Goal: Task Accomplishment & Management: Complete application form

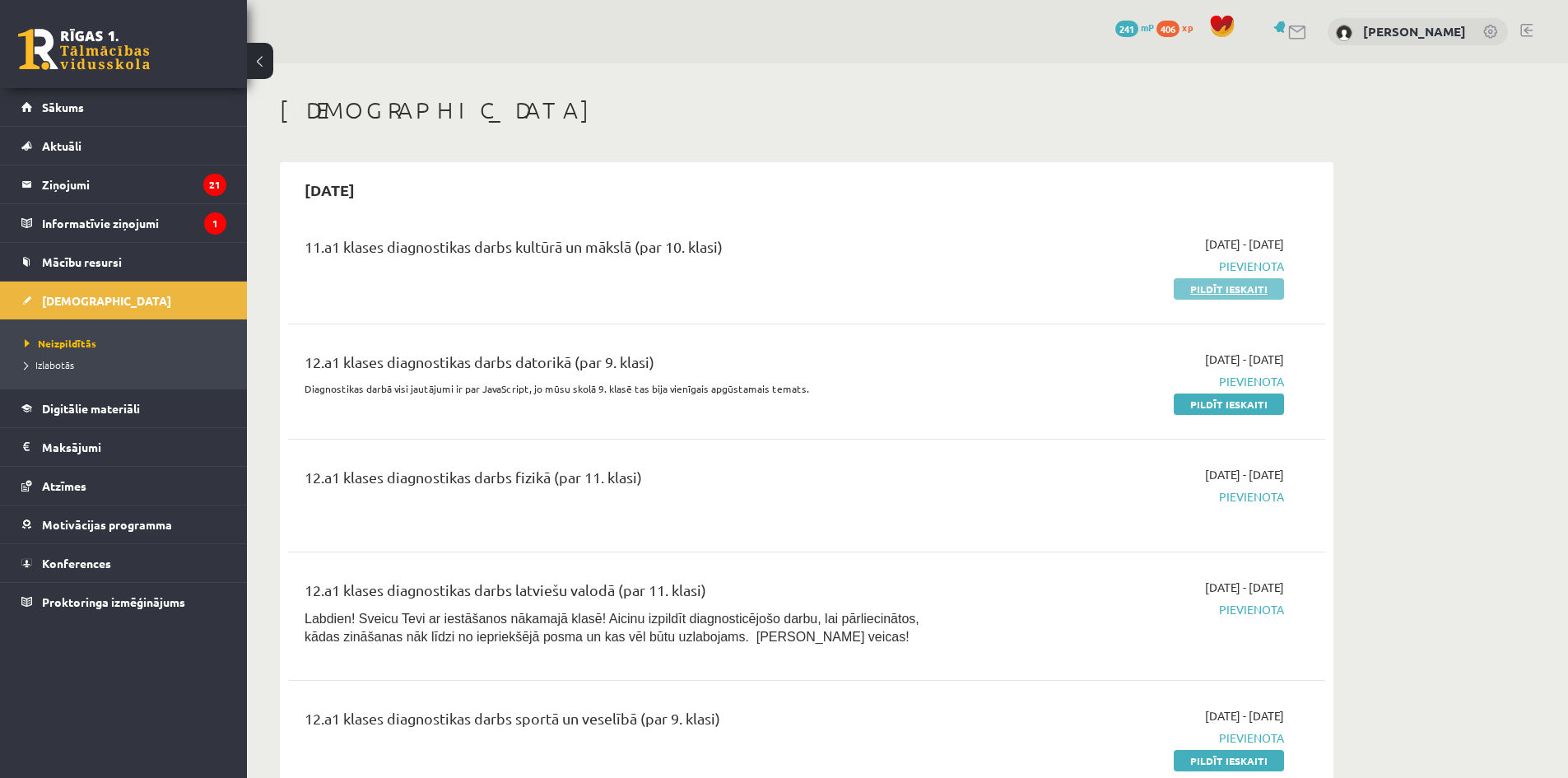
click at [1220, 279] on link "Pildīt ieskaiti" at bounding box center [1229, 289] width 110 height 21
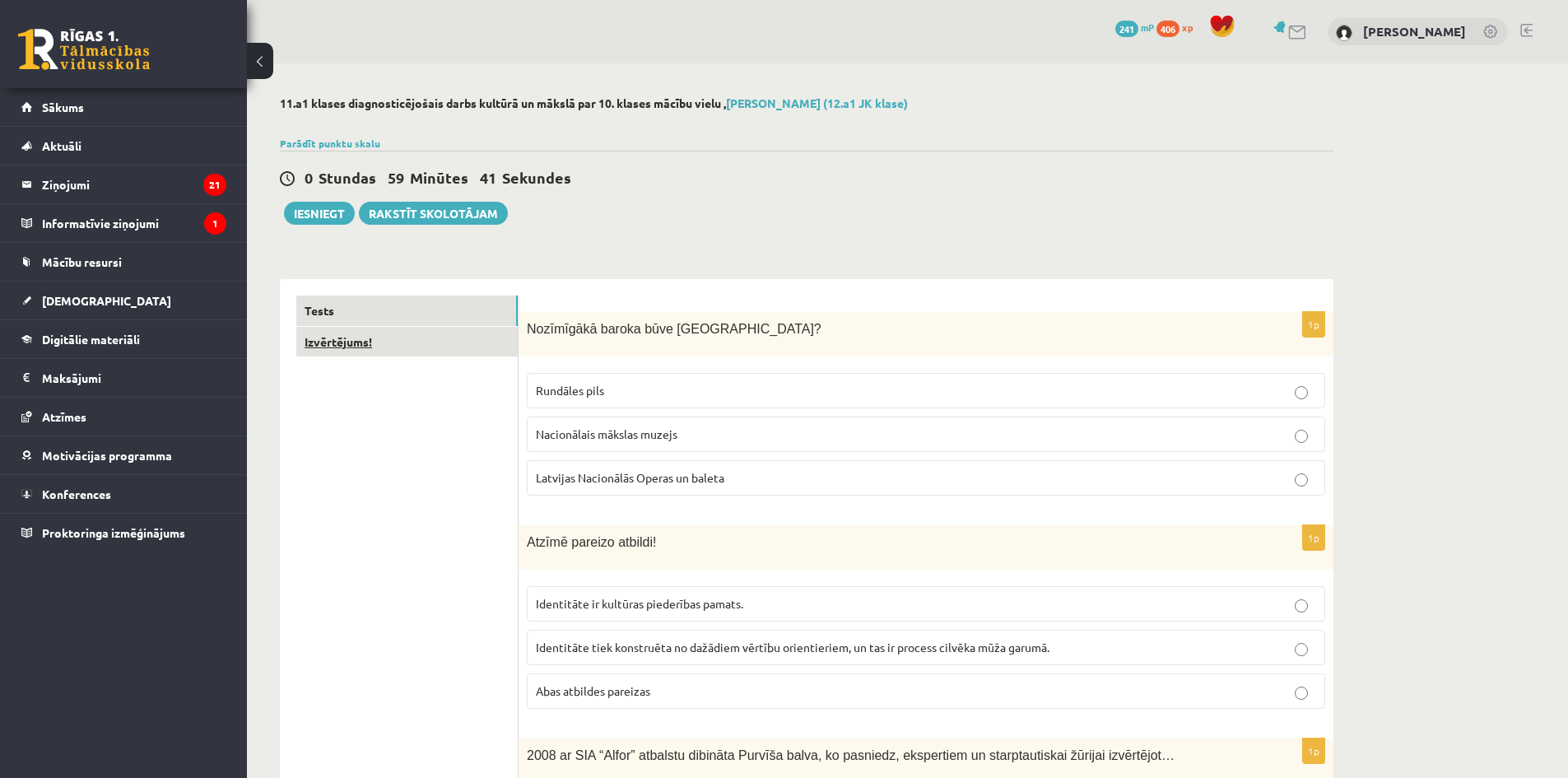
click at [368, 341] on link "Izvērtējums!" at bounding box center [407, 342] width 221 height 30
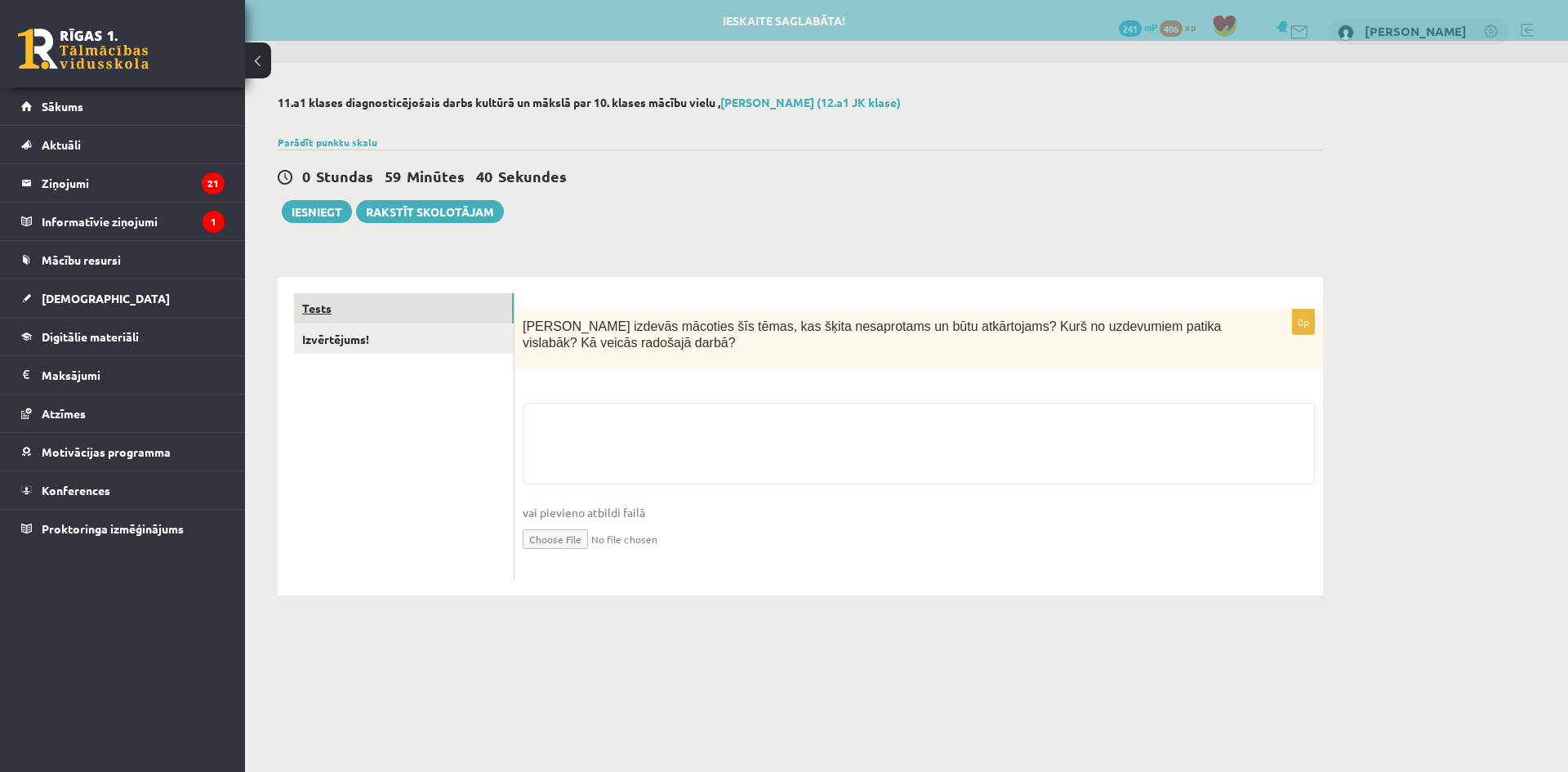
click at [377, 315] on link "Tests" at bounding box center [403, 308] width 220 height 30
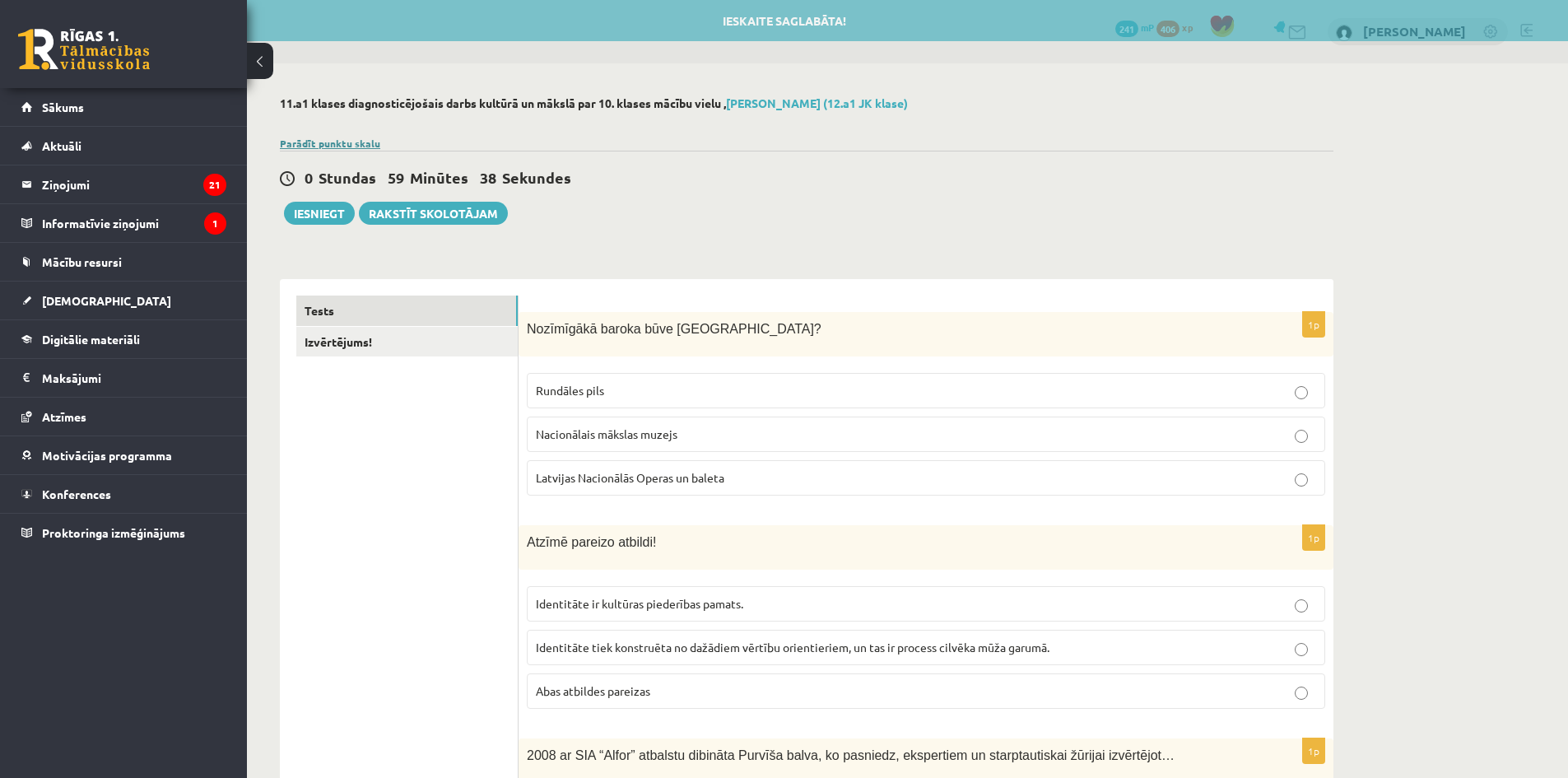
click at [324, 141] on link "Parādīt punktu skalu" at bounding box center [330, 143] width 100 height 13
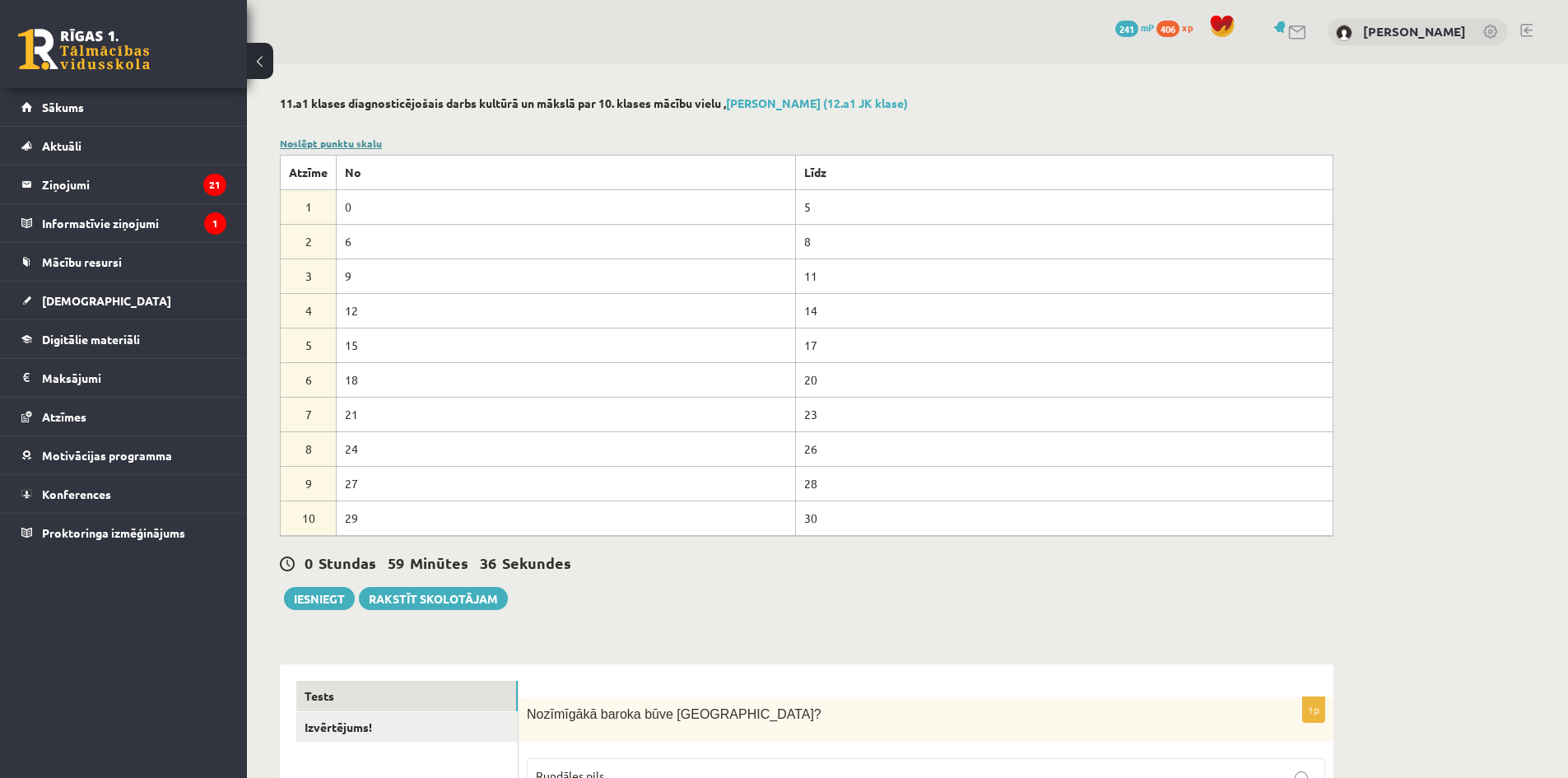
click at [307, 146] on link "Noslēpt punktu skalu" at bounding box center [330, 143] width 102 height 13
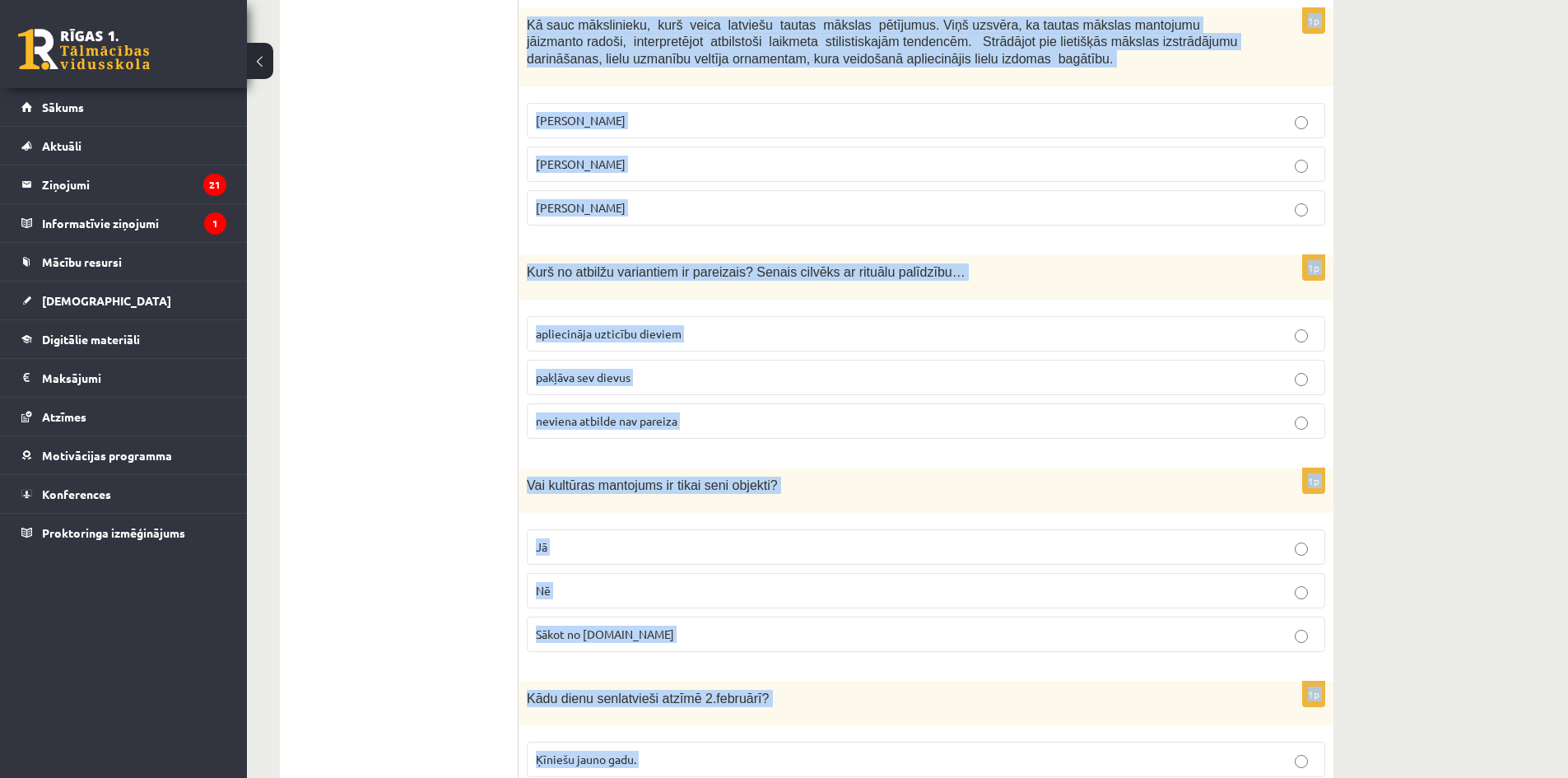
scroll to position [6441, 0]
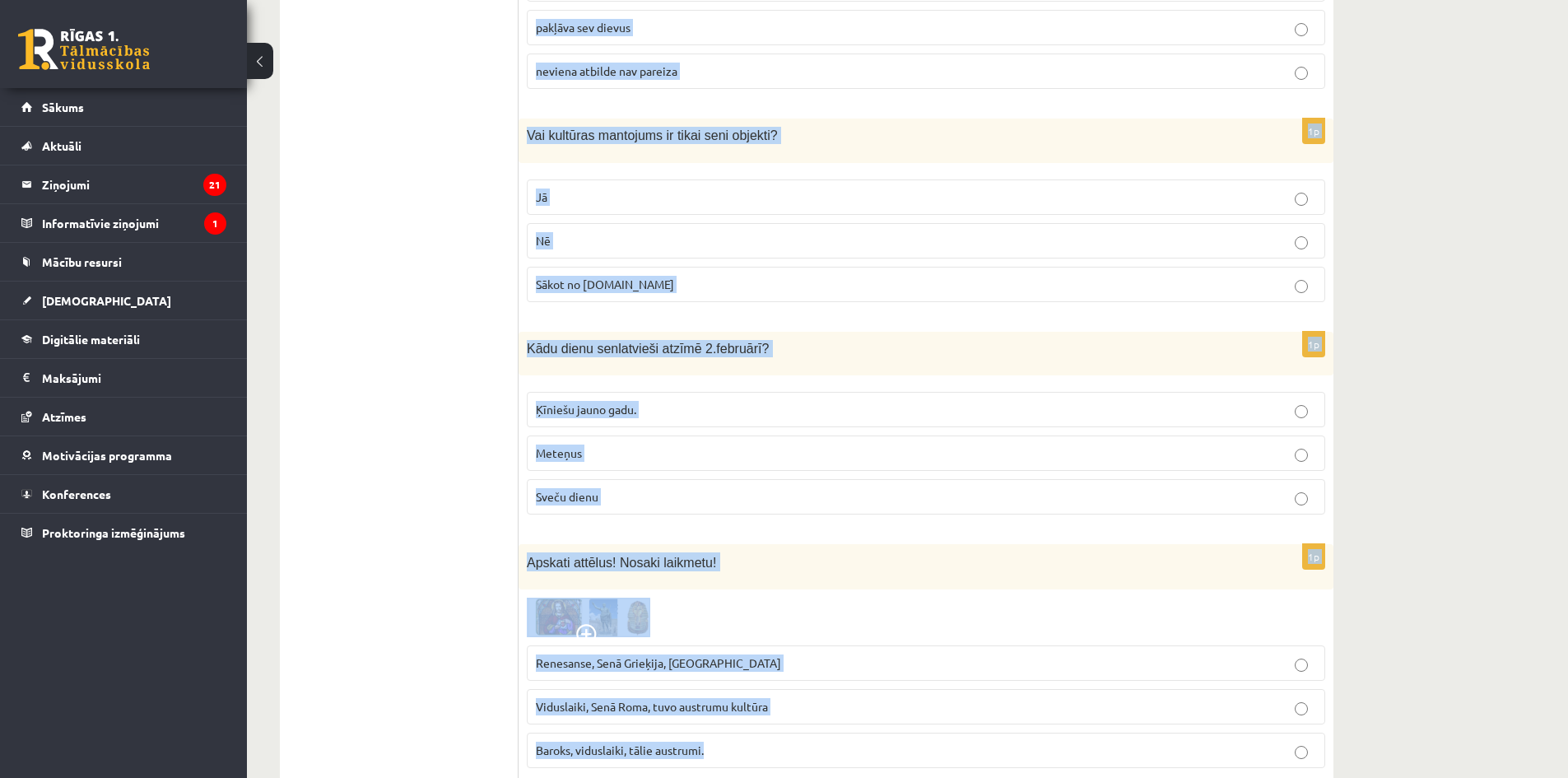
drag, startPoint x: 527, startPoint y: 327, endPoint x: 818, endPoint y: 537, distance: 358.9
copy form "Nozīmīgākā baroka būve Latvijā? Rundāles pils Nacionālais mākslas muzejs Latvij…"
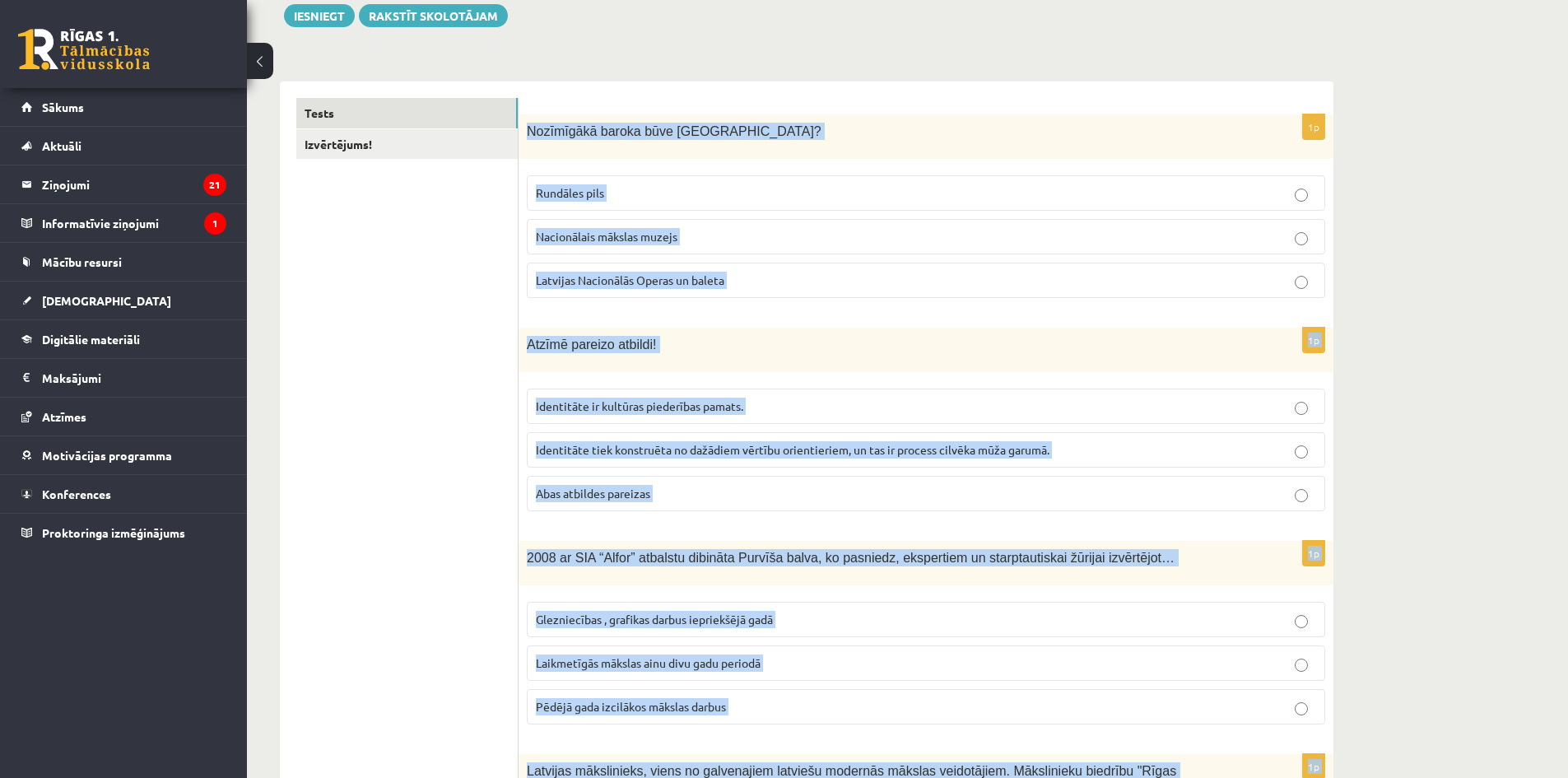
scroll to position [167, 0]
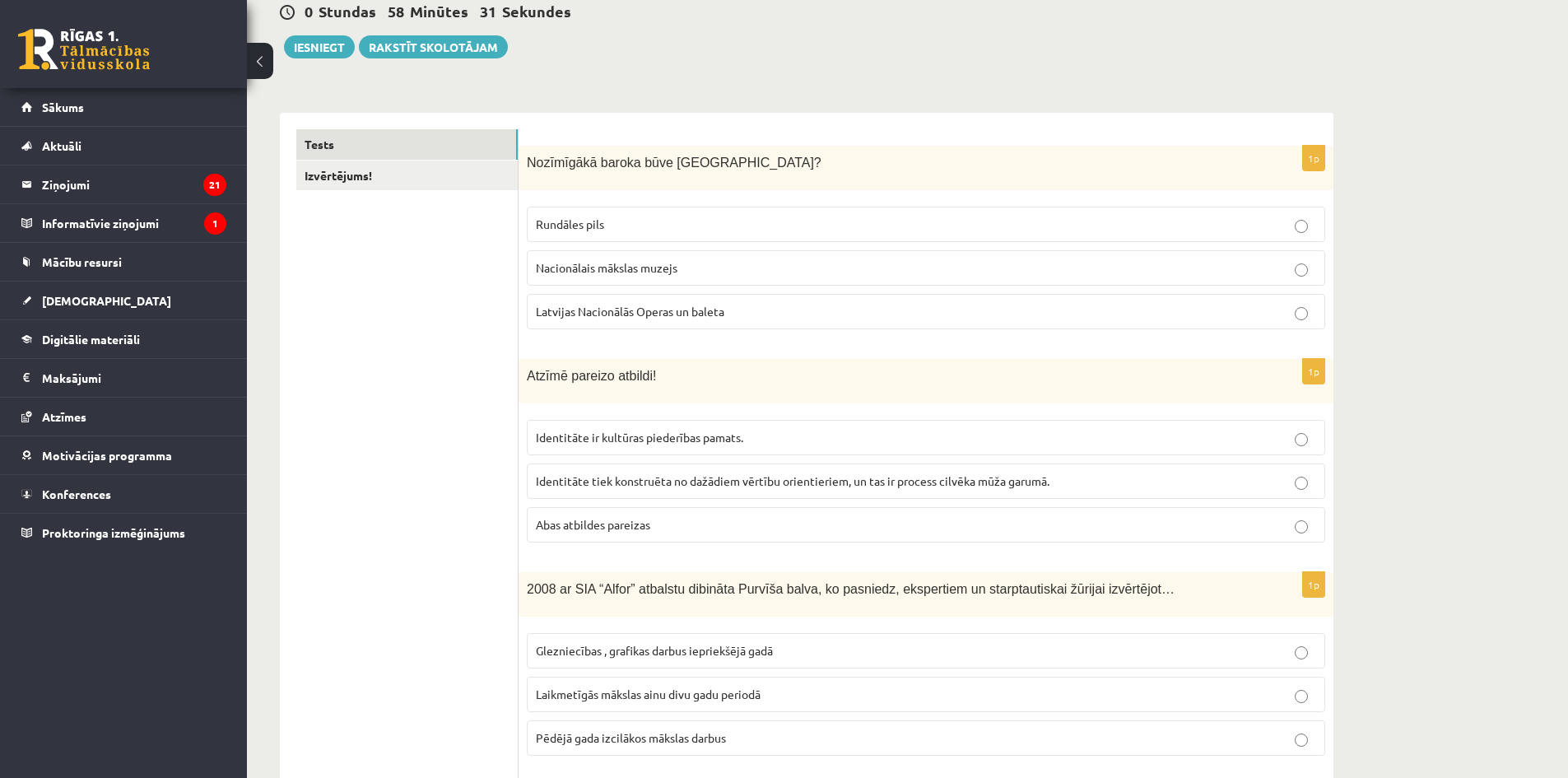
click at [596, 237] on label "Rundāles pils" at bounding box center [926, 224] width 798 height 35
click at [577, 514] on label "Abas atbildes pareizas" at bounding box center [926, 525] width 798 height 35
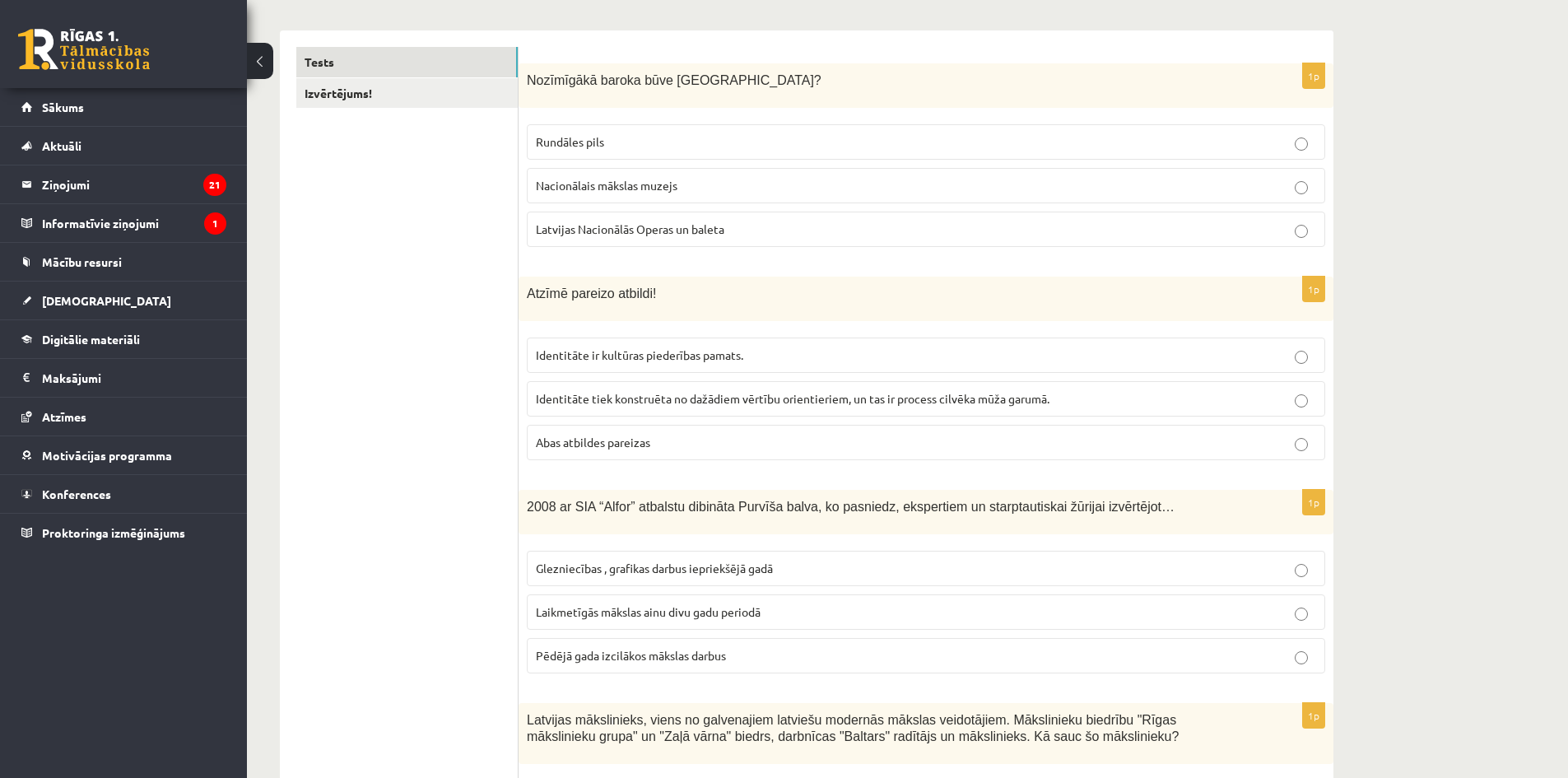
click at [684, 615] on span "Laikmetīgās mākslas ainu divu gadu periodā" at bounding box center [648, 611] width 225 height 15
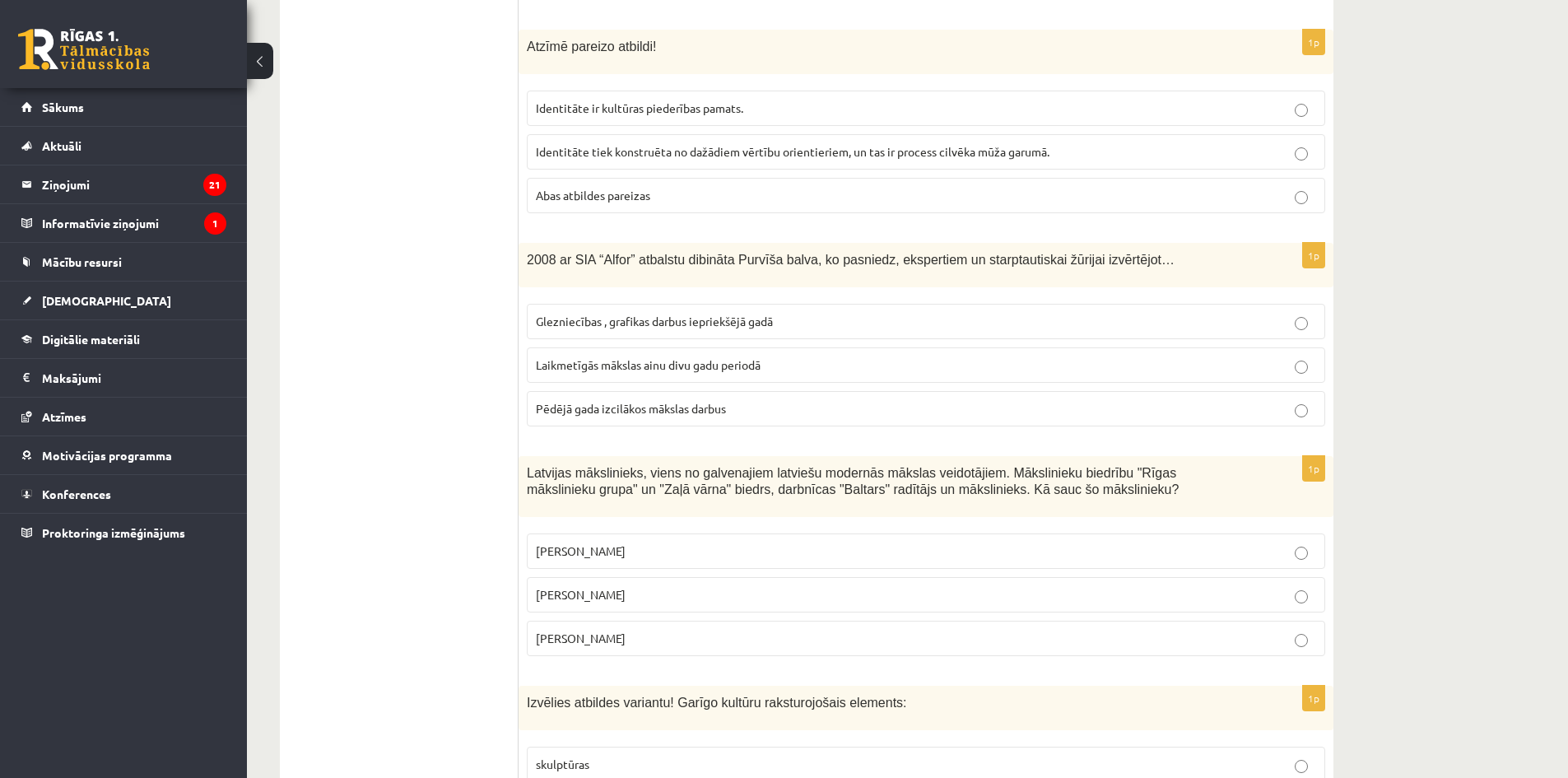
scroll to position [660, 0]
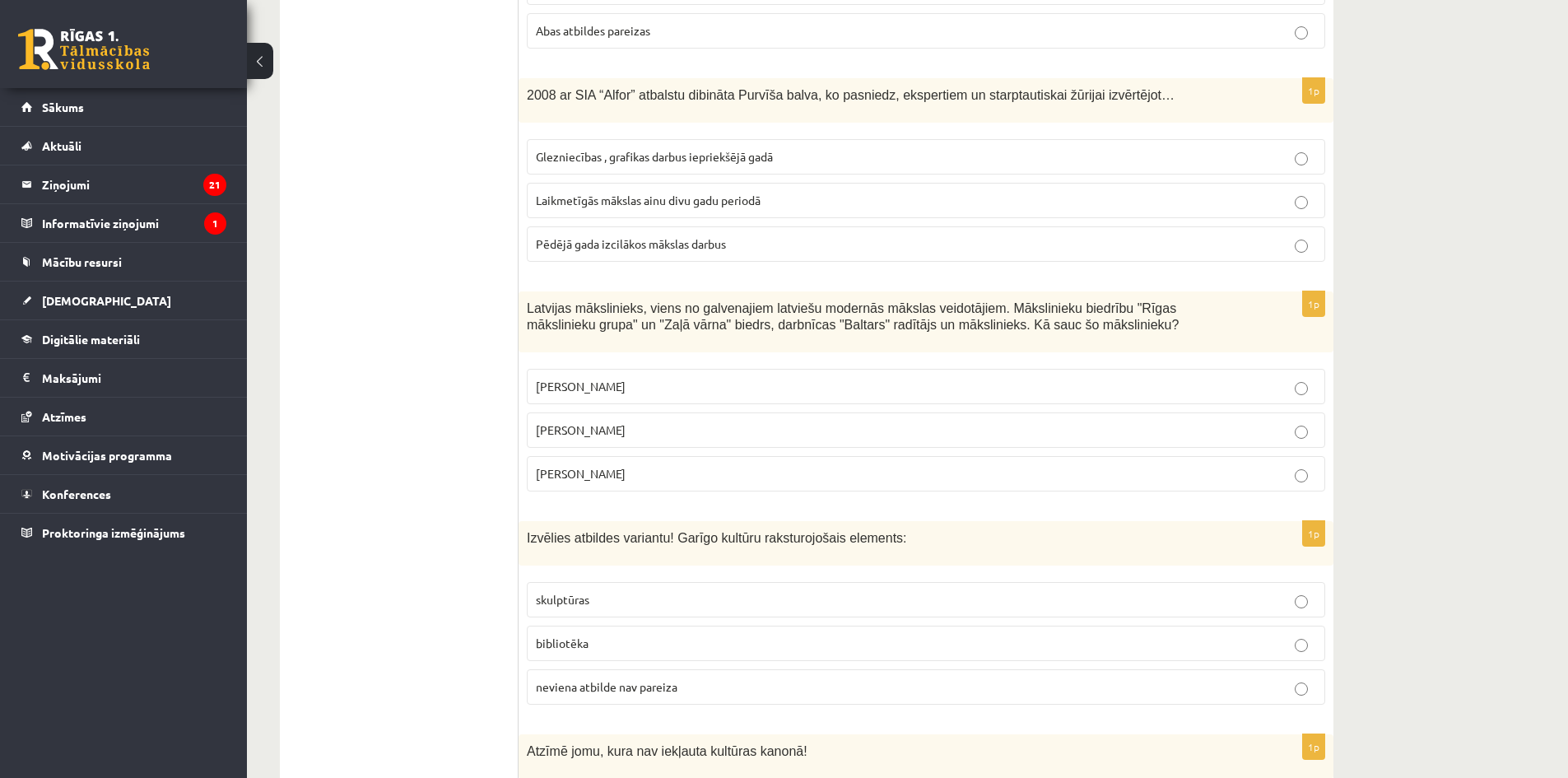
click at [679, 428] on p "Romāns Suta" at bounding box center [926, 431] width 780 height 18
click at [689, 626] on label "bibliotēka" at bounding box center [926, 643] width 798 height 35
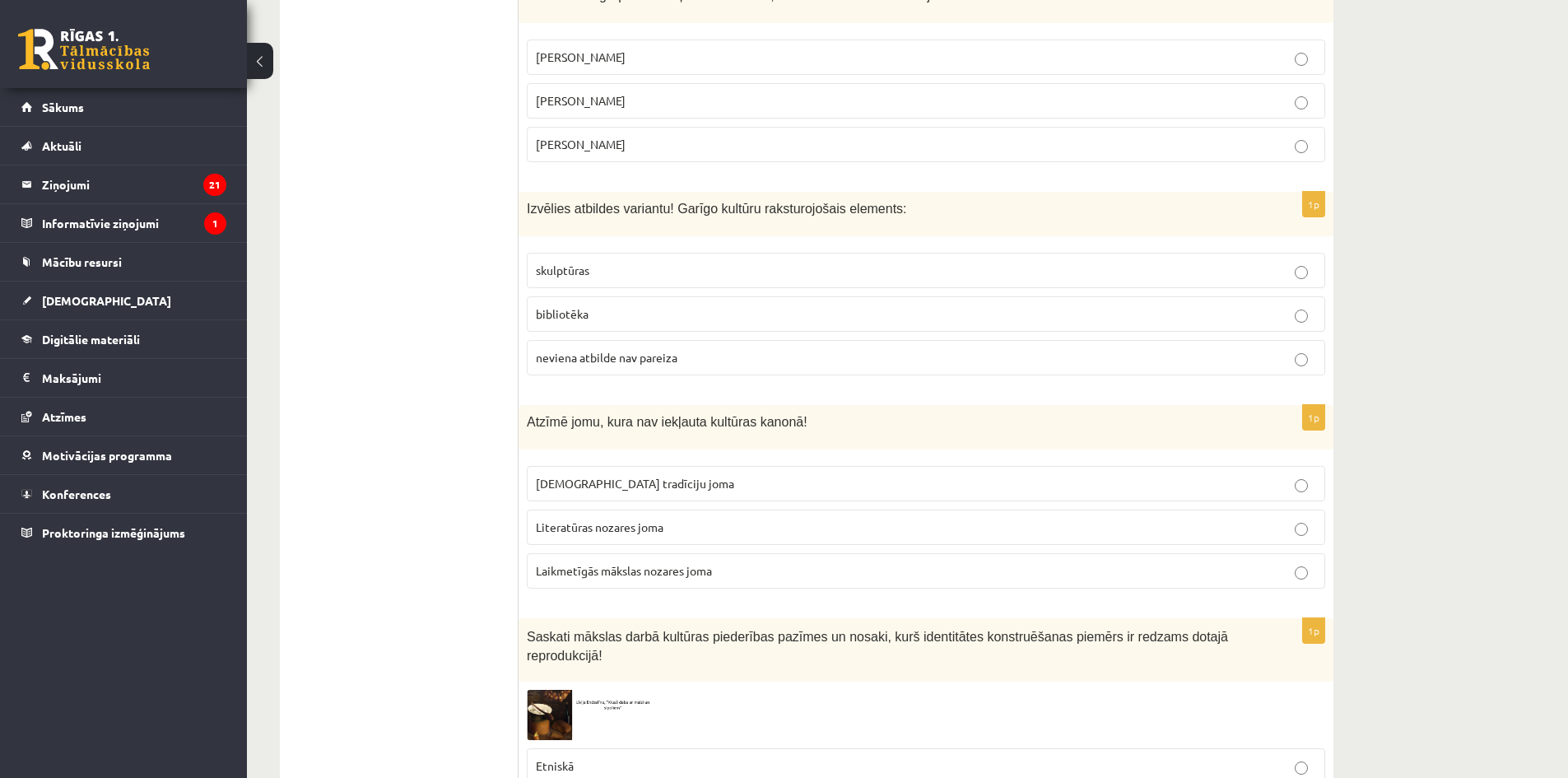
click at [664, 528] on p "Literatūras nozares joma" at bounding box center [926, 527] width 780 height 18
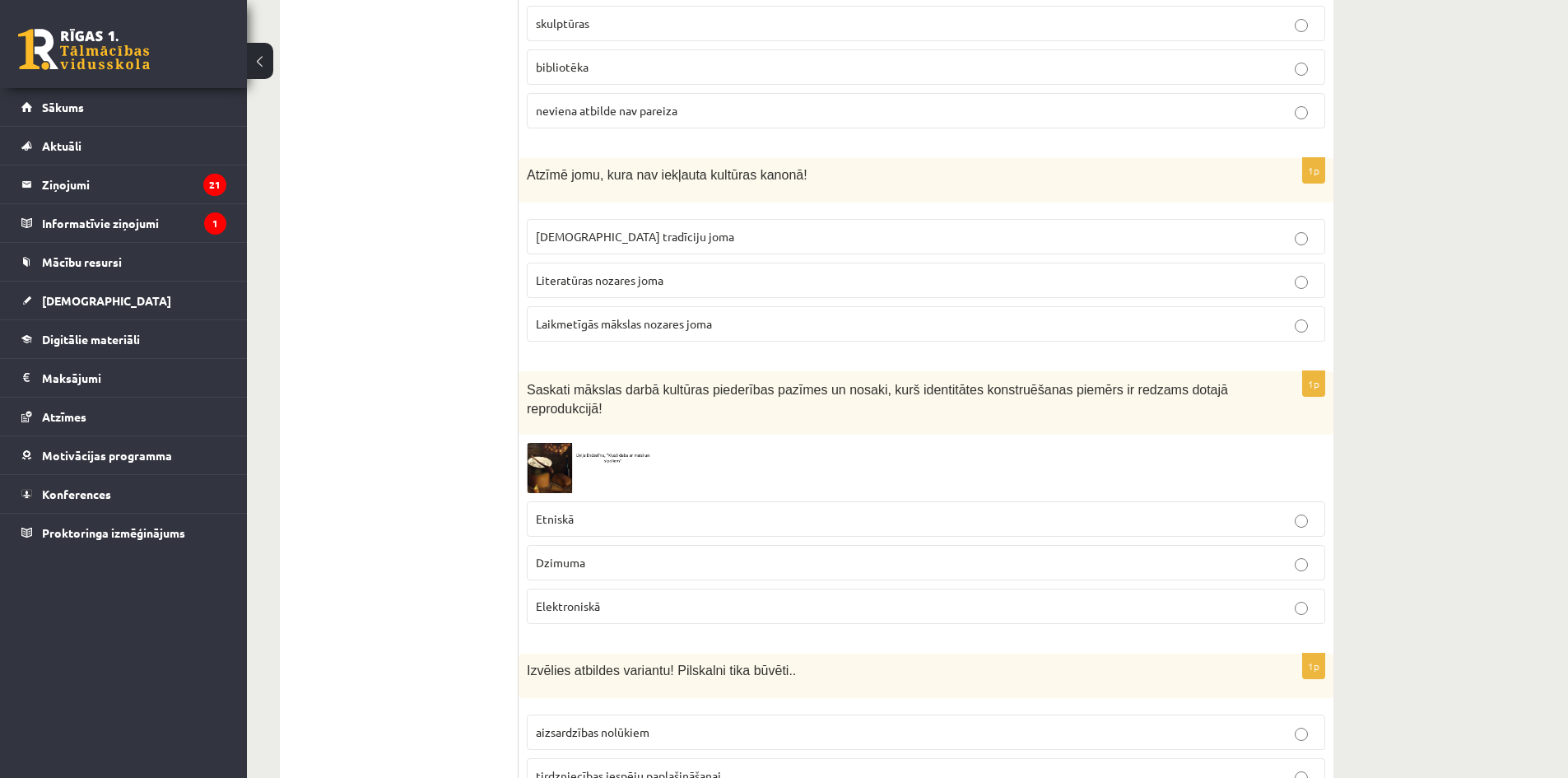
scroll to position [1319, 0]
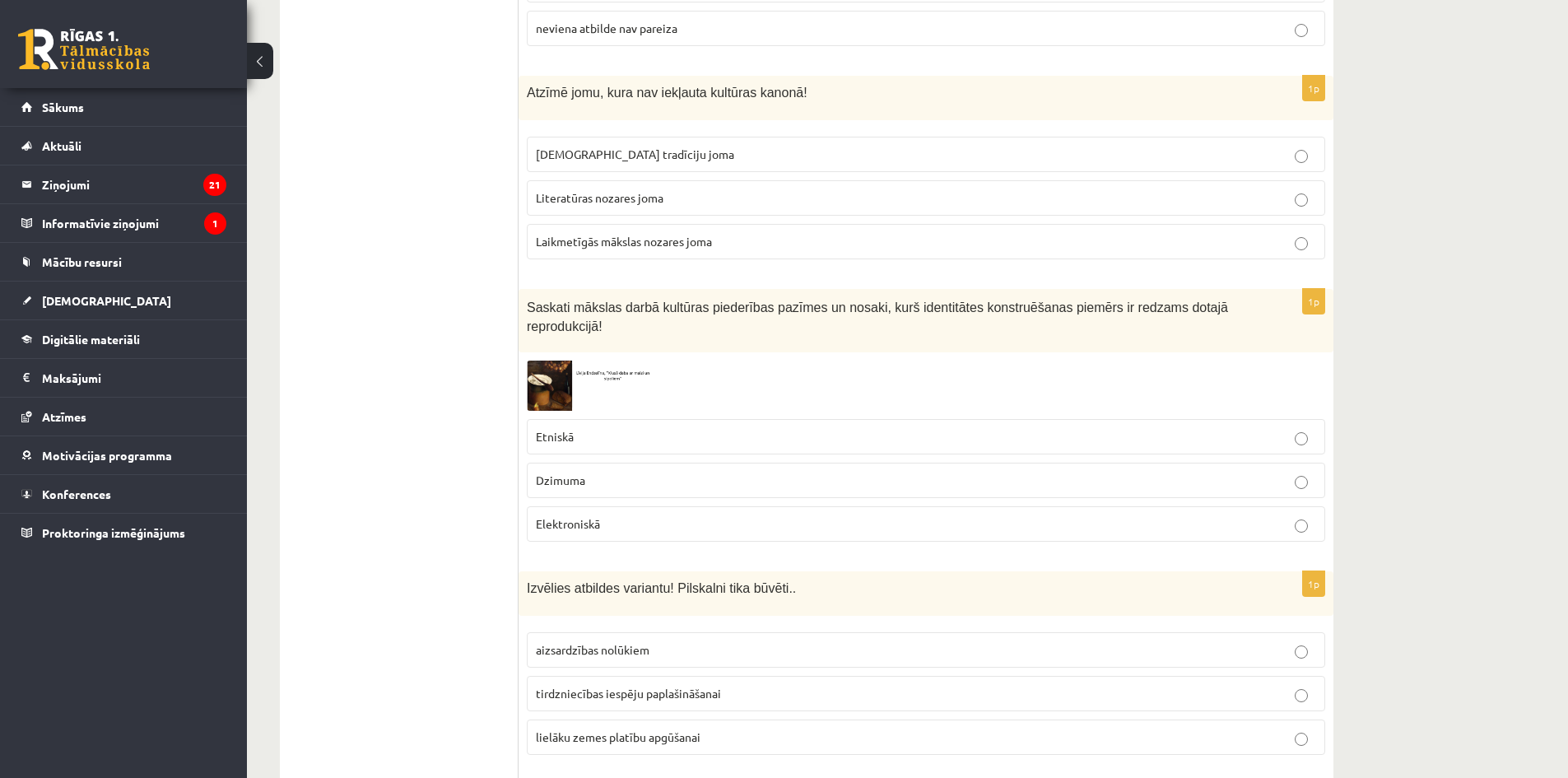
click at [661, 471] on p "Dzimuma" at bounding box center [926, 480] width 780 height 18
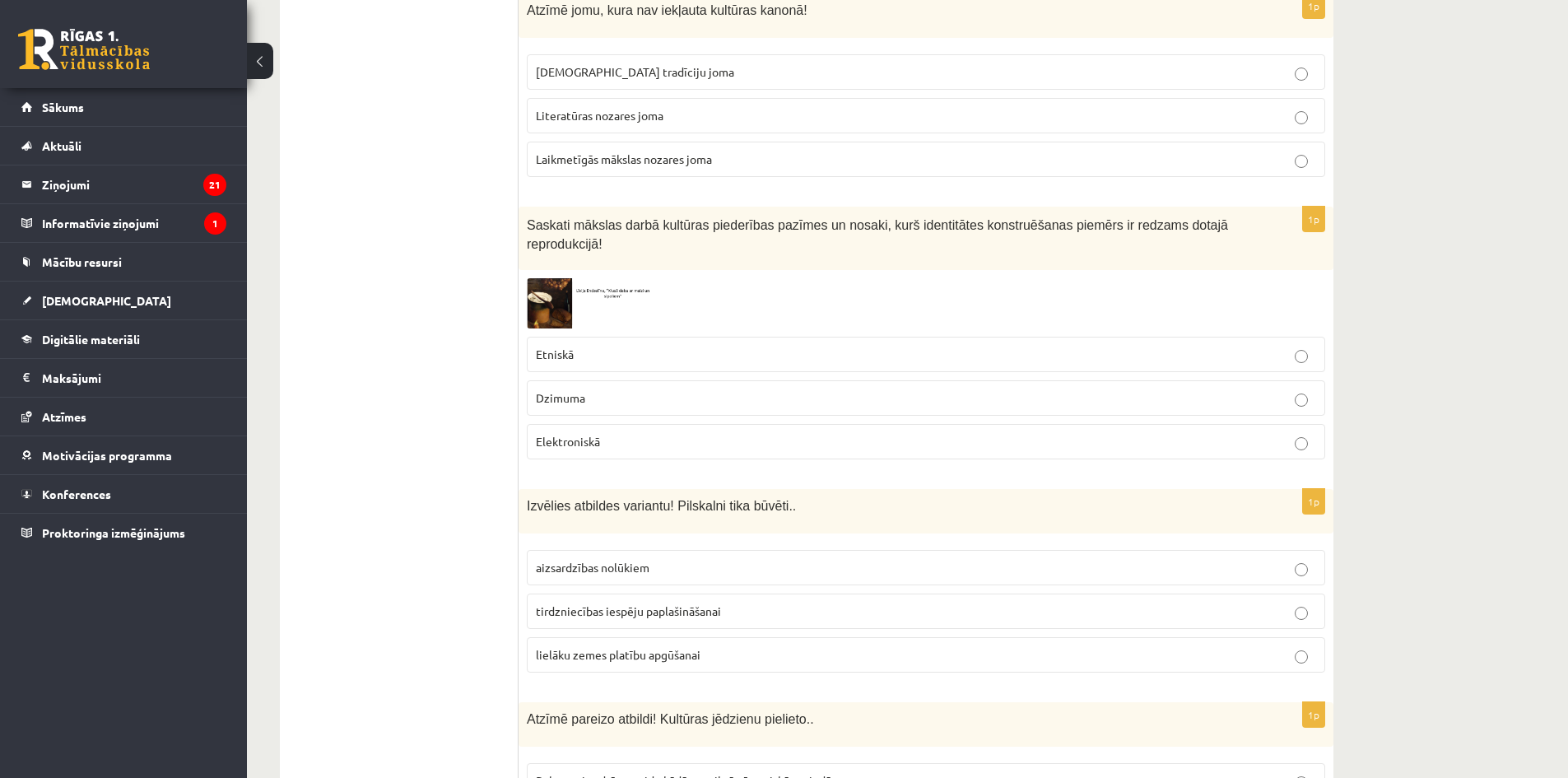
click at [625, 603] on p "tirdzniecības iespēju paplašināšanai" at bounding box center [926, 611] width 780 height 18
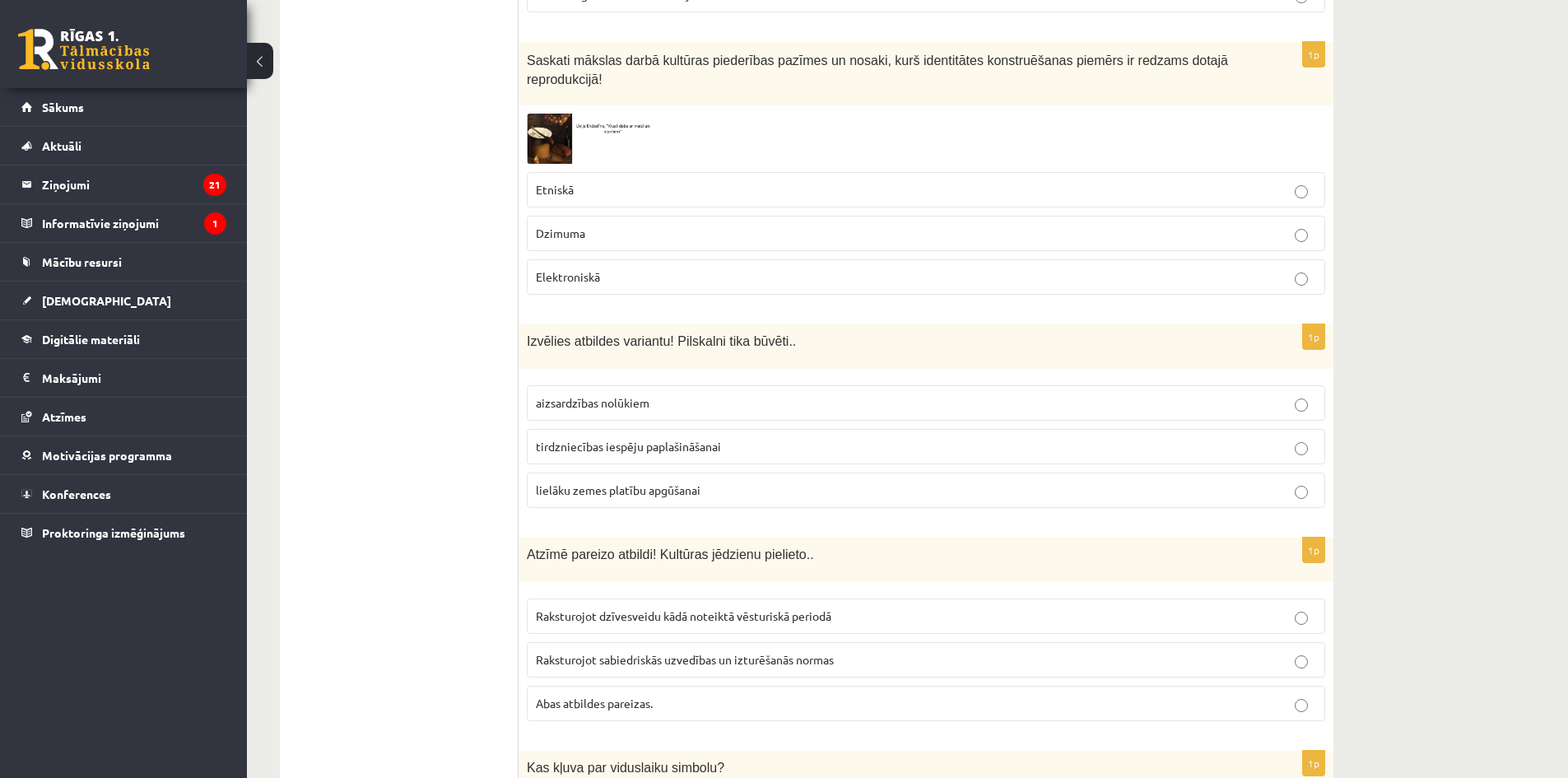
click at [659, 394] on p "aizsardzības nolūkiem" at bounding box center [926, 403] width 780 height 18
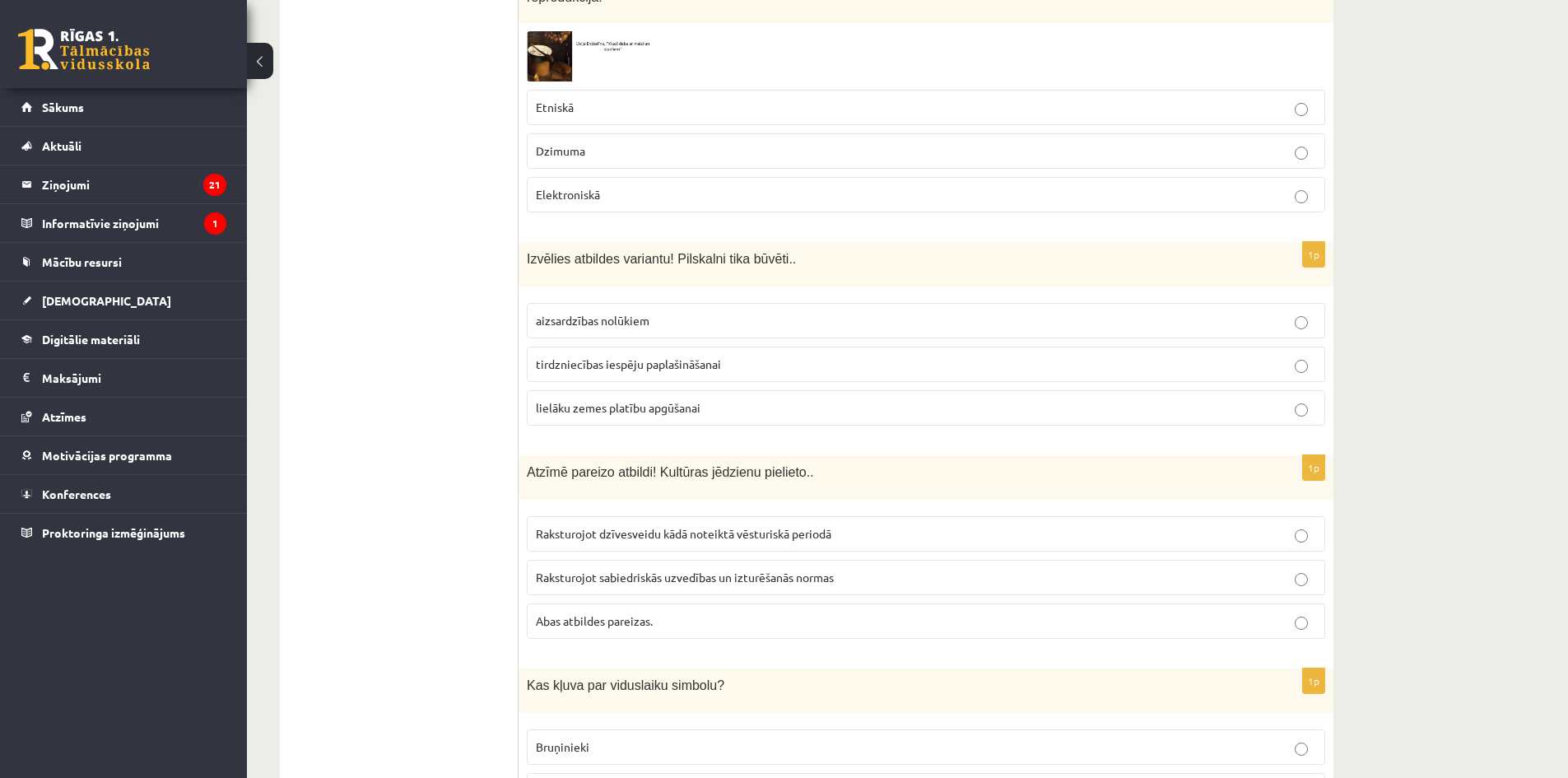
scroll to position [1731, 0]
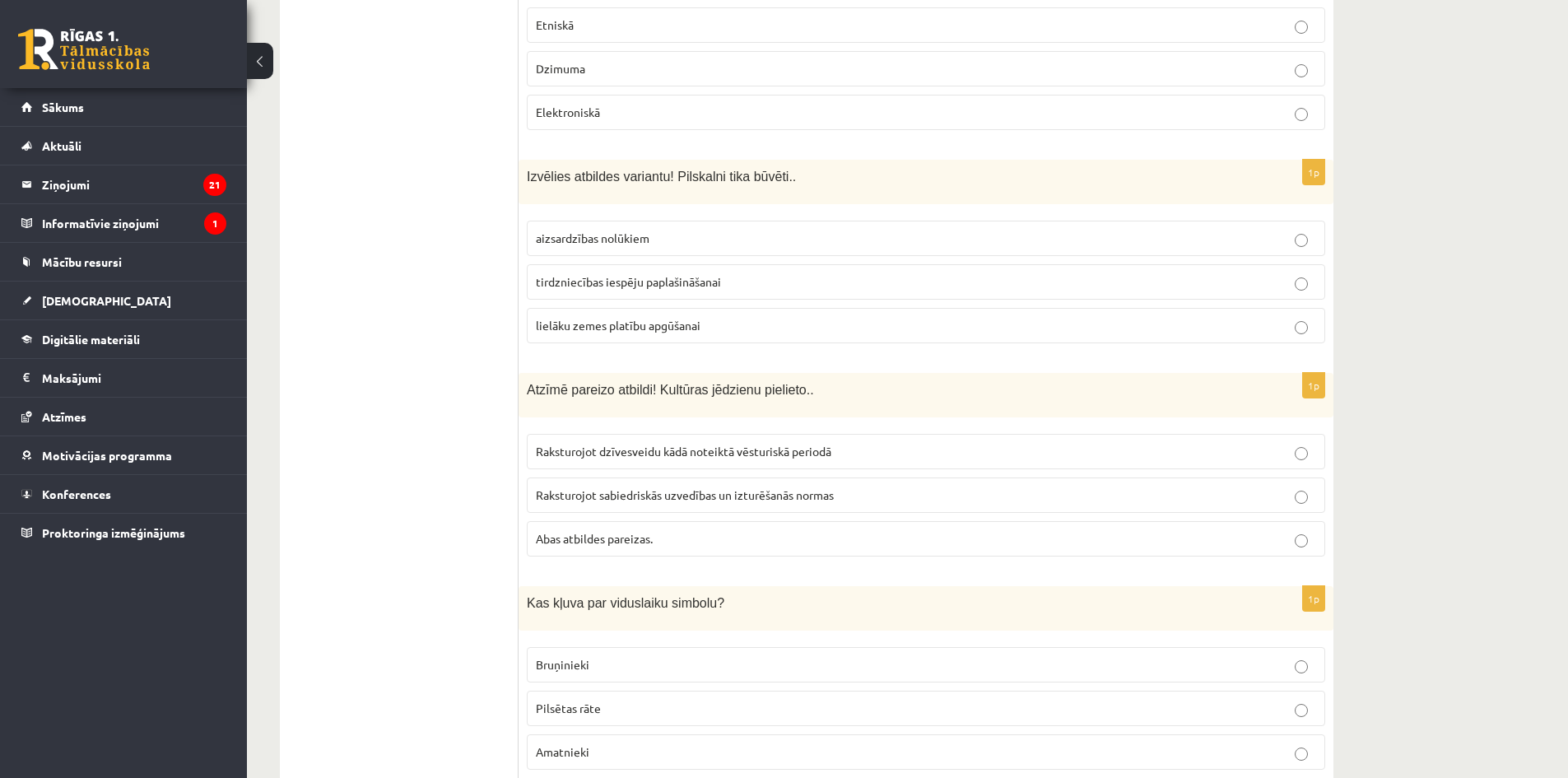
click at [679, 662] on label "Bruņinieki" at bounding box center [926, 665] width 798 height 35
click at [639, 531] on span "Abas atbildes pareizas." at bounding box center [594, 538] width 117 height 15
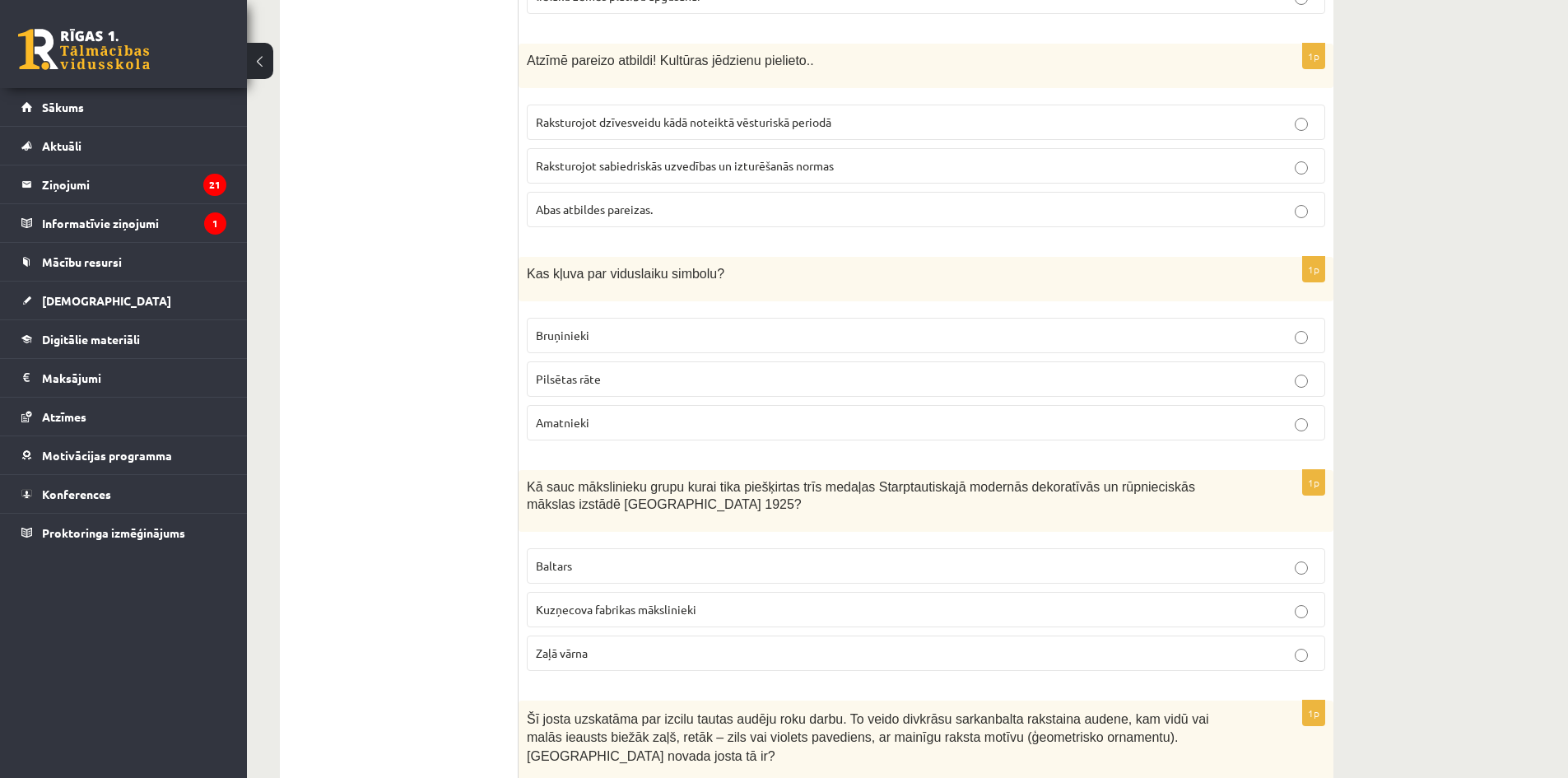
click at [665, 557] on p "Baltars" at bounding box center [926, 566] width 780 height 18
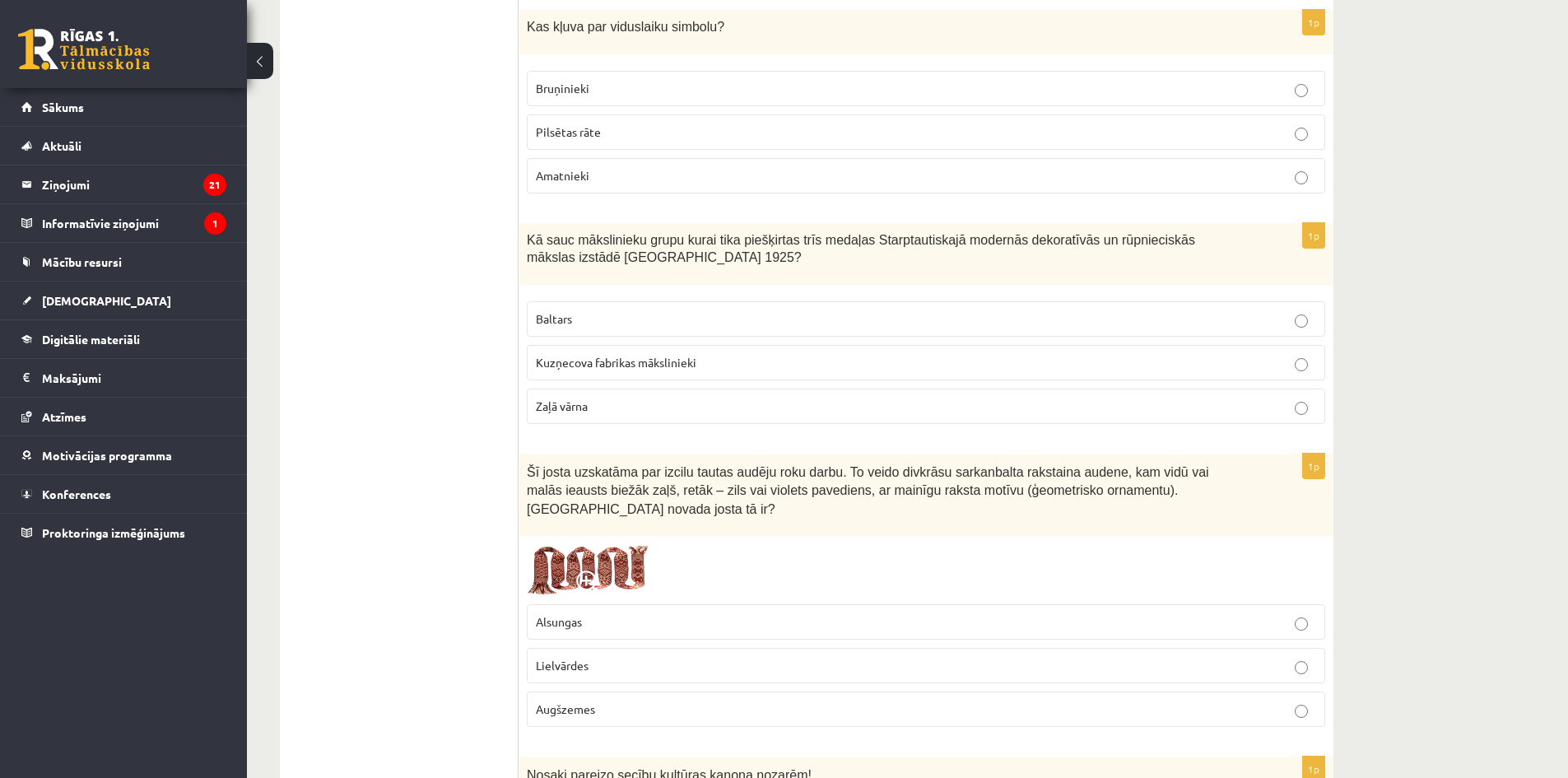
scroll to position [2389, 0]
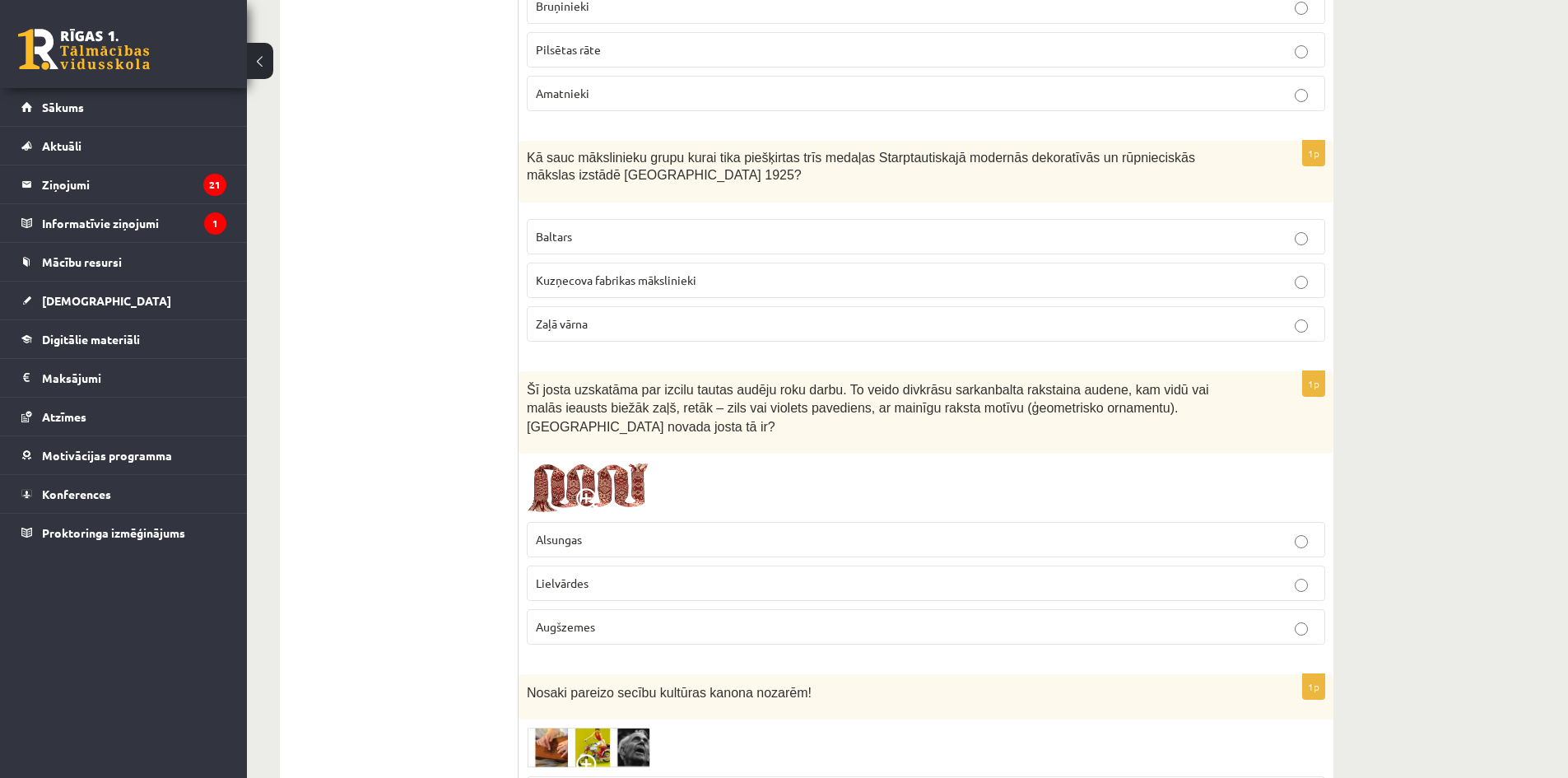
click at [676, 565] on label "Lielvārdes" at bounding box center [926, 583] width 798 height 35
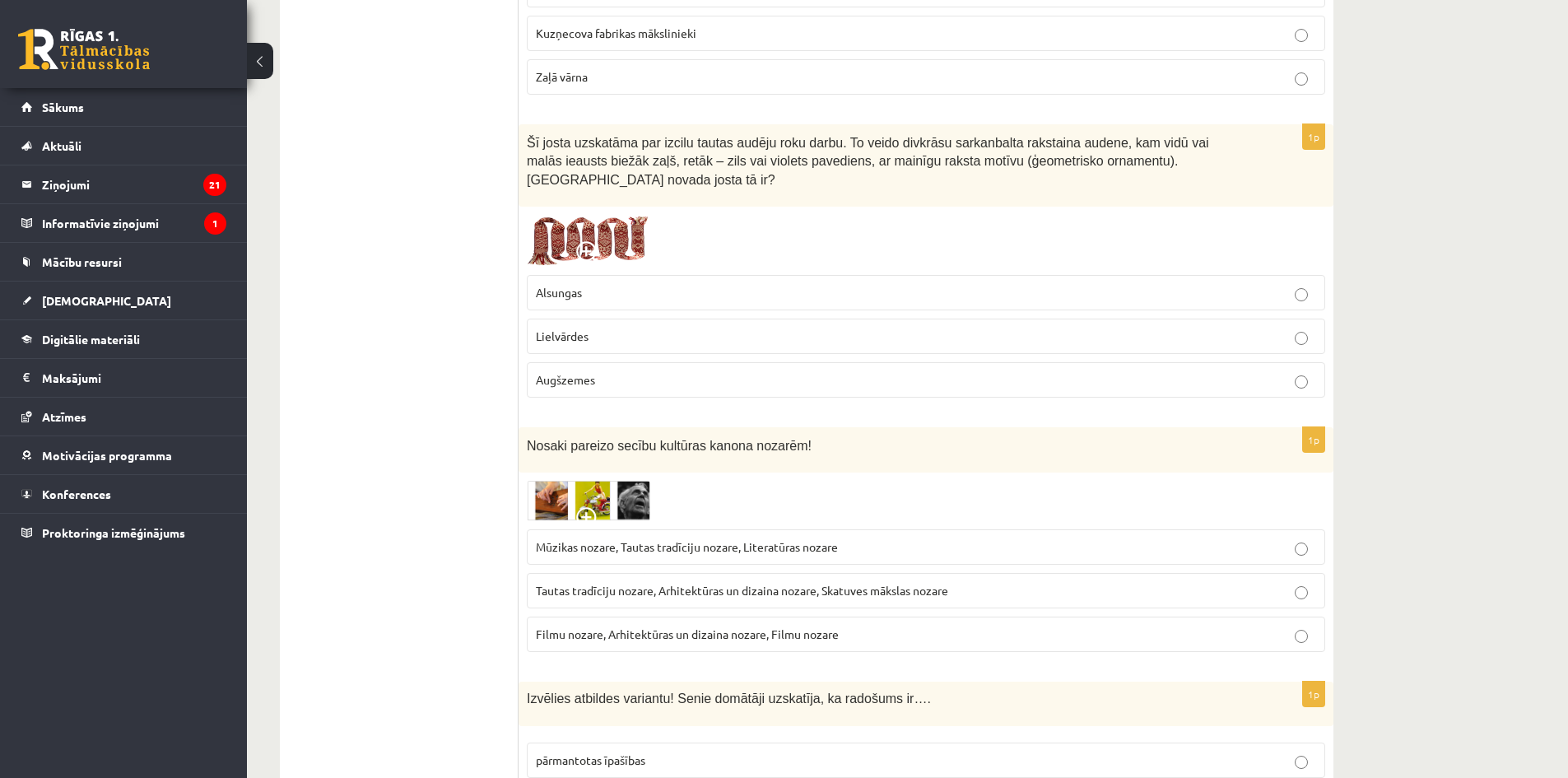
scroll to position [2471, 0]
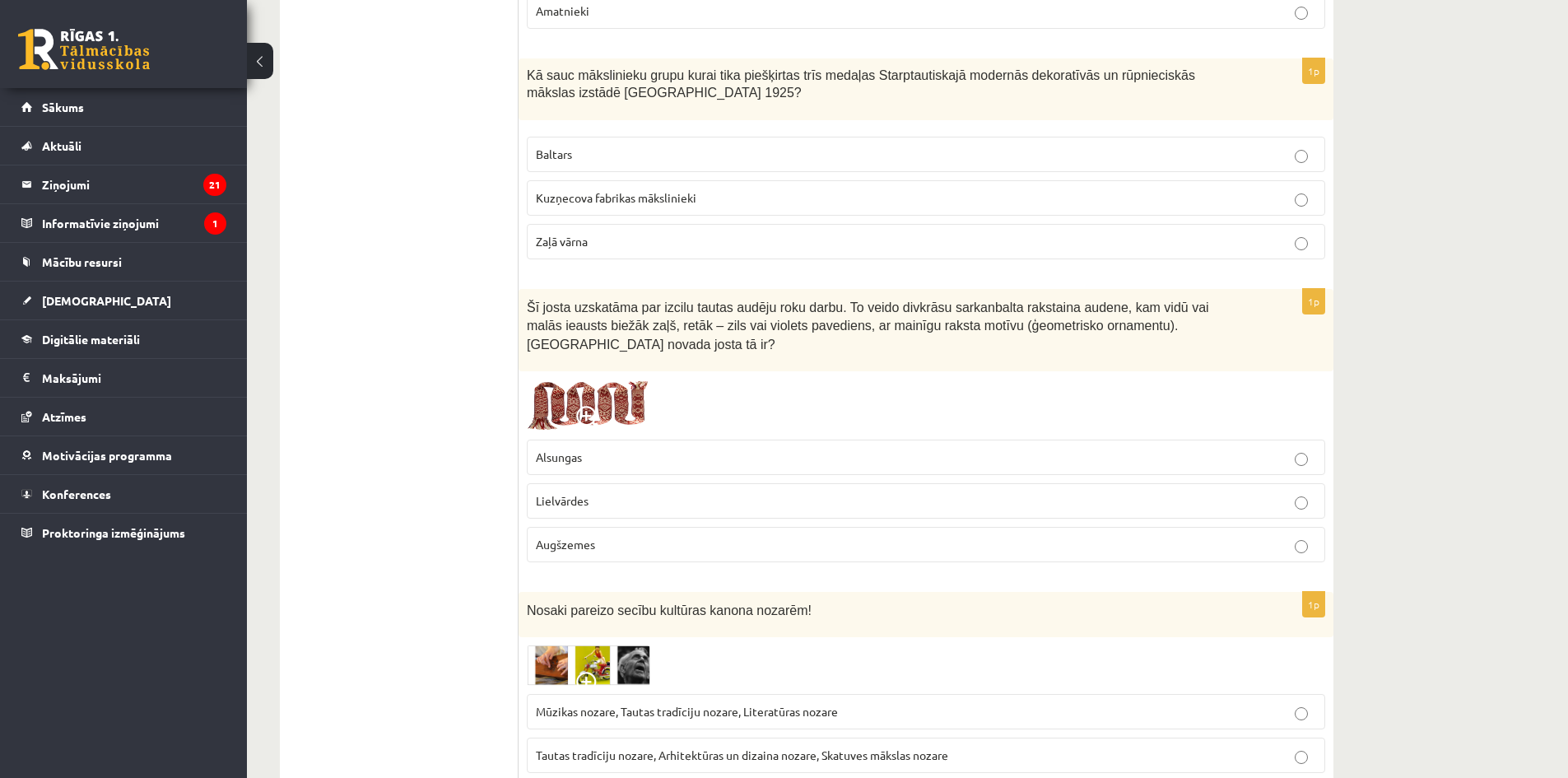
click at [610, 536] on p "Augšzemes" at bounding box center [926, 545] width 780 height 18
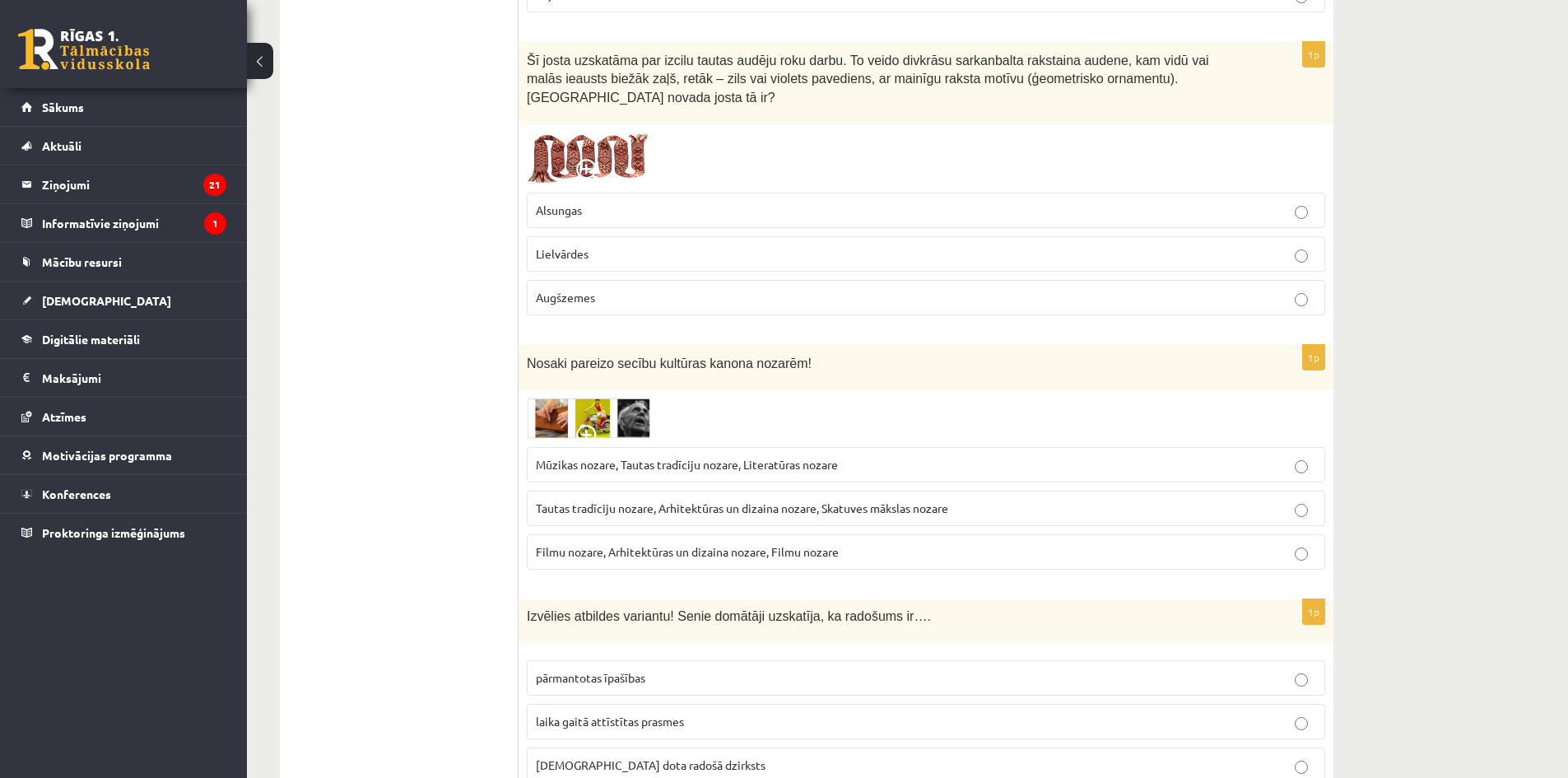
click at [687, 501] on span "Tautas tradīciju nozare, Arhitektūras un dizaina nozare, Skatuves mākslas nozare" at bounding box center [741, 508] width 412 height 15
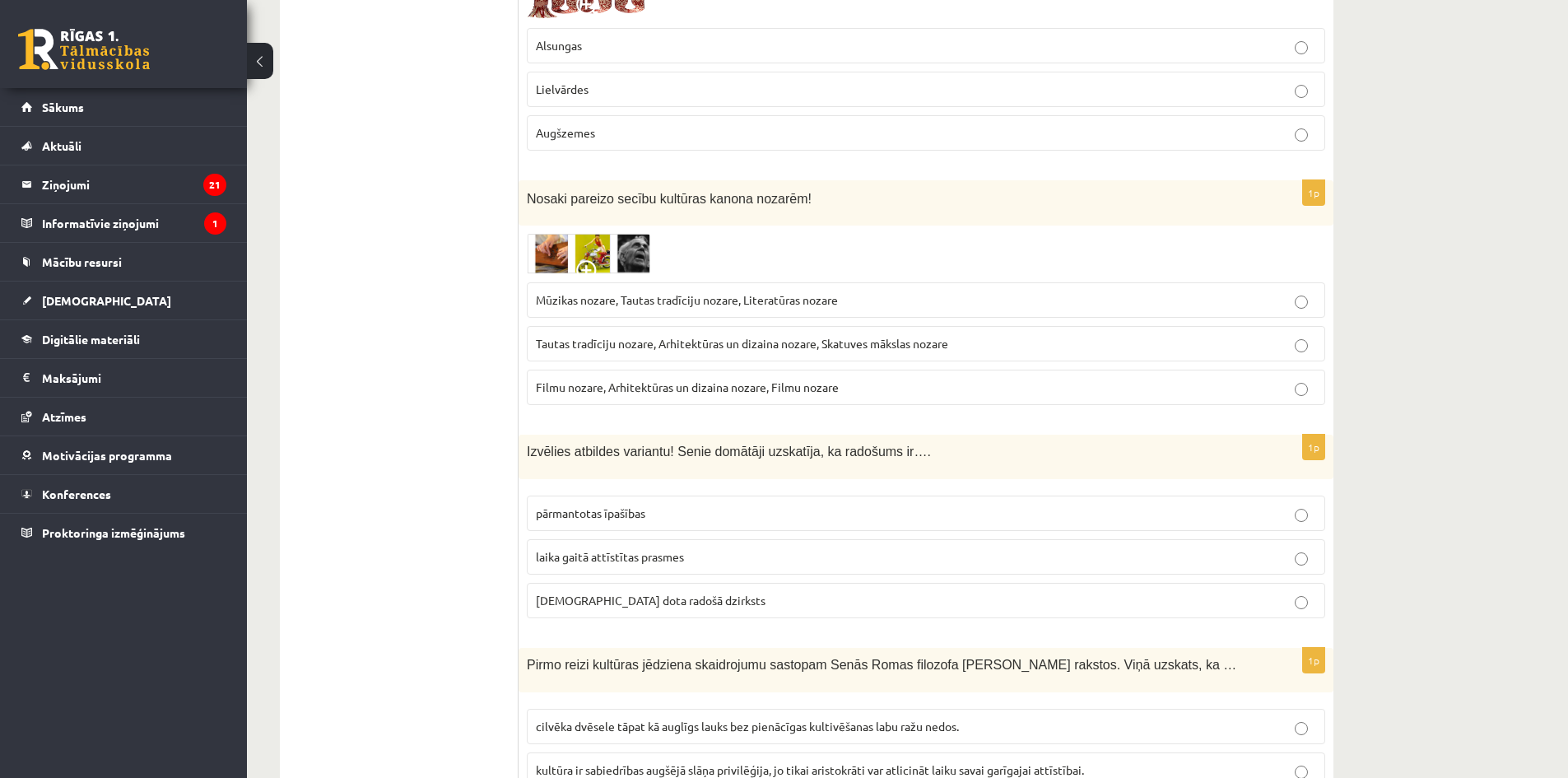
click at [653, 593] on span "dieva dota radošā dzirksts" at bounding box center [650, 600] width 229 height 15
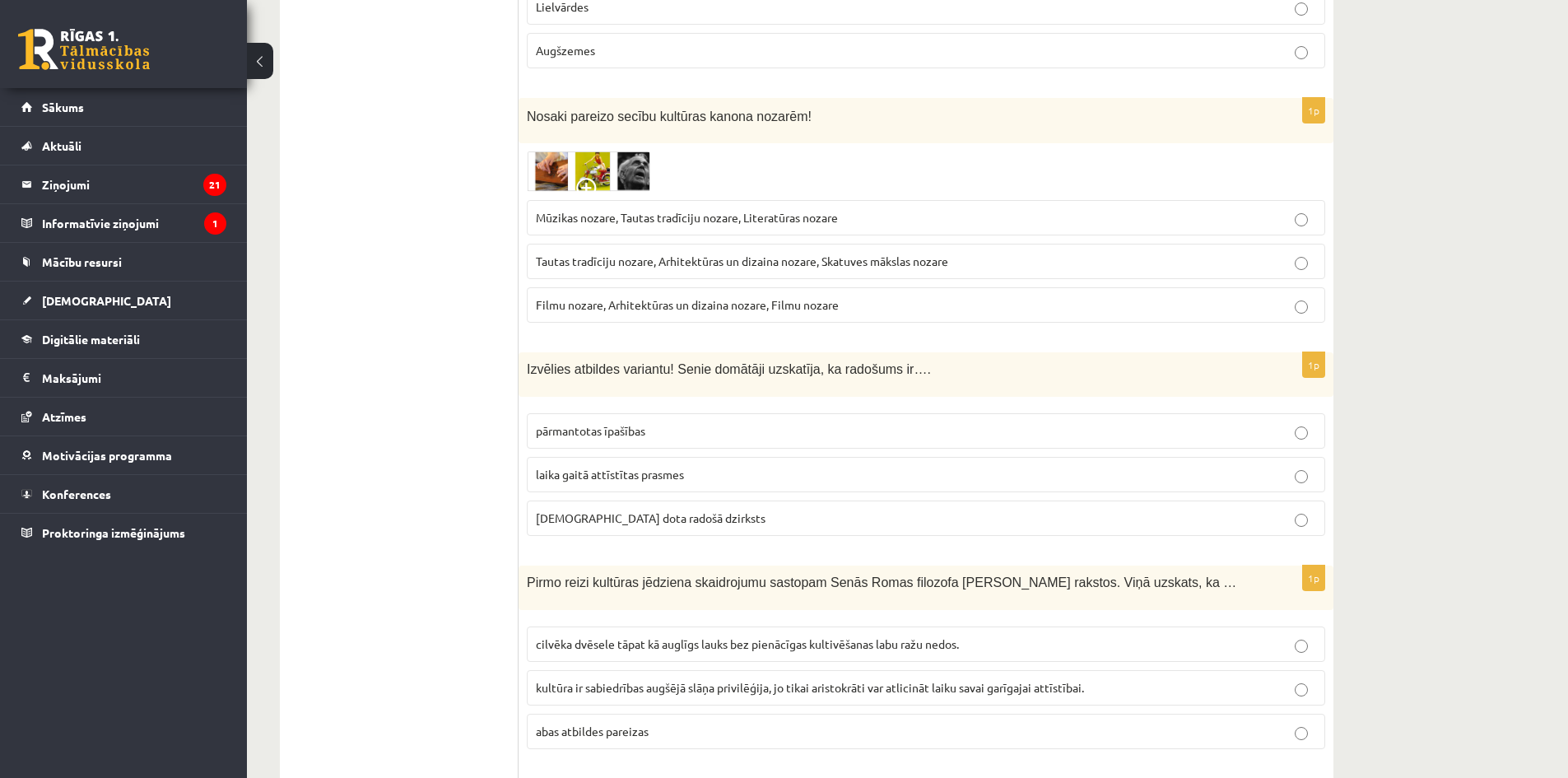
click at [687, 636] on span "cilvēka dvēsele tāpat kā auglīgs lauks bez pienācīgas kultivēšanas labu ražu ne…" at bounding box center [747, 643] width 423 height 15
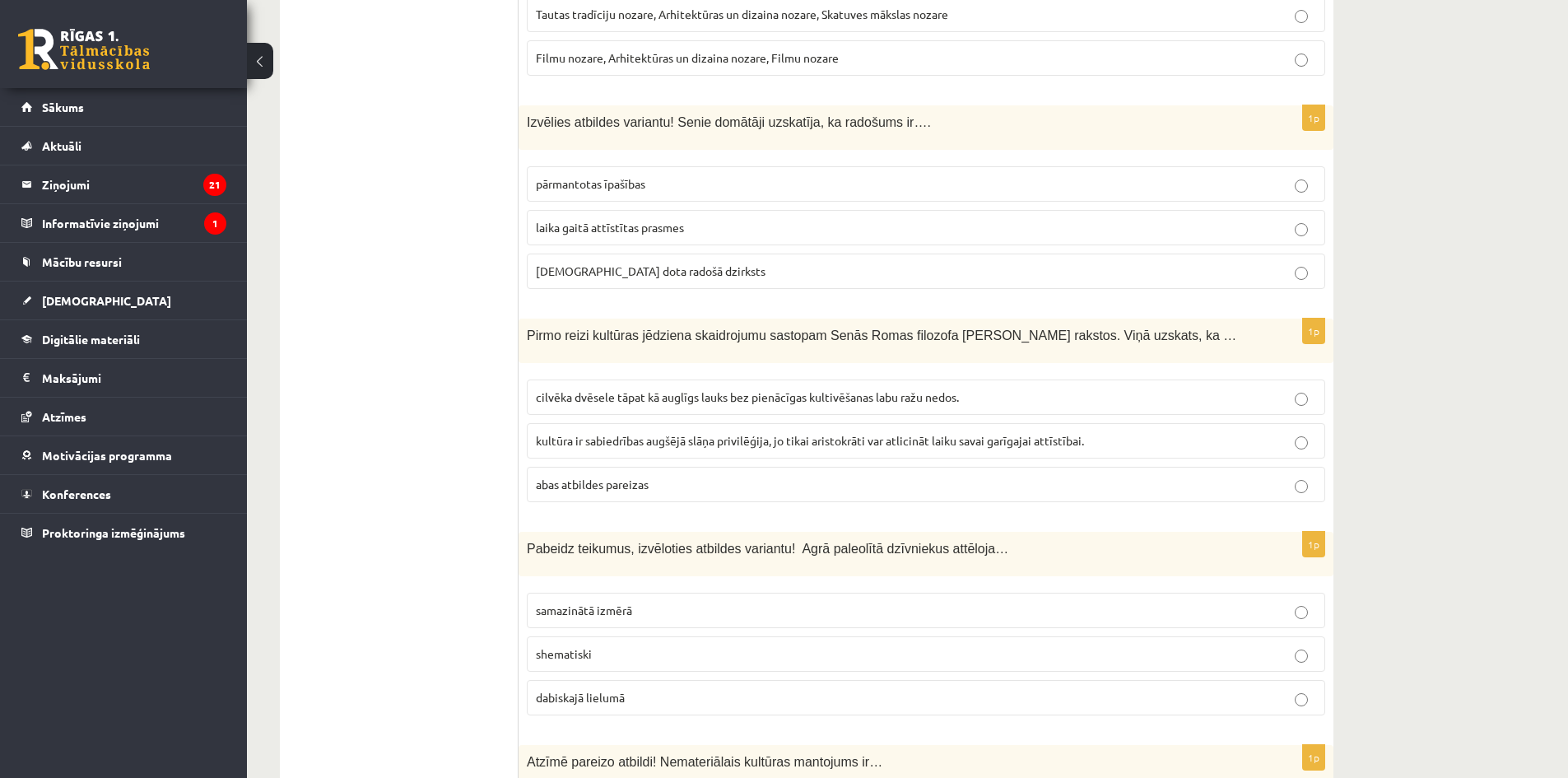
click at [660, 680] on label "dabiskajā lielumā" at bounding box center [926, 697] width 798 height 35
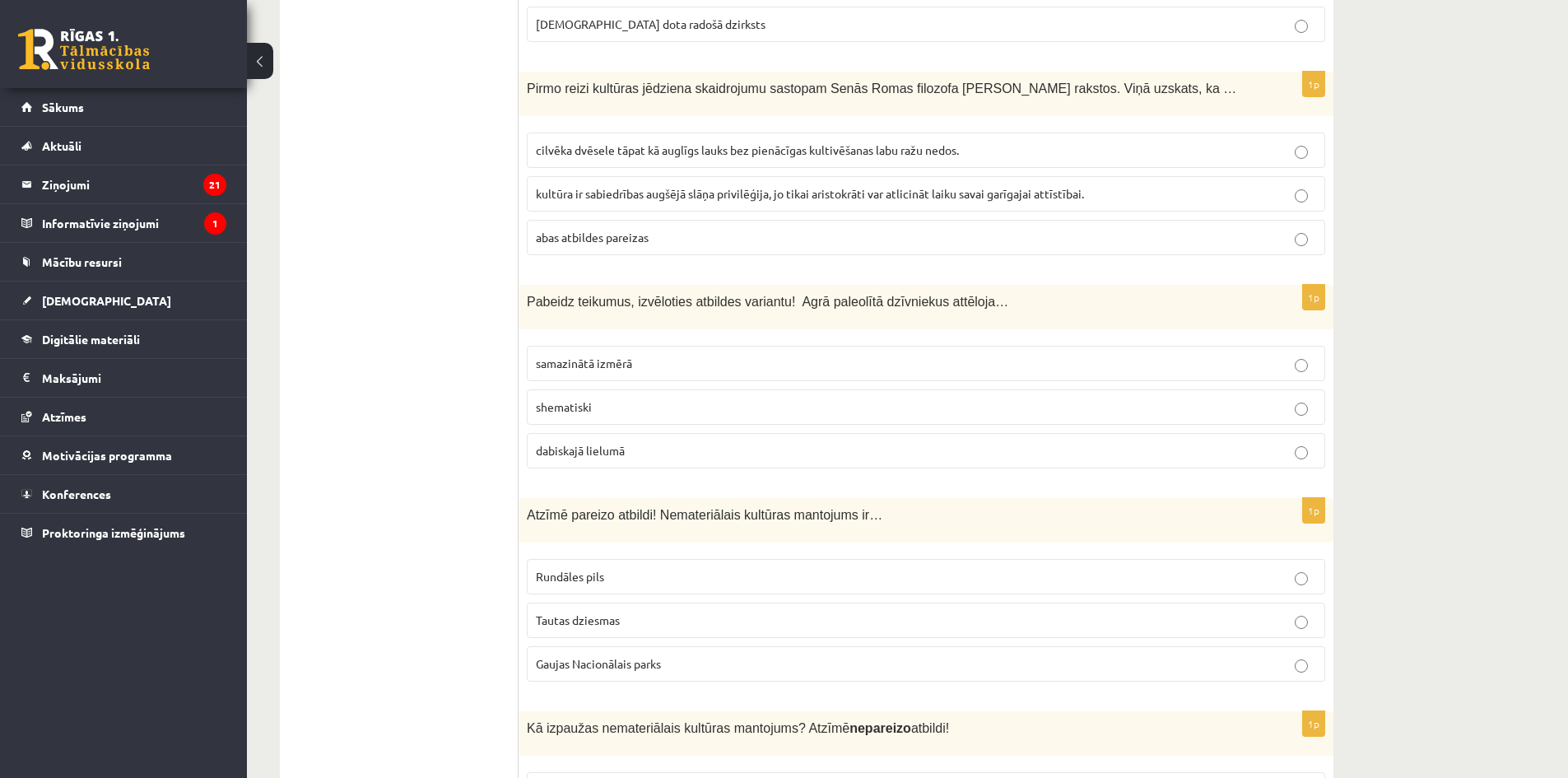
click at [677, 603] on label "Tautas dziesmas" at bounding box center [926, 620] width 798 height 35
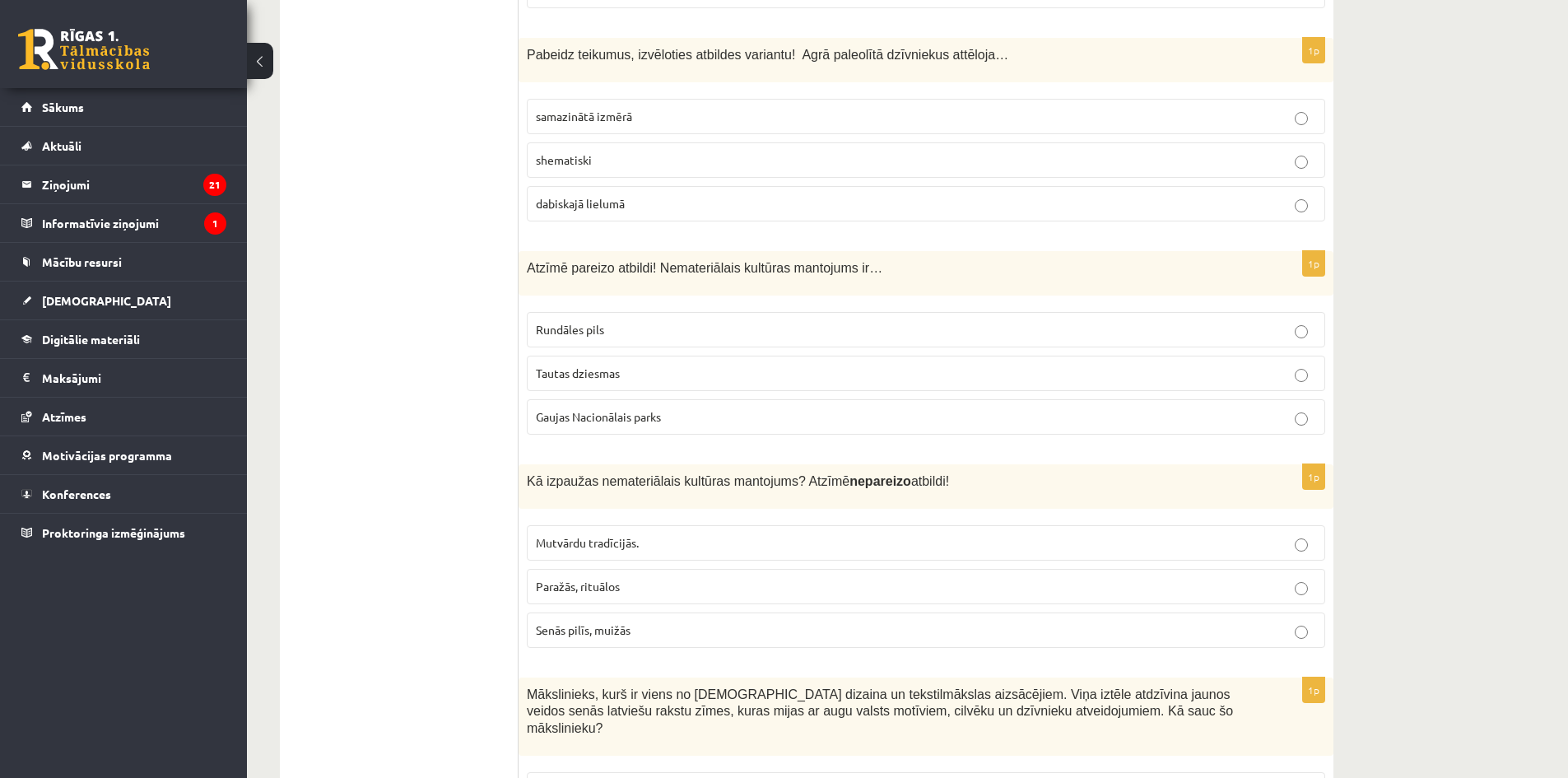
click at [677, 621] on p "Senās pilīs, muižās" at bounding box center [926, 630] width 780 height 18
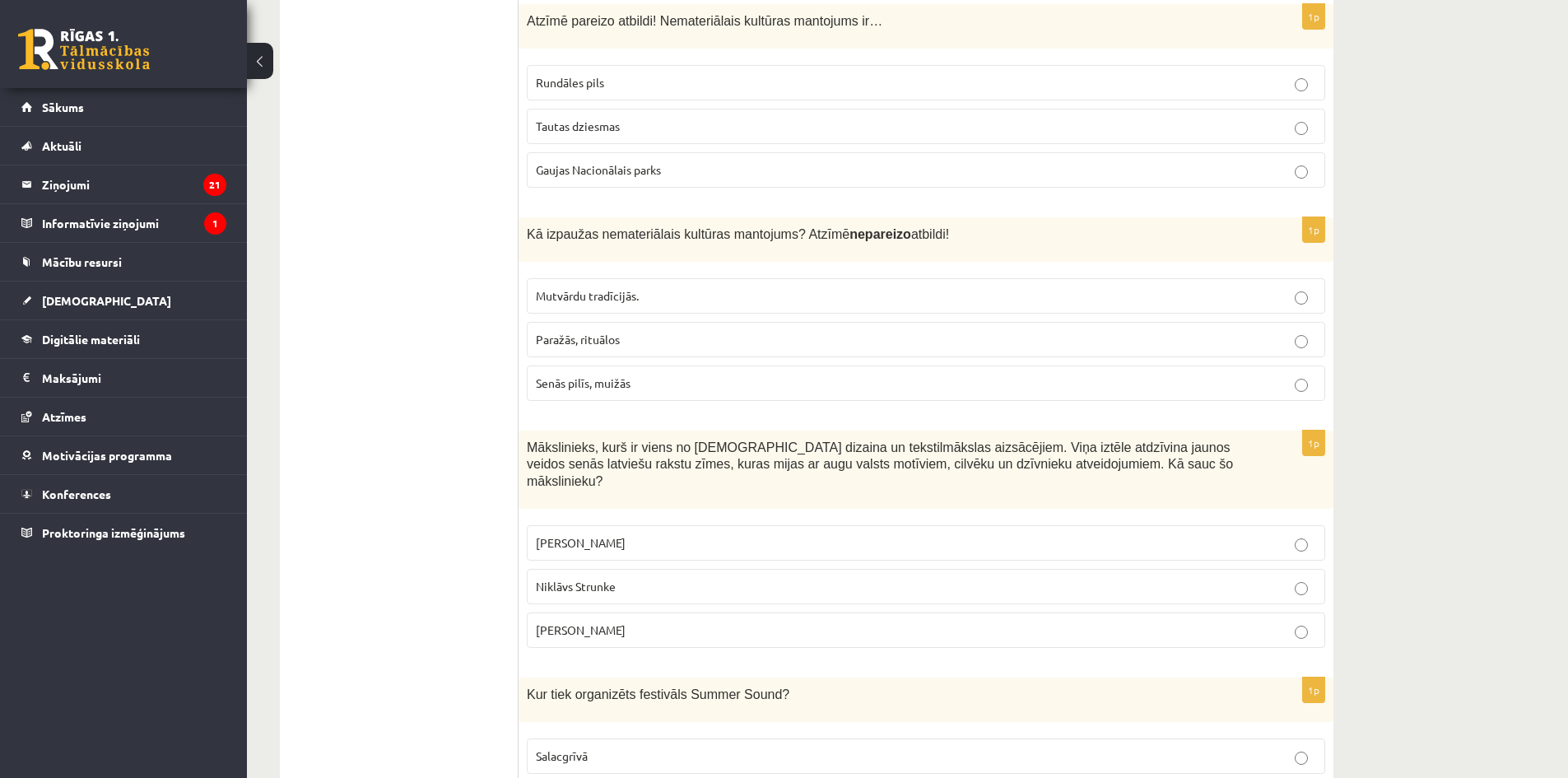
scroll to position [4117, 0]
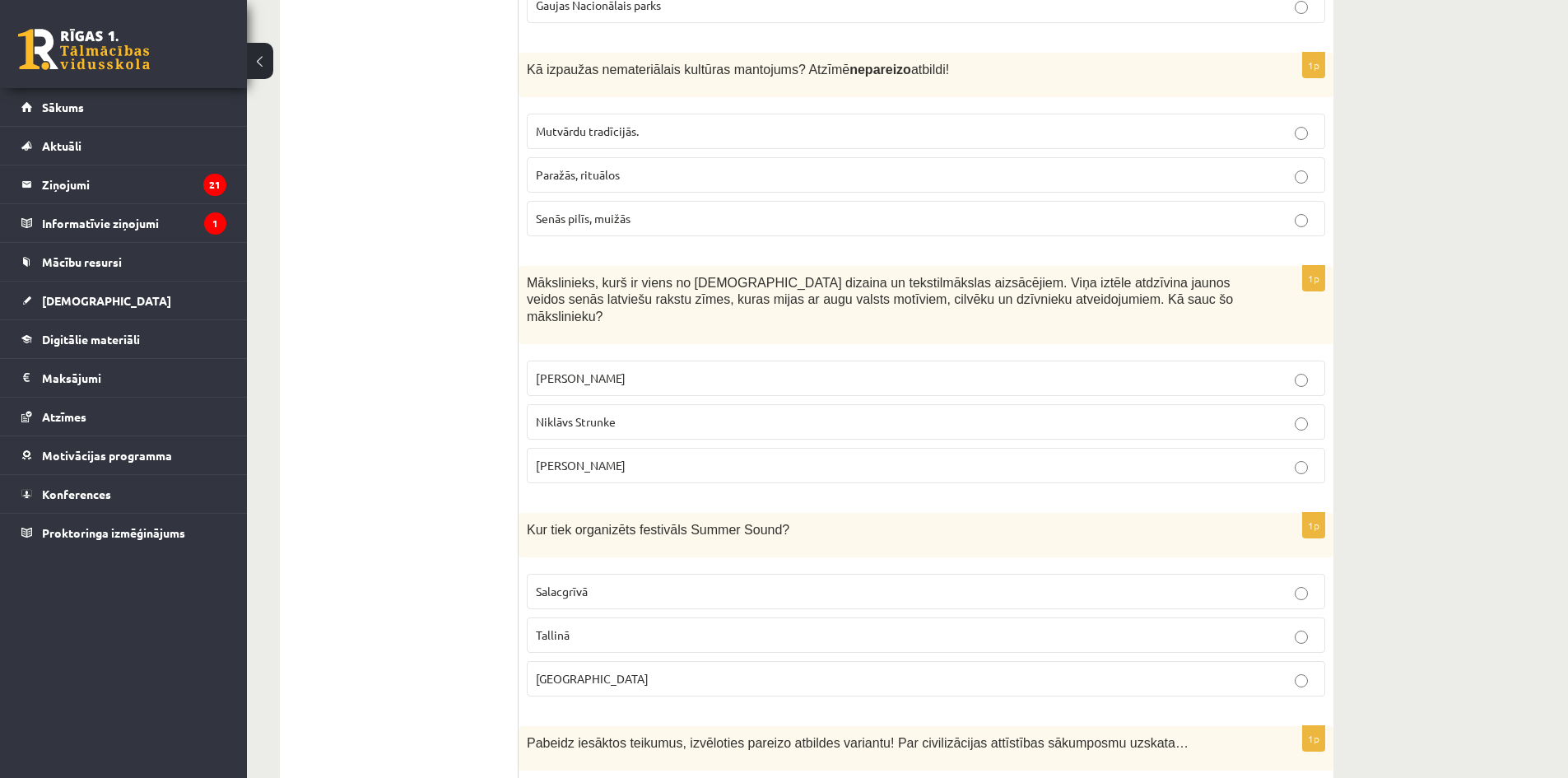
click at [615, 370] on p "Ansis Cīrulis" at bounding box center [926, 378] width 780 height 18
click at [681, 670] on p "Liepājā" at bounding box center [926, 679] width 780 height 18
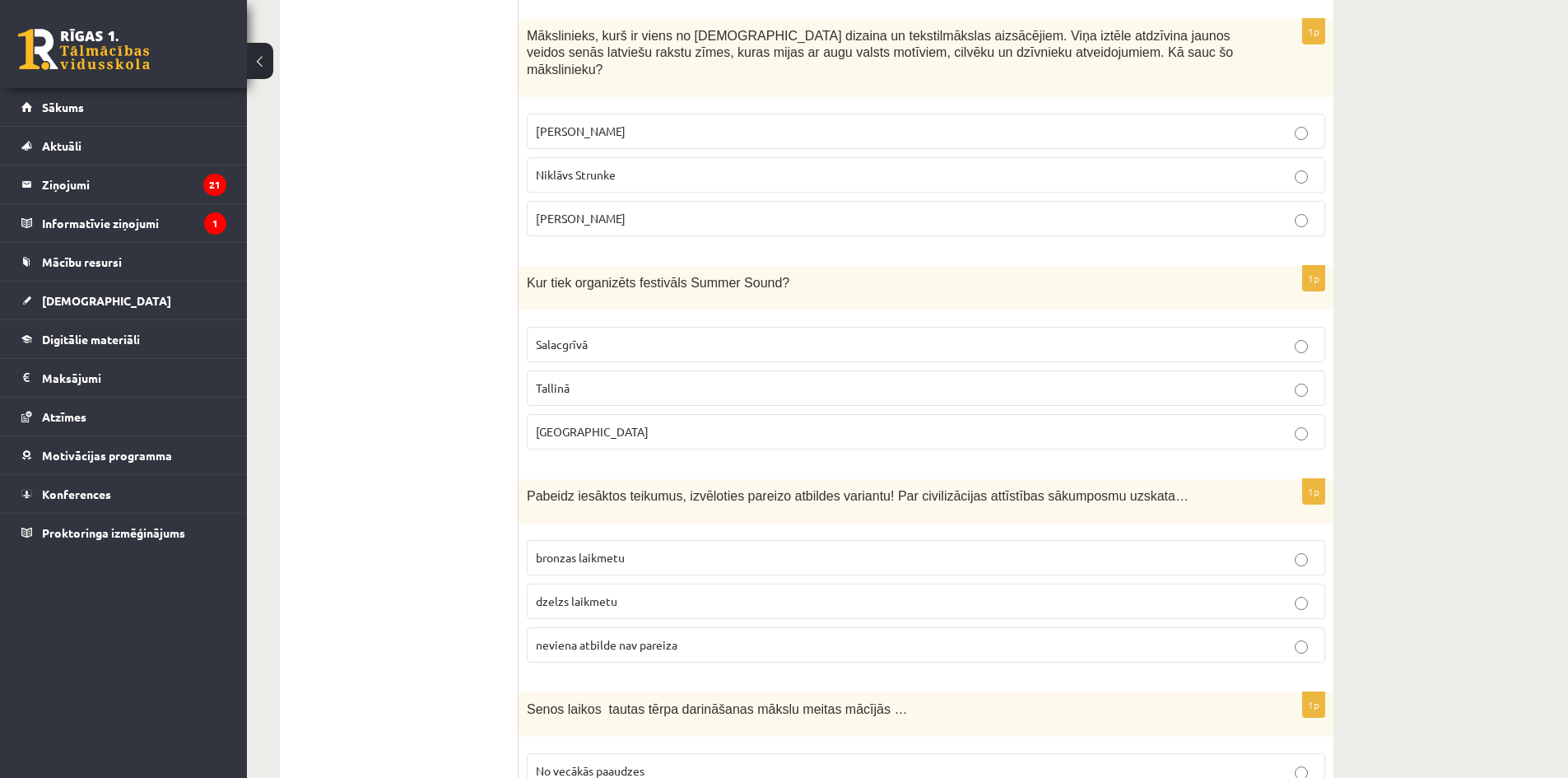
scroll to position [4529, 0]
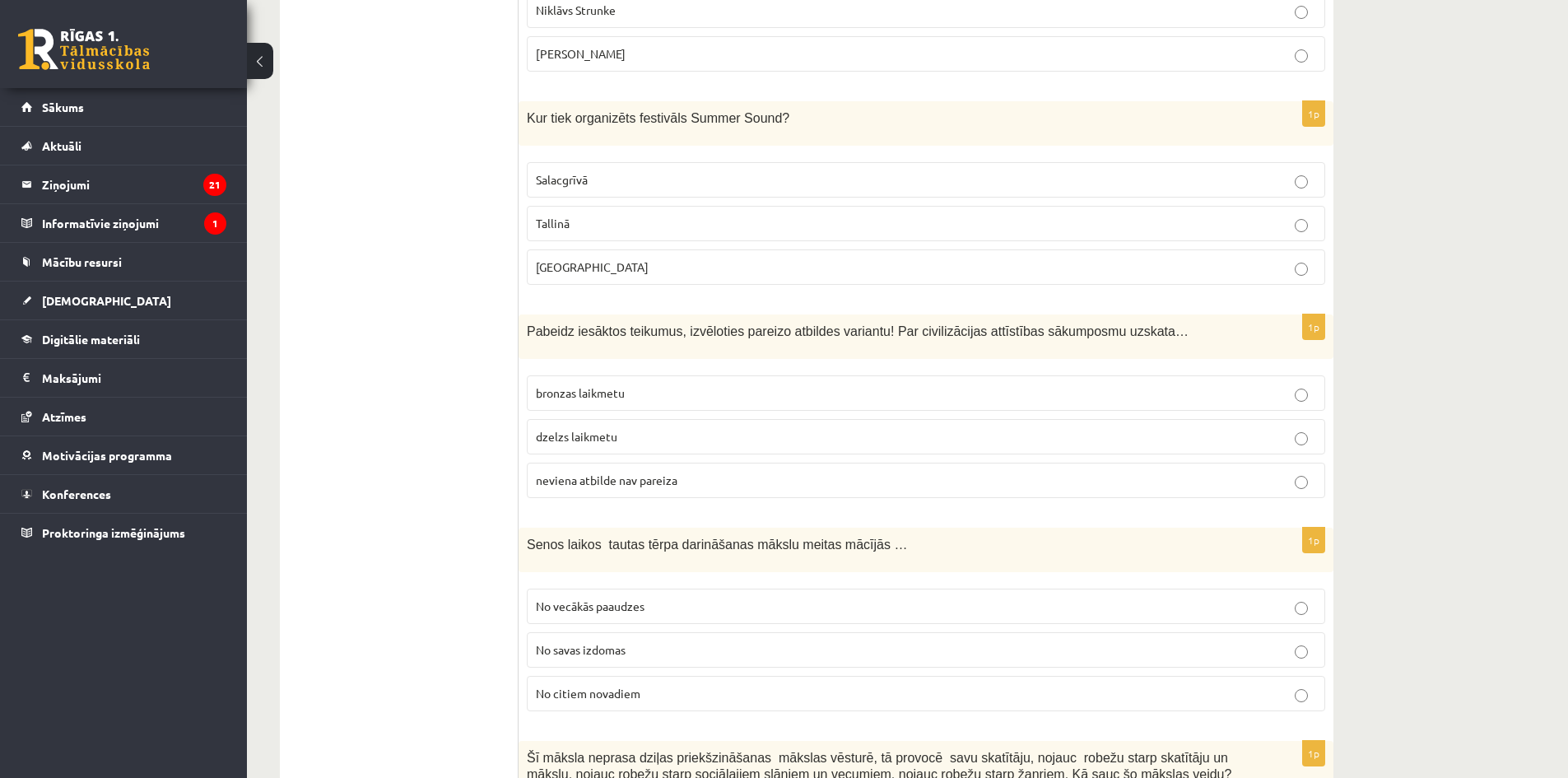
click at [709, 471] on p "neviena atbilde nav pareiza" at bounding box center [926, 480] width 780 height 18
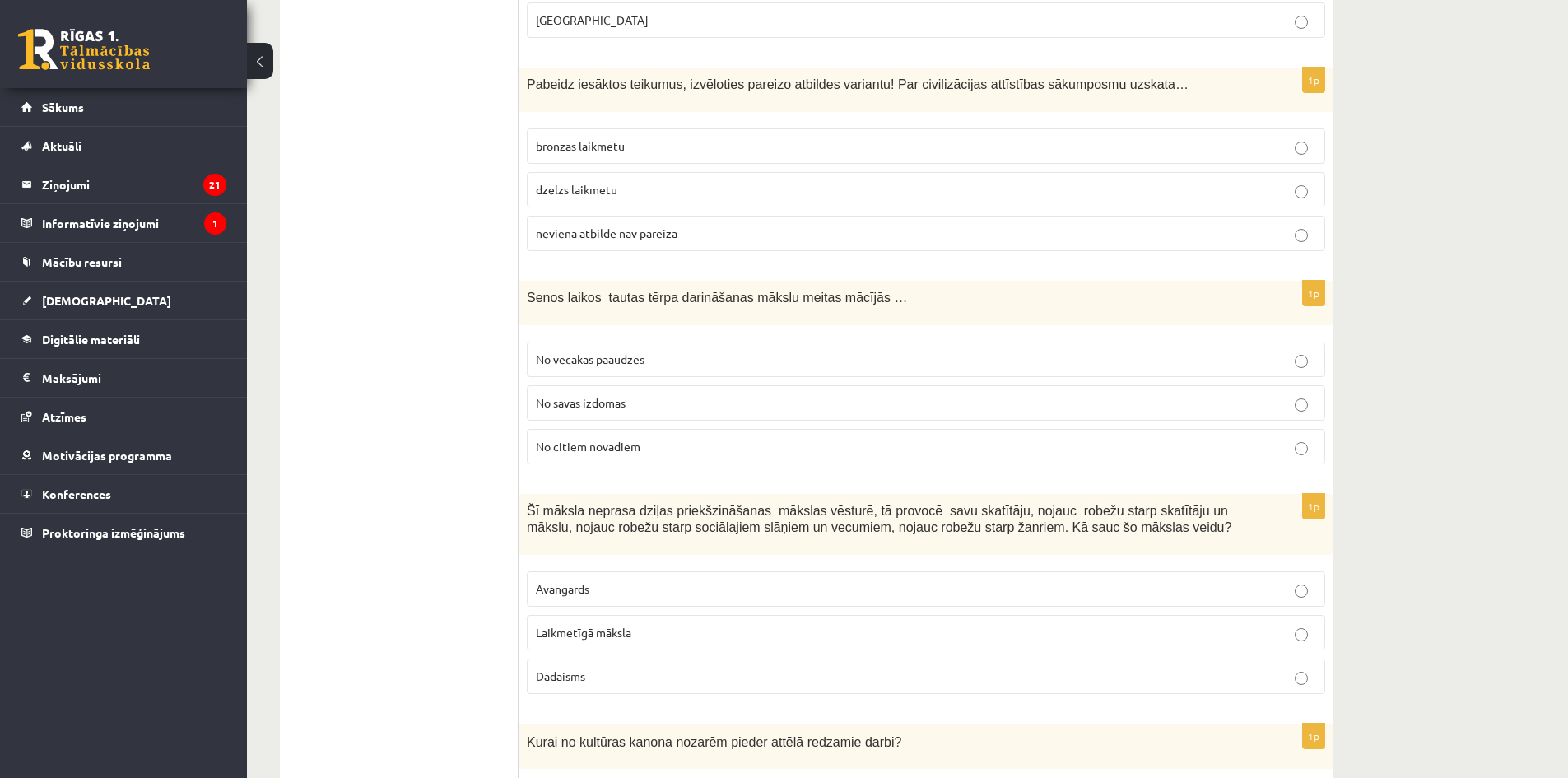
scroll to position [4858, 0]
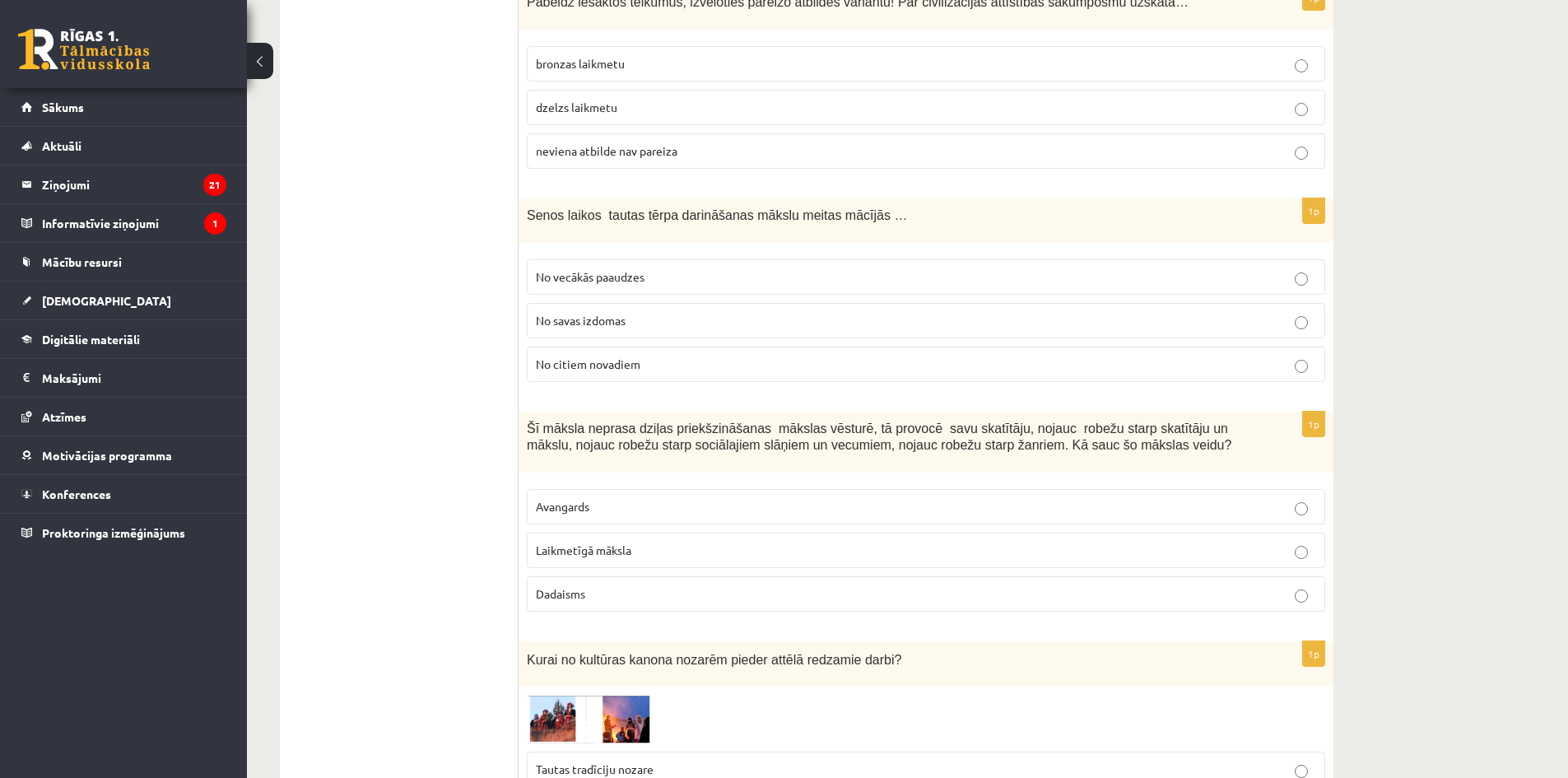
click at [625, 533] on label "Laikmetīgā māksla" at bounding box center [926, 550] width 798 height 35
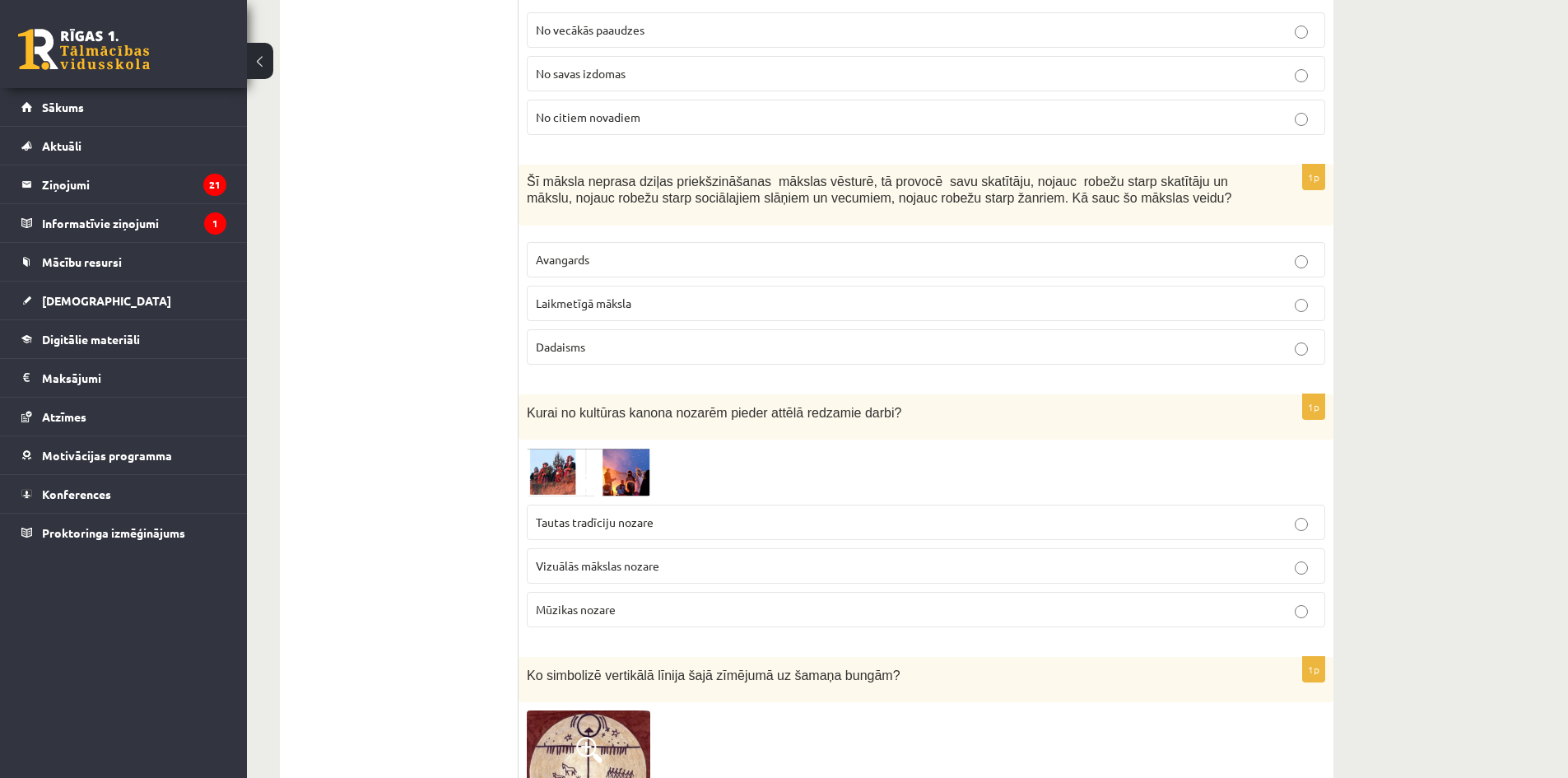
click at [578, 514] on p "Tautas tradīciju nozare" at bounding box center [926, 523] width 780 height 18
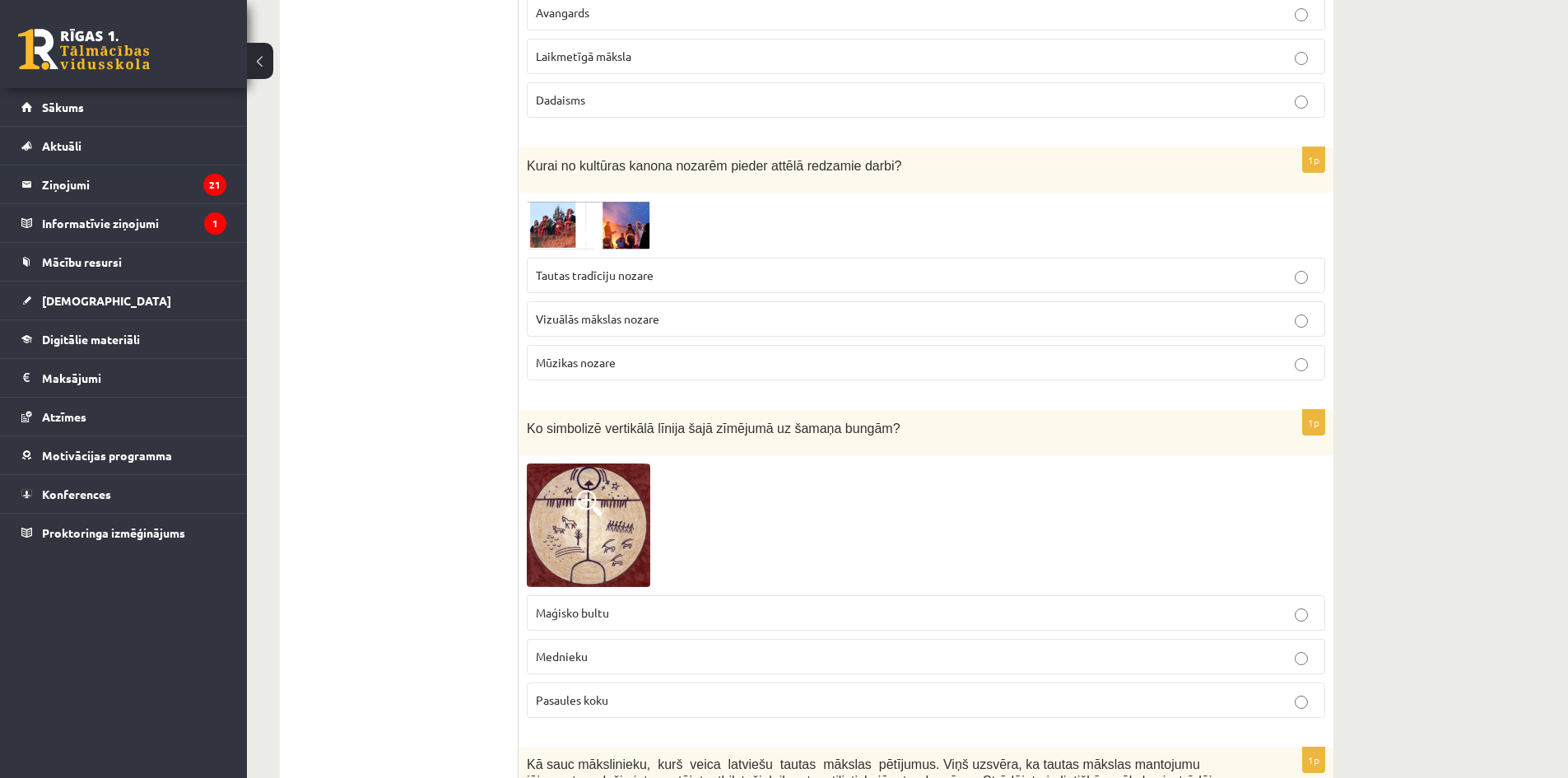
scroll to position [5434, 0]
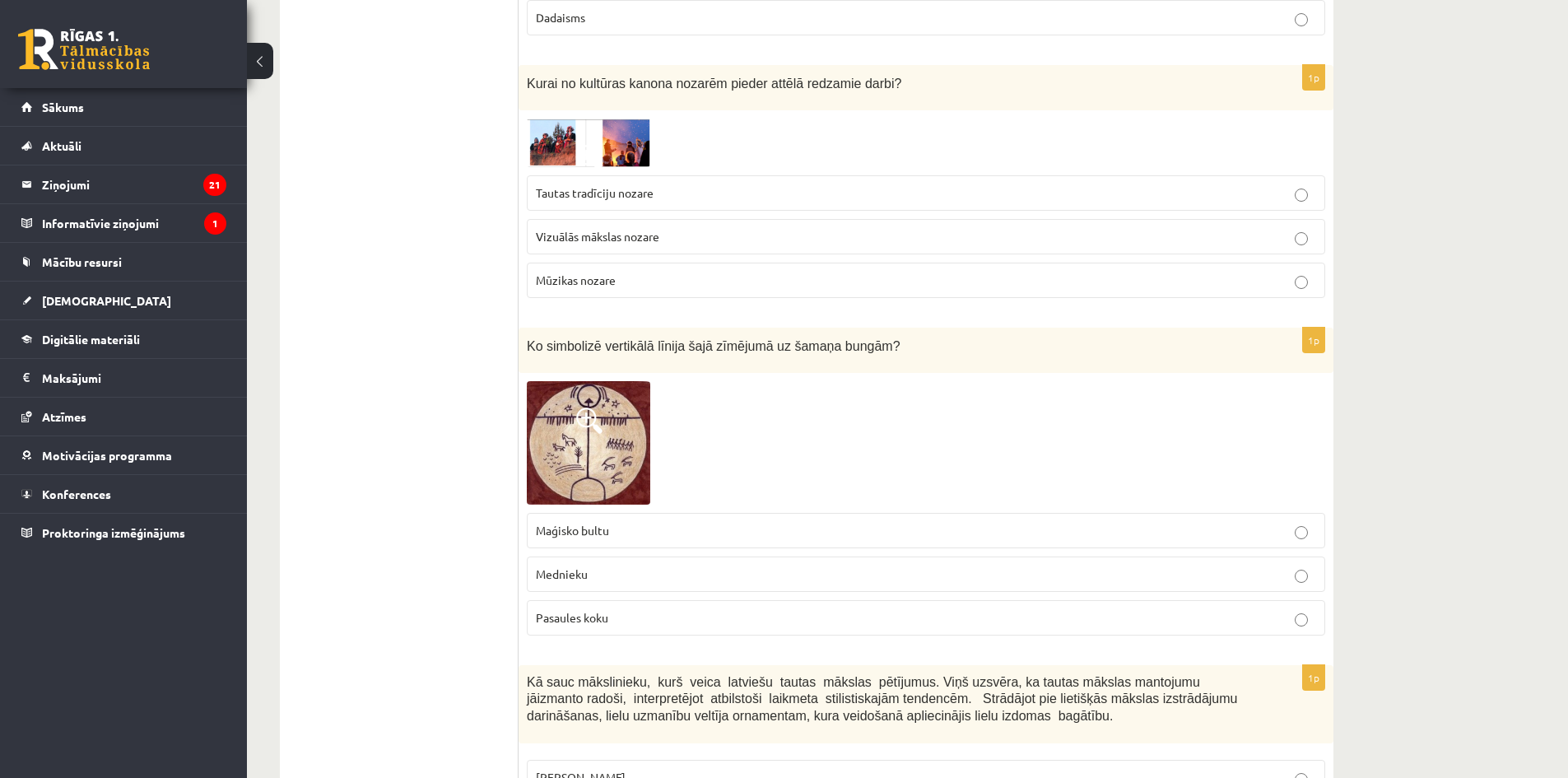
click at [605, 600] on label "Pasaules koku" at bounding box center [926, 618] width 798 height 35
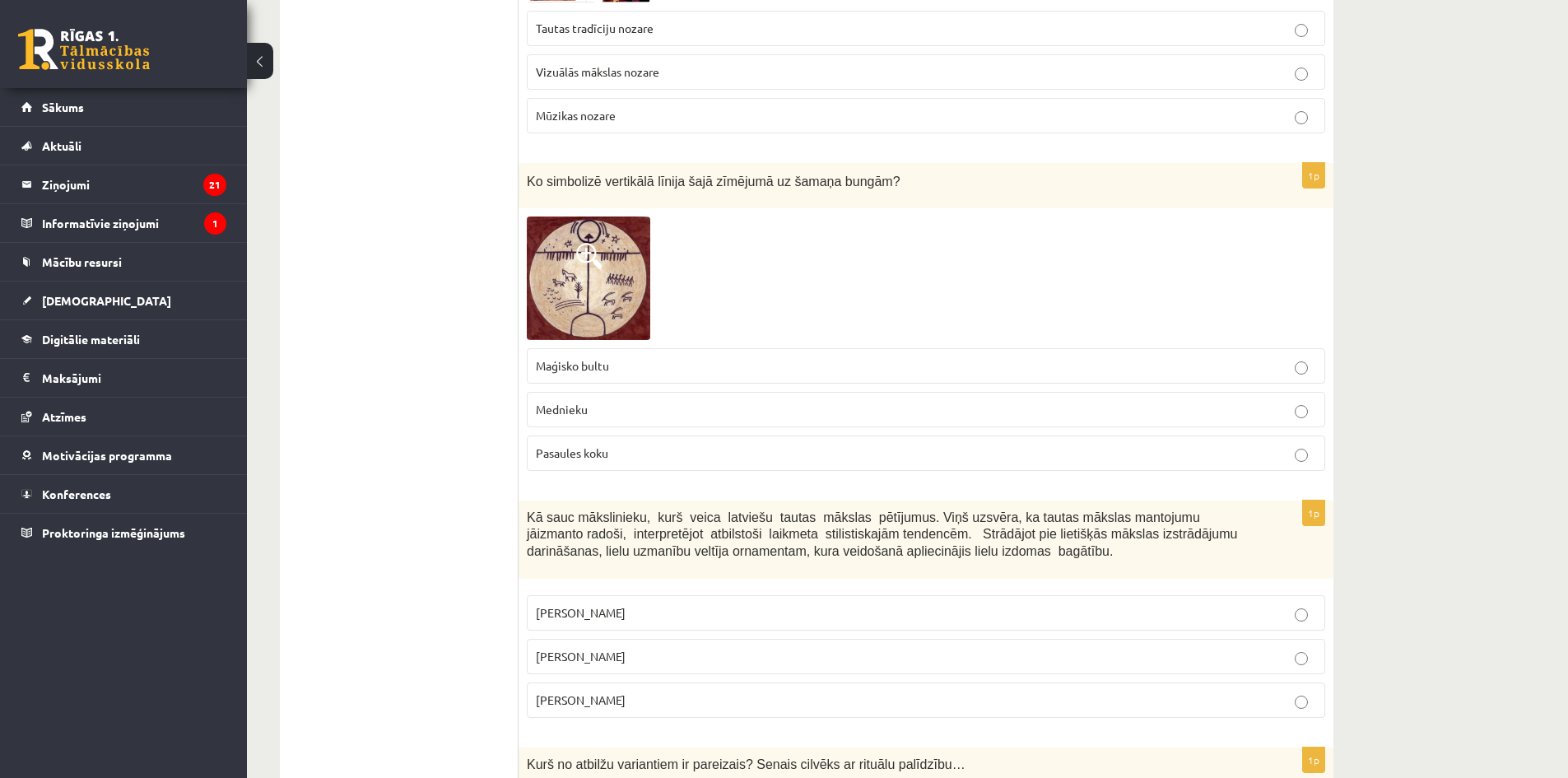
scroll to position [5681, 0]
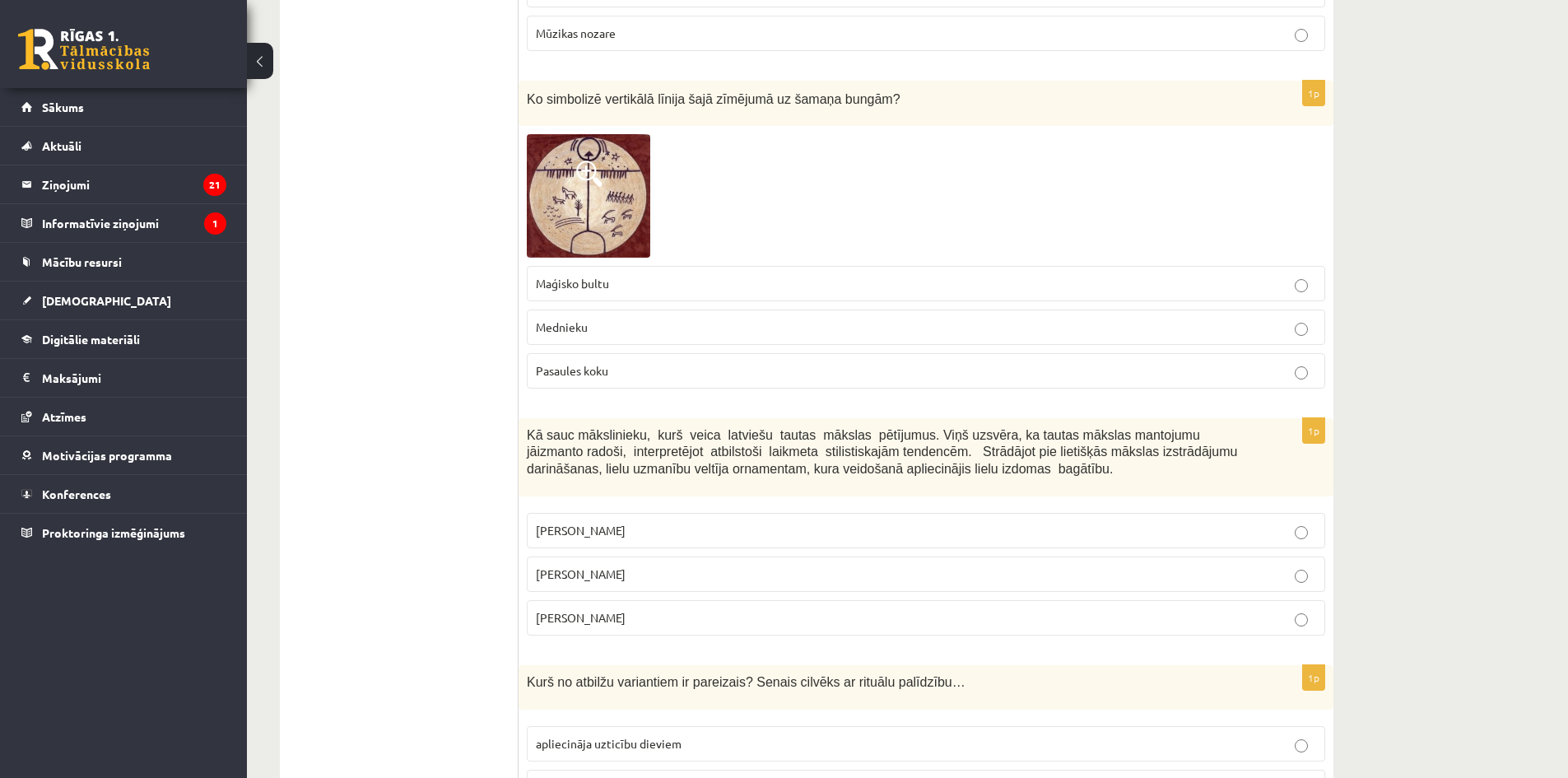
click at [668, 565] on p "Jūlijs Madernieks" at bounding box center [926, 574] width 780 height 18
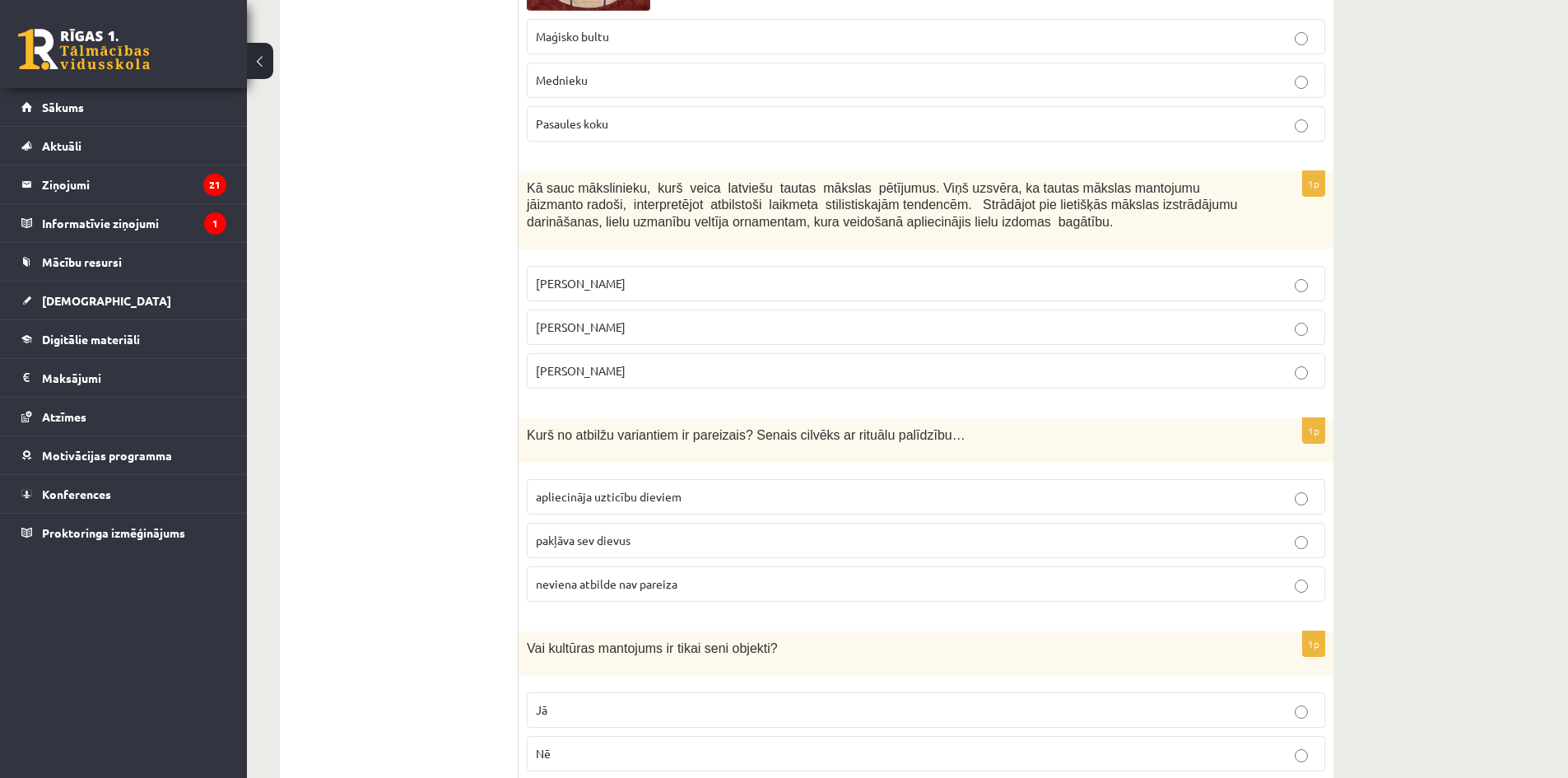
click at [696, 745] on p "Nē" at bounding box center [926, 754] width 780 height 18
click at [689, 575] on p "neviena atbilde nav pareiza" at bounding box center [926, 584] width 780 height 18
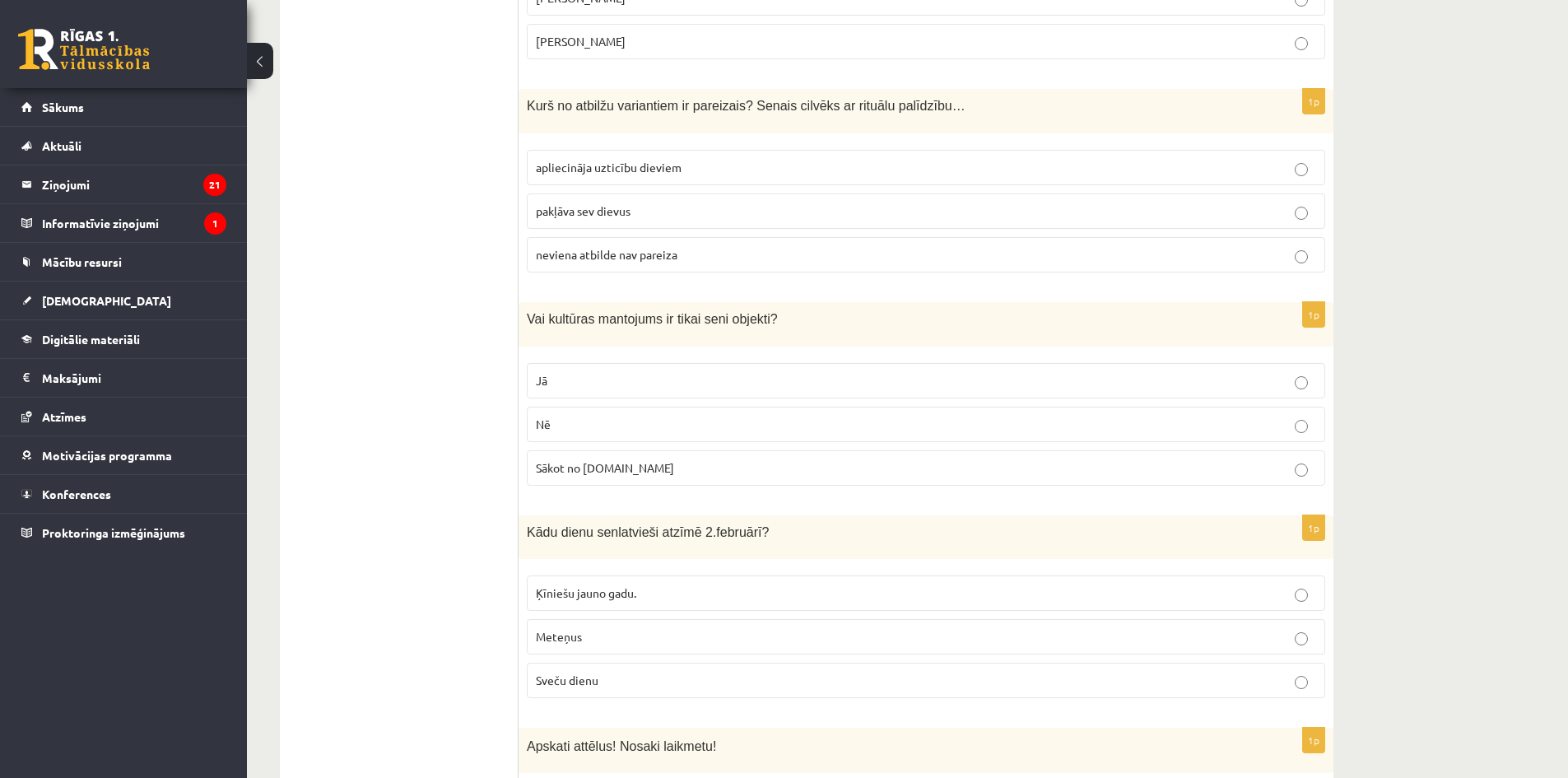
scroll to position [6422, 0]
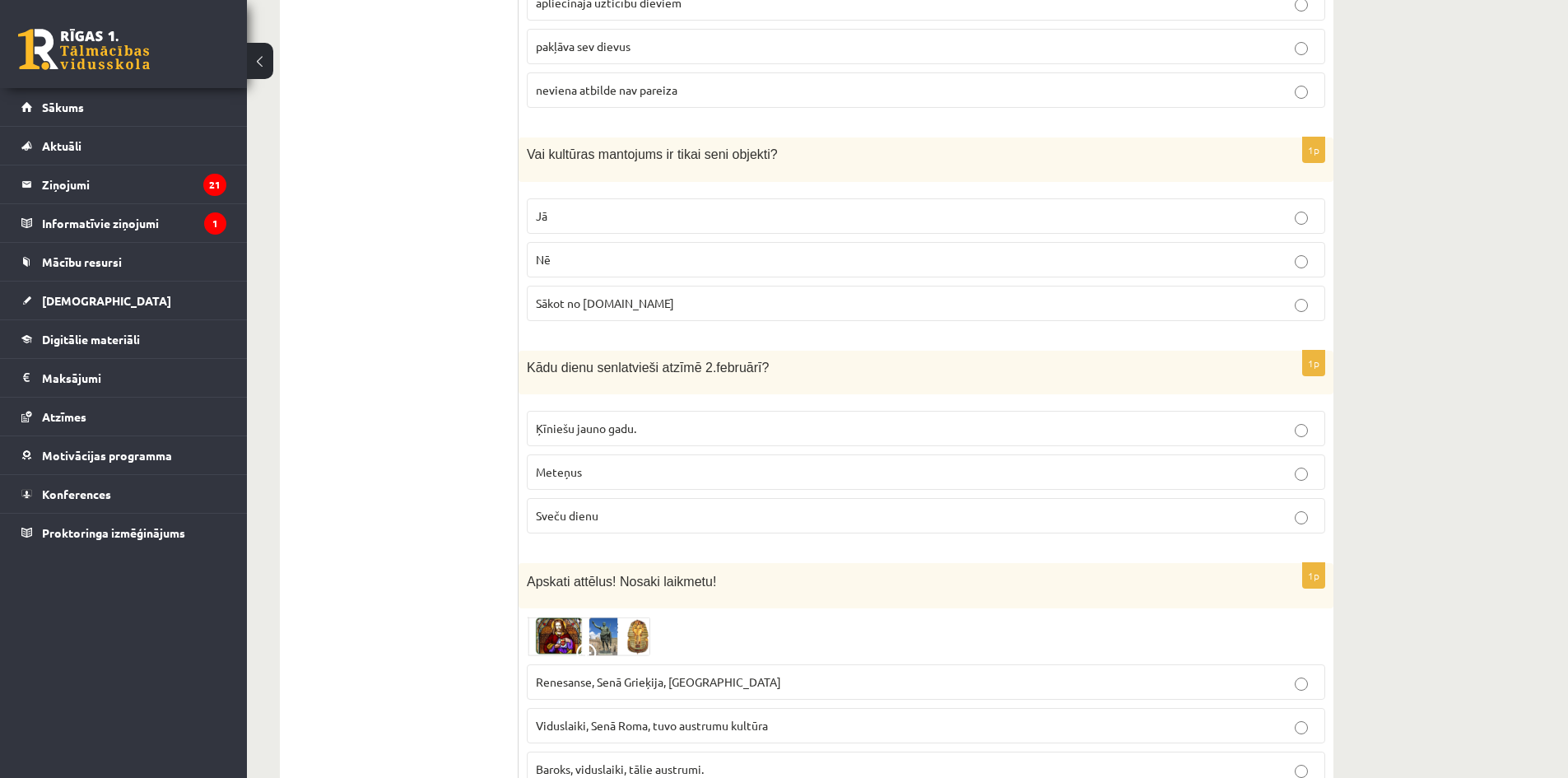
click at [691, 420] on p "Ķīniešu jauno gadu." at bounding box center [926, 429] width 780 height 18
click at [702, 665] on label "Renesanse, Senā Grieķija, Ēģipte" at bounding box center [926, 682] width 798 height 35
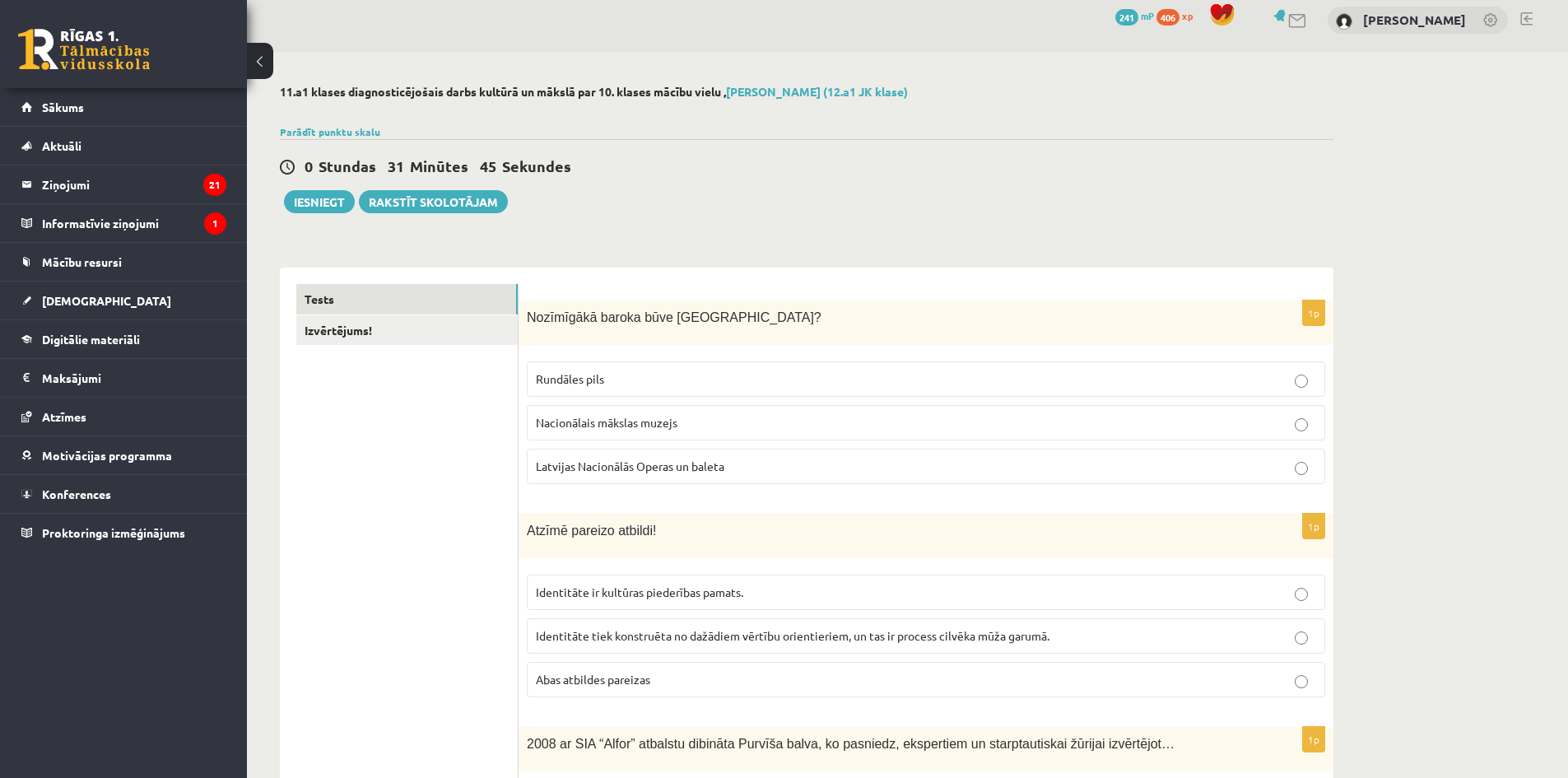
scroll to position [0, 0]
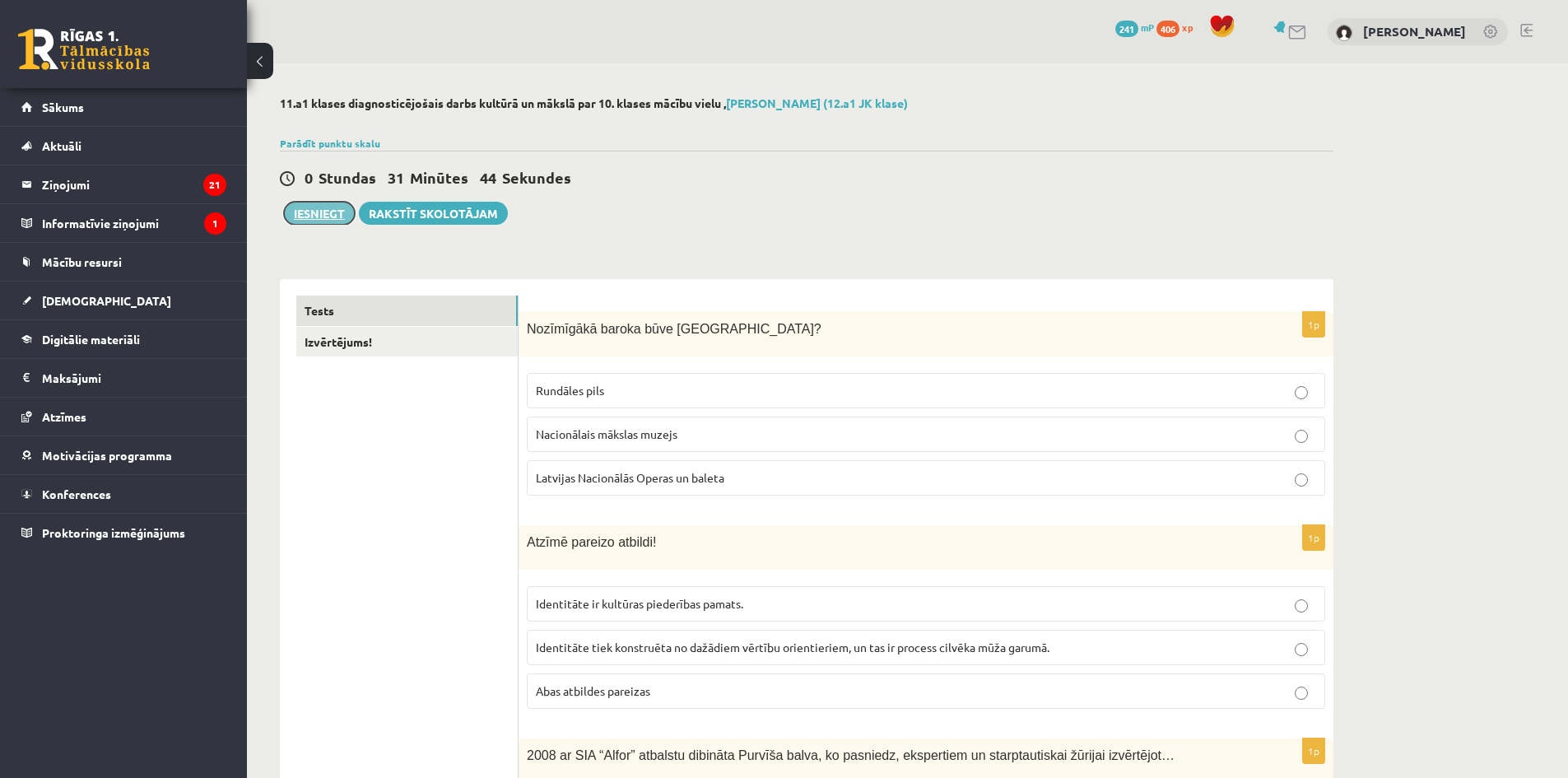
click at [312, 214] on button "Iesniegt" at bounding box center [319, 214] width 71 height 23
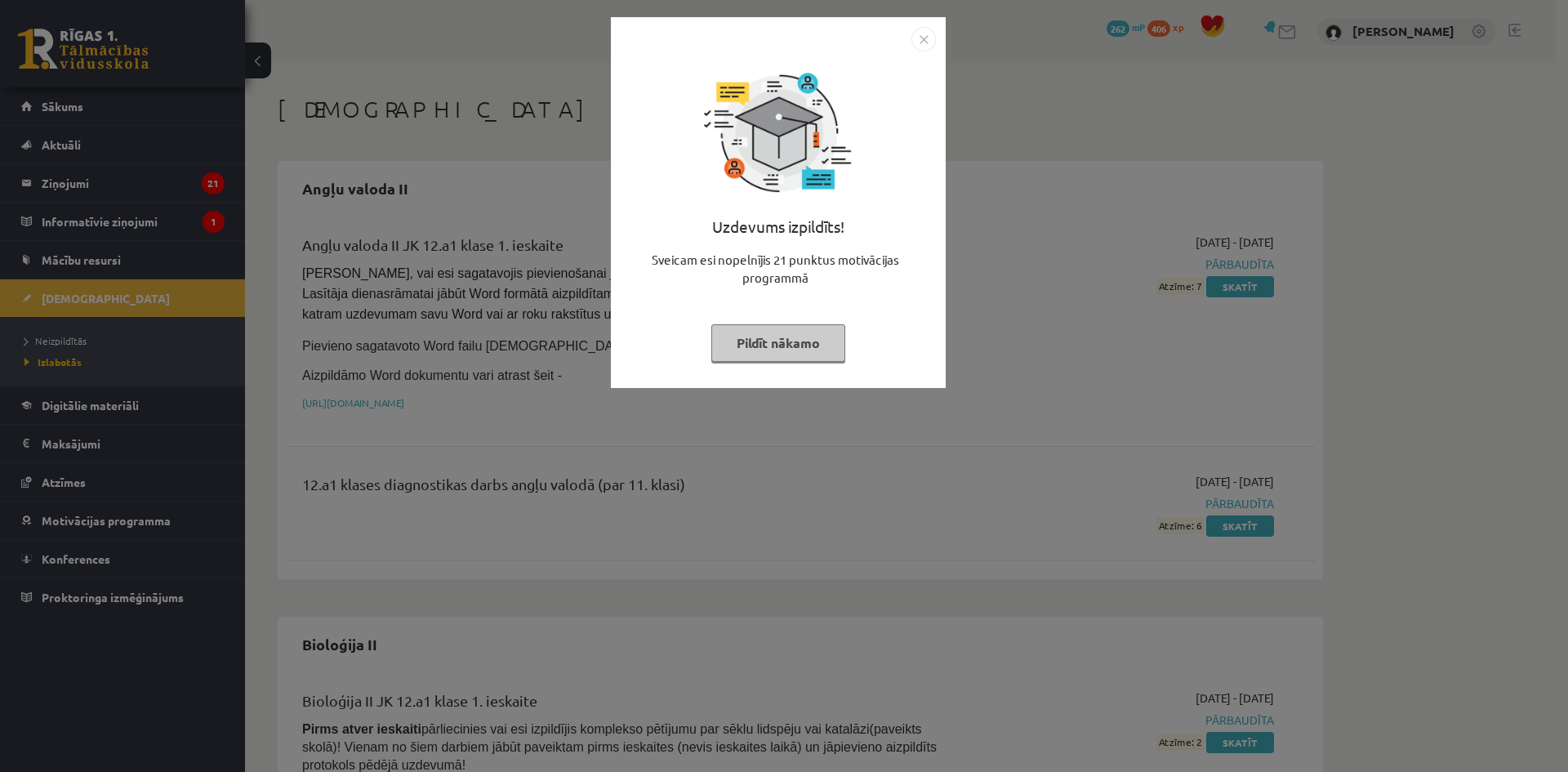
click at [808, 358] on button "Pildīt nākamo" at bounding box center [778, 343] width 134 height 38
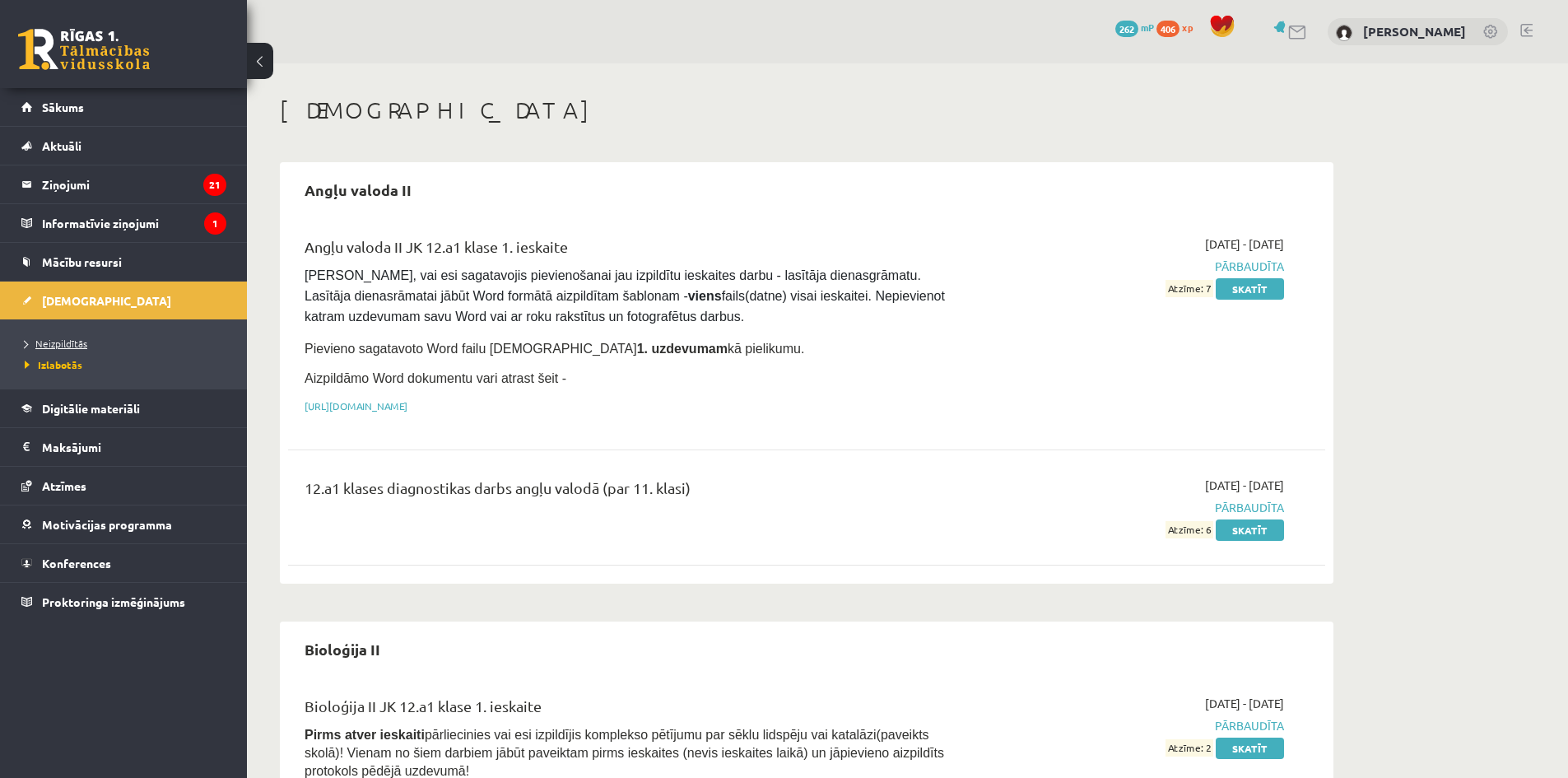
click at [96, 341] on link "Neizpildītās" at bounding box center [128, 343] width 206 height 15
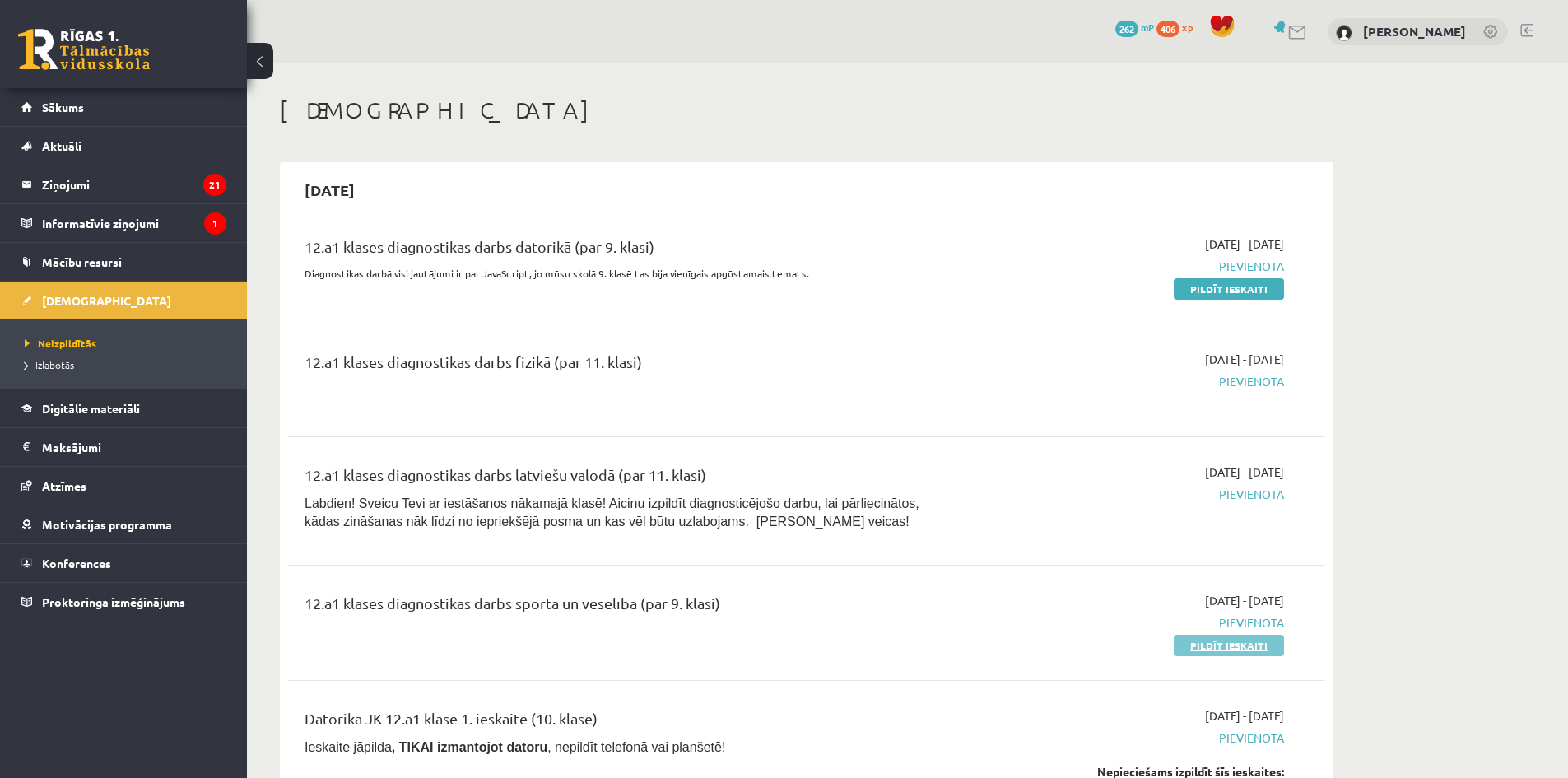
click at [1197, 634] on link "Pildīt ieskaiti" at bounding box center [1229, 645] width 110 height 21
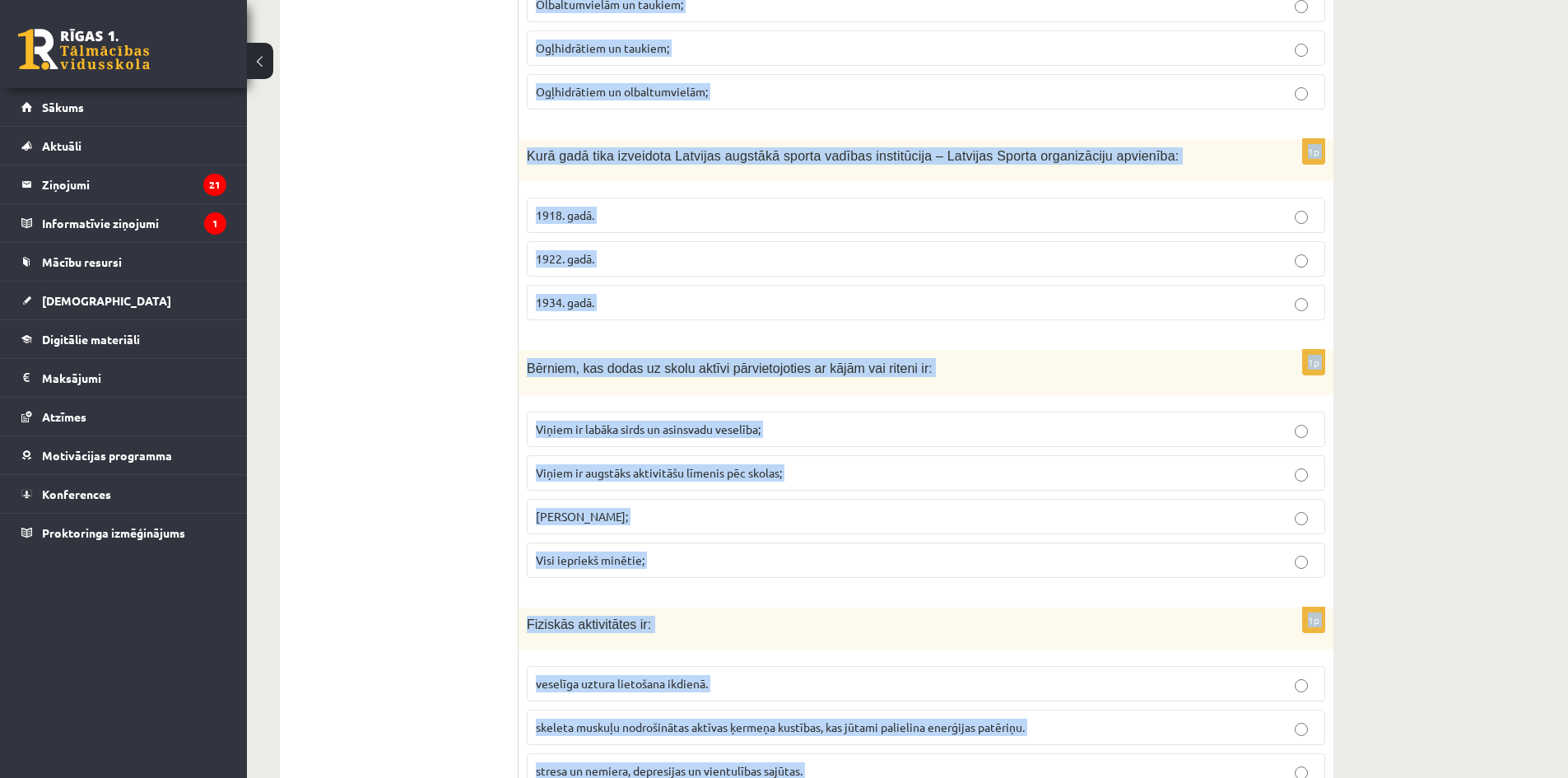
scroll to position [6010, 0]
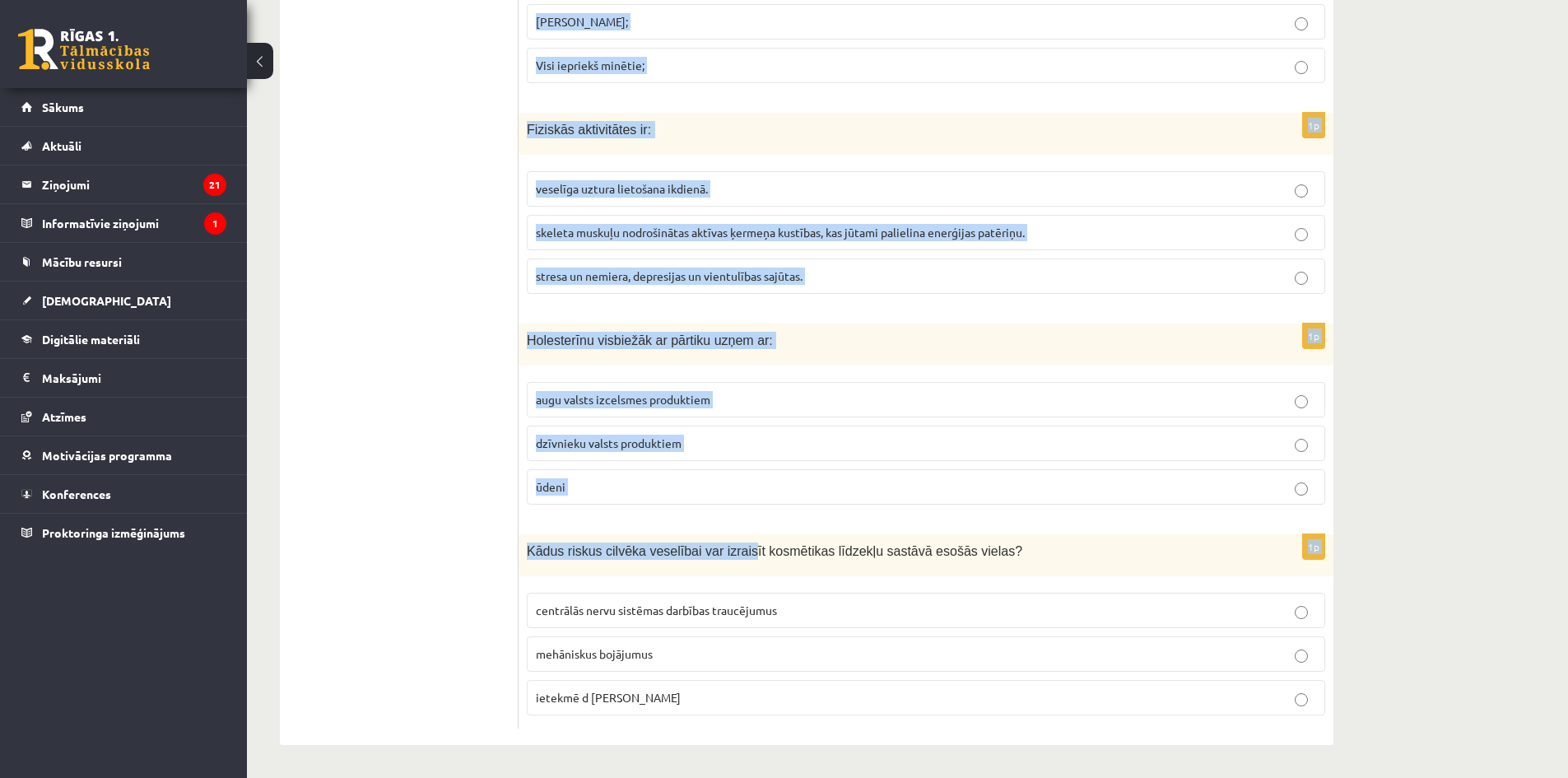
drag, startPoint x: 527, startPoint y: 333, endPoint x: 853, endPoint y: 697, distance: 488.6
copy form "Padomju okupācijas gados, tika izveidotas tādas sacensības kā: “Ar visu ģimeni …"
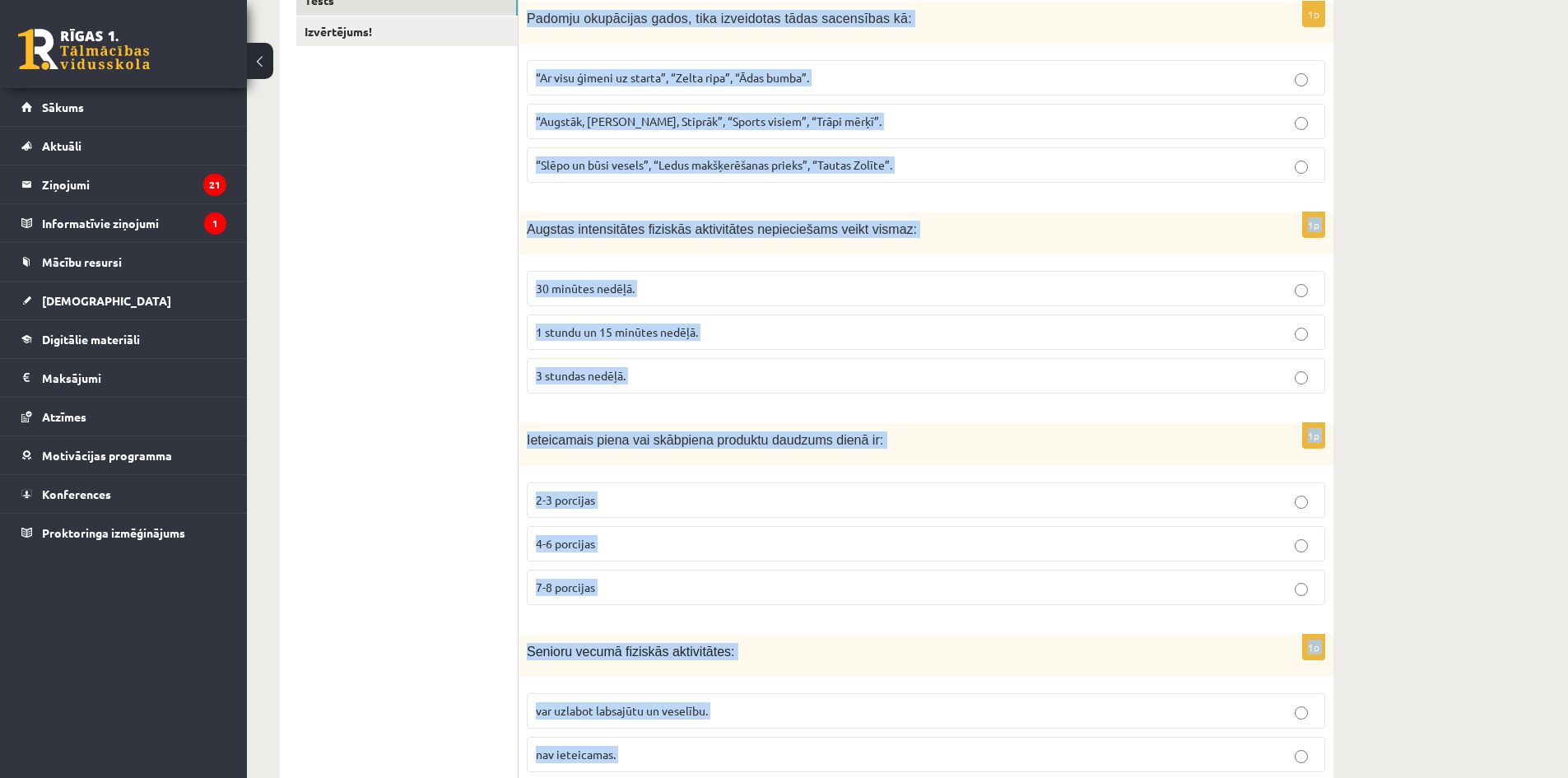
scroll to position [109, 0]
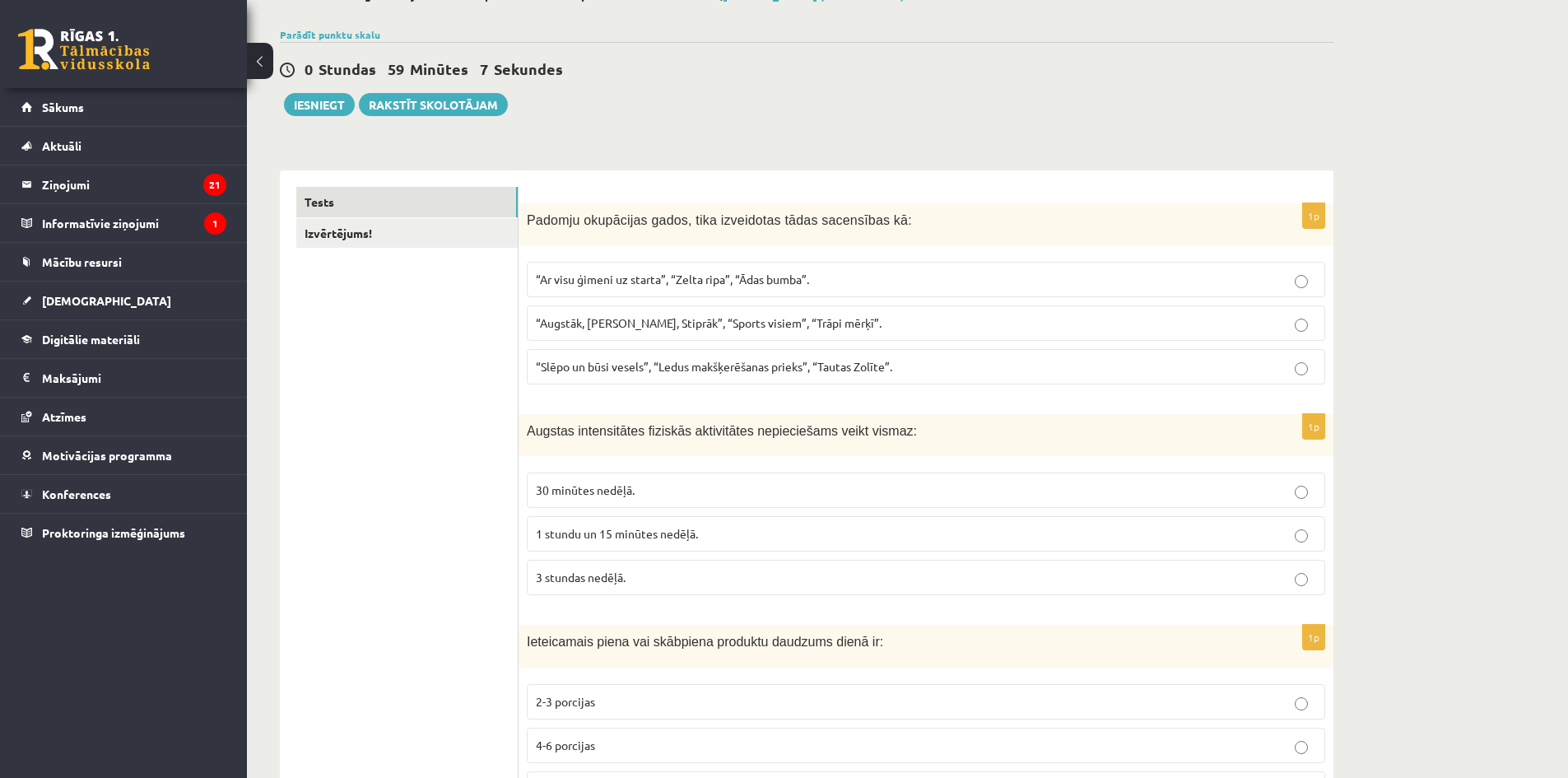
click at [594, 268] on label "“Ar visu ģimeni uz starta”, “Zelta ripa”, “Ādas bumba”." at bounding box center [926, 279] width 798 height 35
click at [631, 519] on label "1 stundu un 15 minūtes nedēļā." at bounding box center [926, 533] width 798 height 35
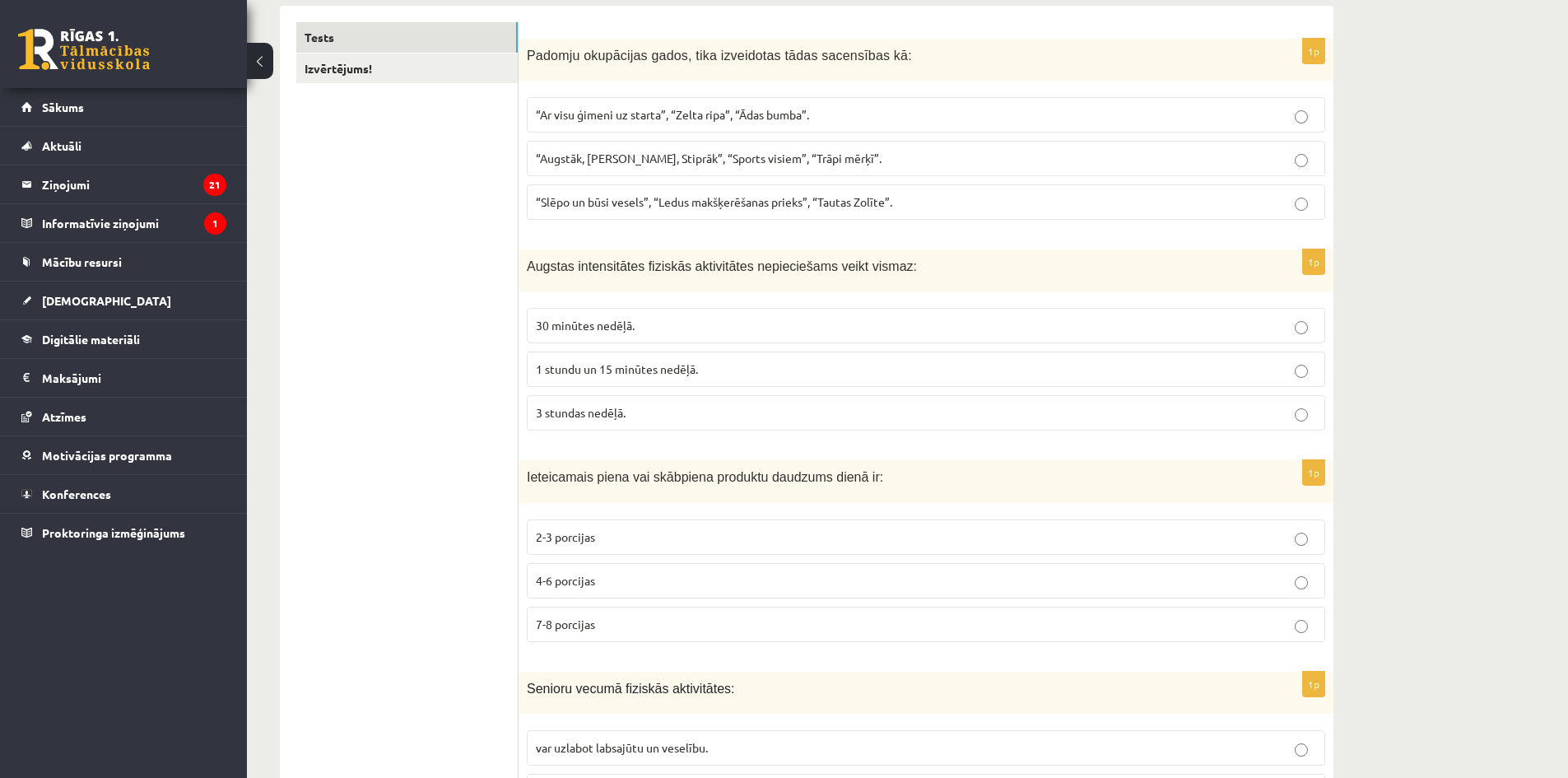
click at [654, 539] on p "2-3 porcijas" at bounding box center [926, 537] width 780 height 18
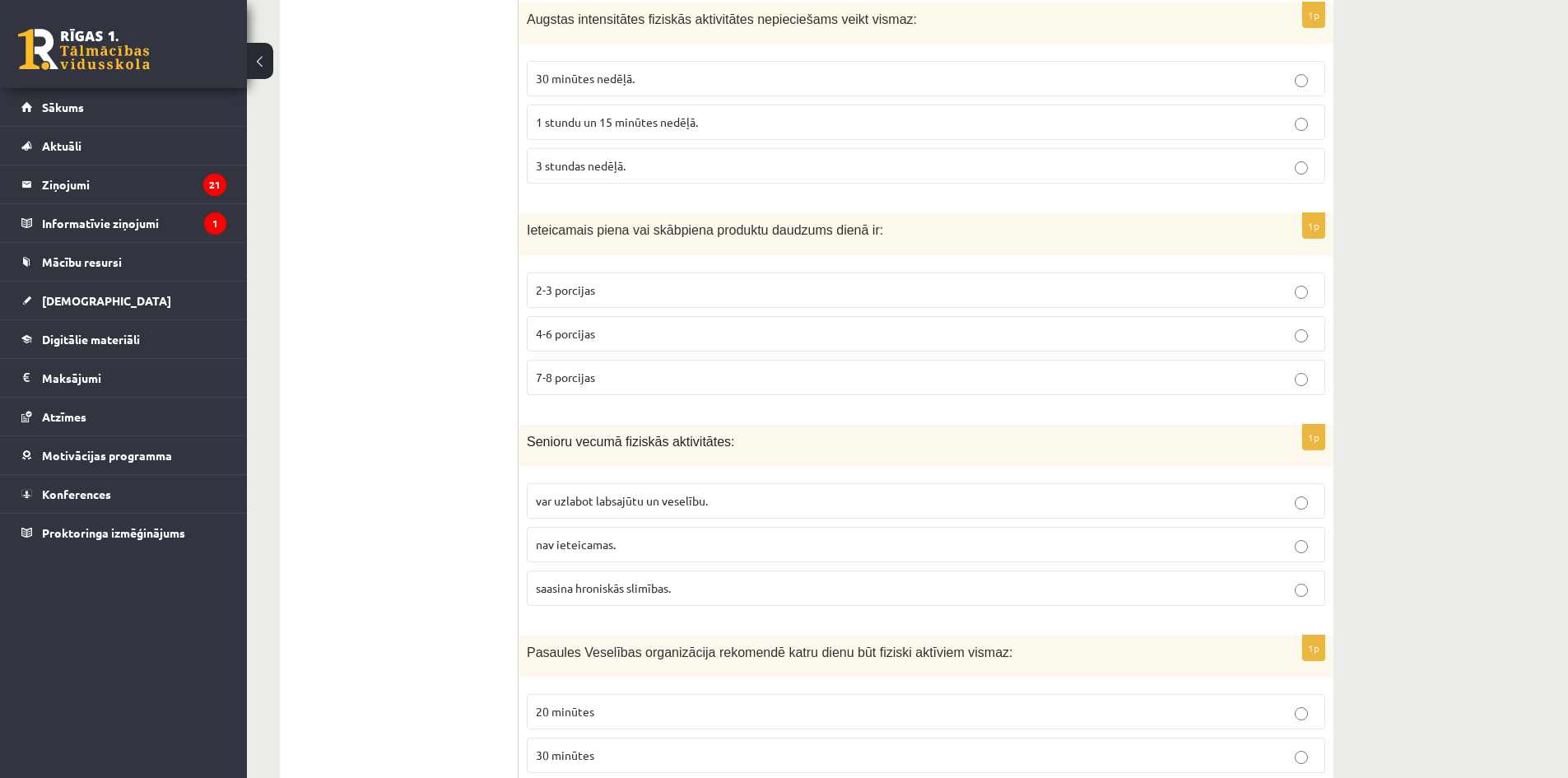
click at [681, 502] on span "var uzlabot labsajūtu un veselību." at bounding box center [622, 500] width 172 height 15
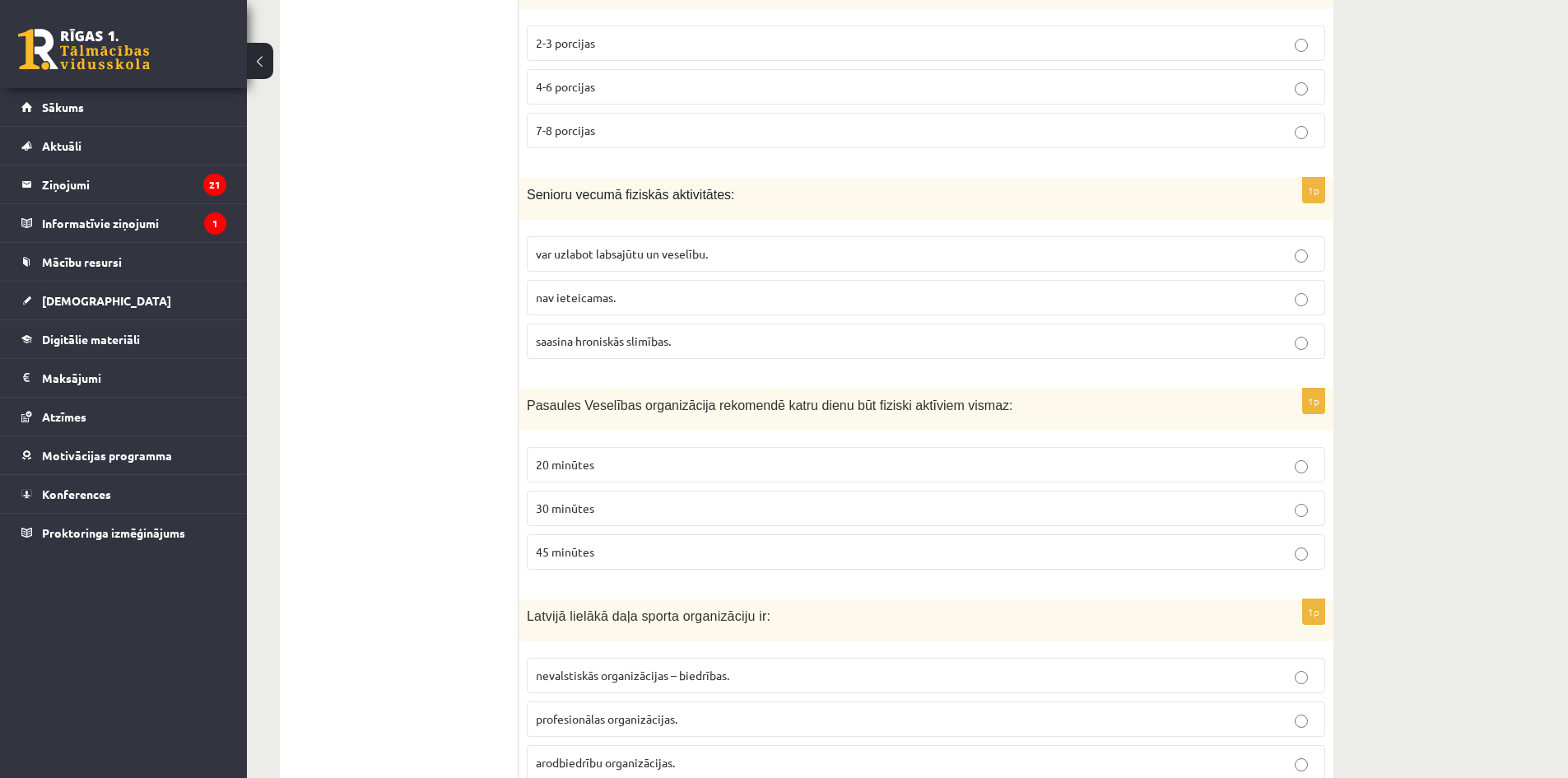
scroll to position [850, 0]
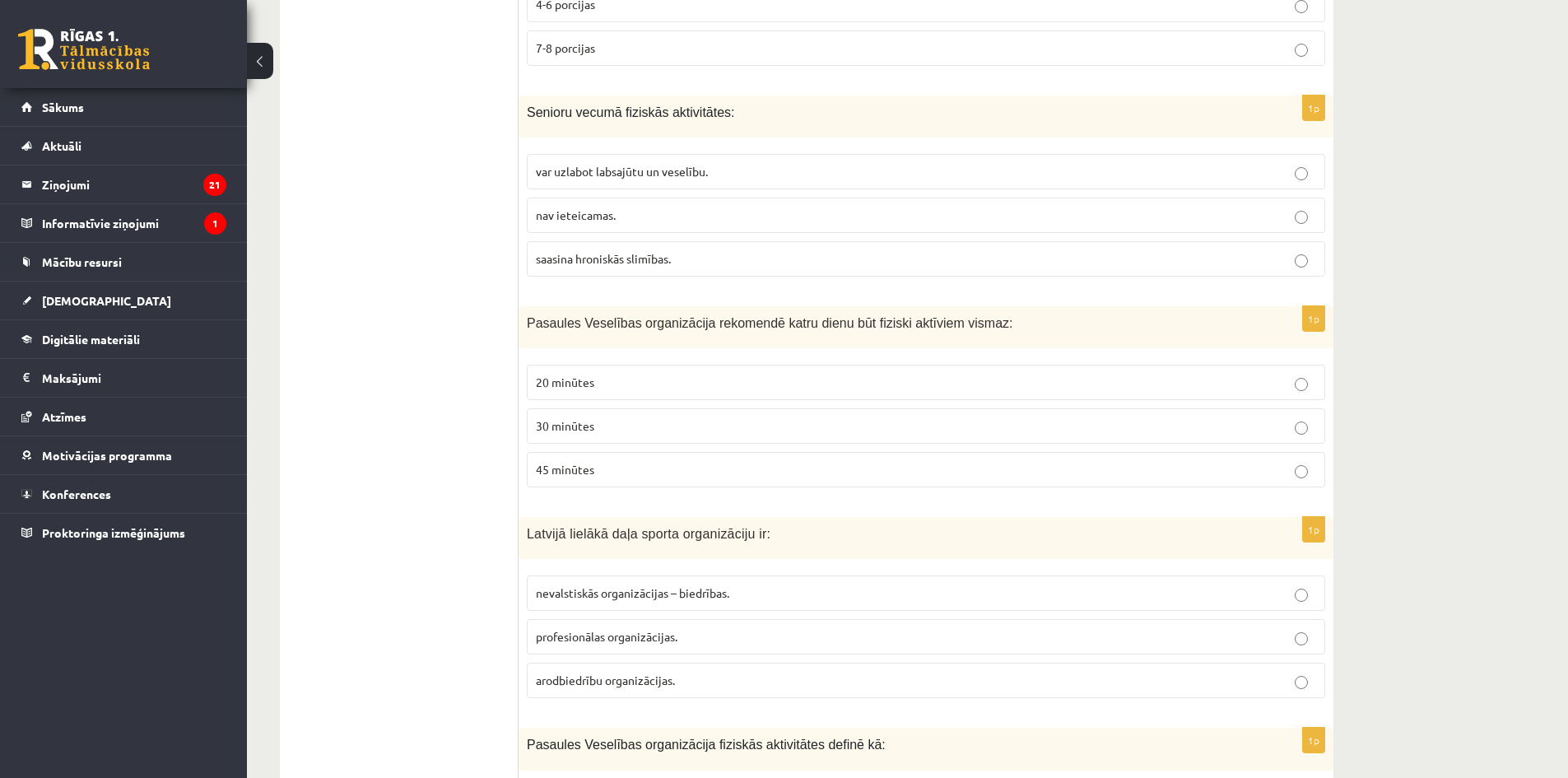
click at [609, 423] on p "30 minūtes" at bounding box center [926, 426] width 780 height 18
click at [672, 595] on span "nevalstiskās organizācijas – biedrības." at bounding box center [633, 592] width 193 height 15
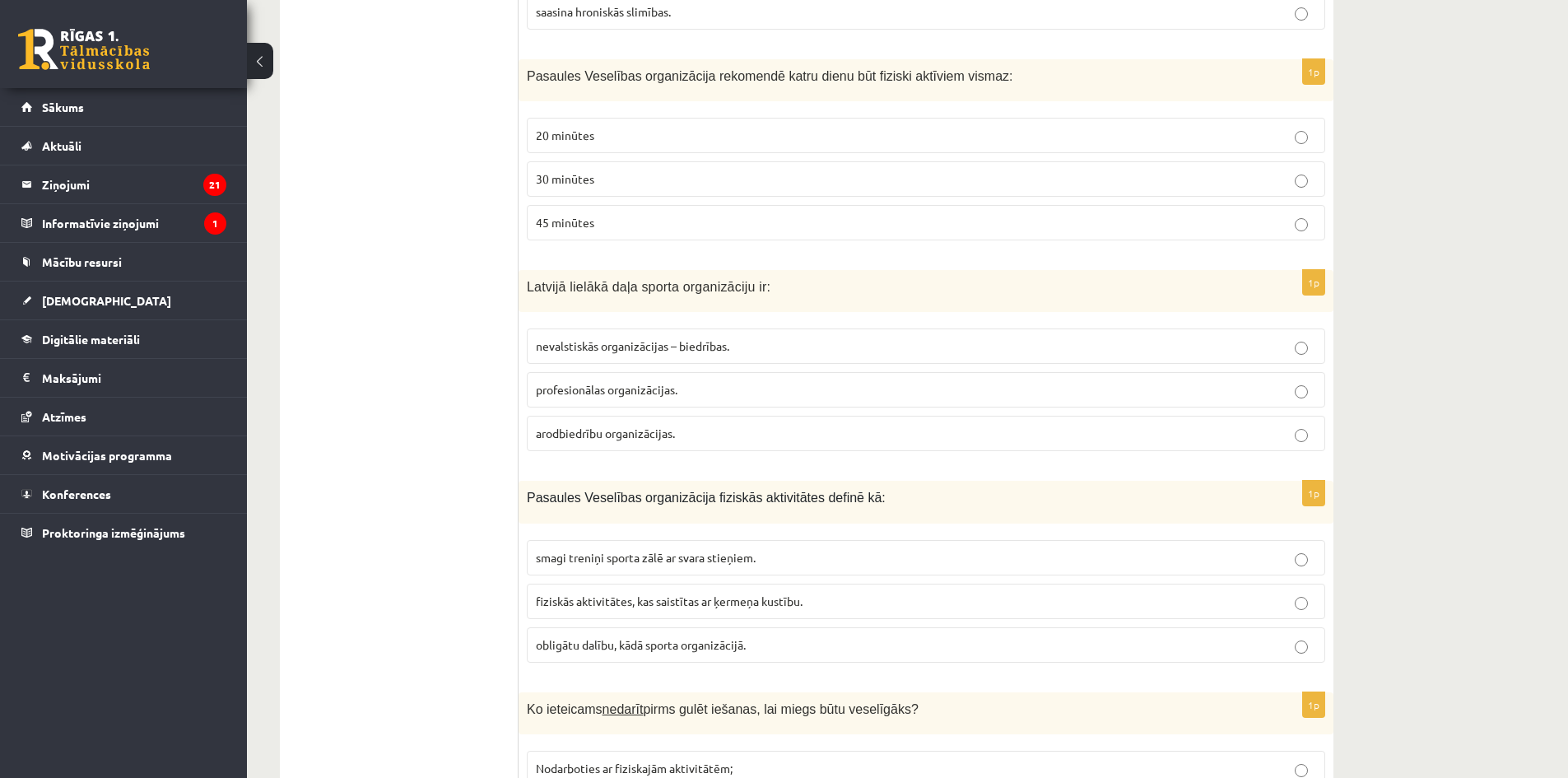
click at [660, 594] on span "fiziskās aktivitātes, kas saistītas ar ķermeņa kustību." at bounding box center [669, 601] width 267 height 15
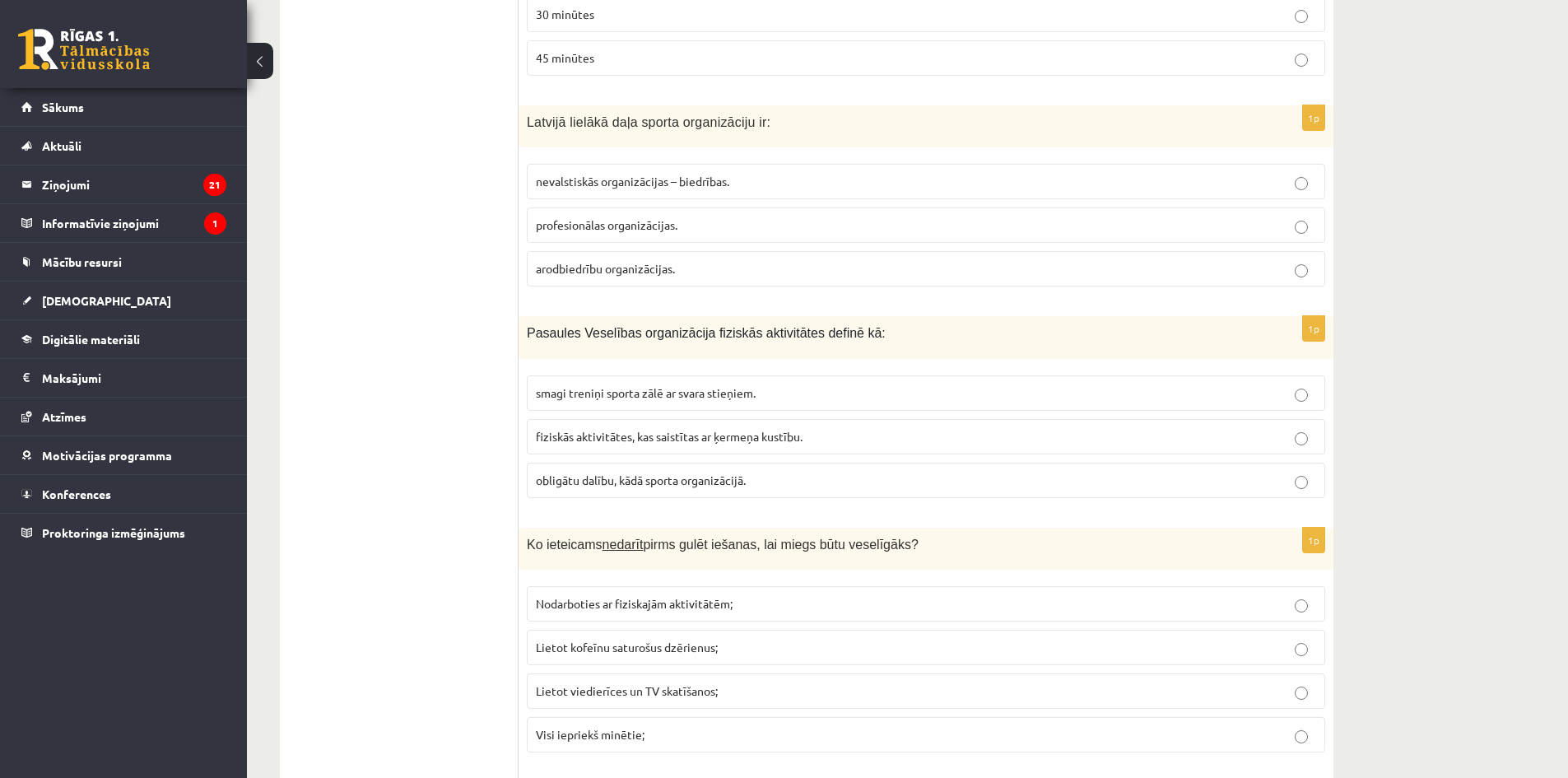
click at [712, 724] on label "Visi iepriekš minētie;" at bounding box center [926, 735] width 798 height 35
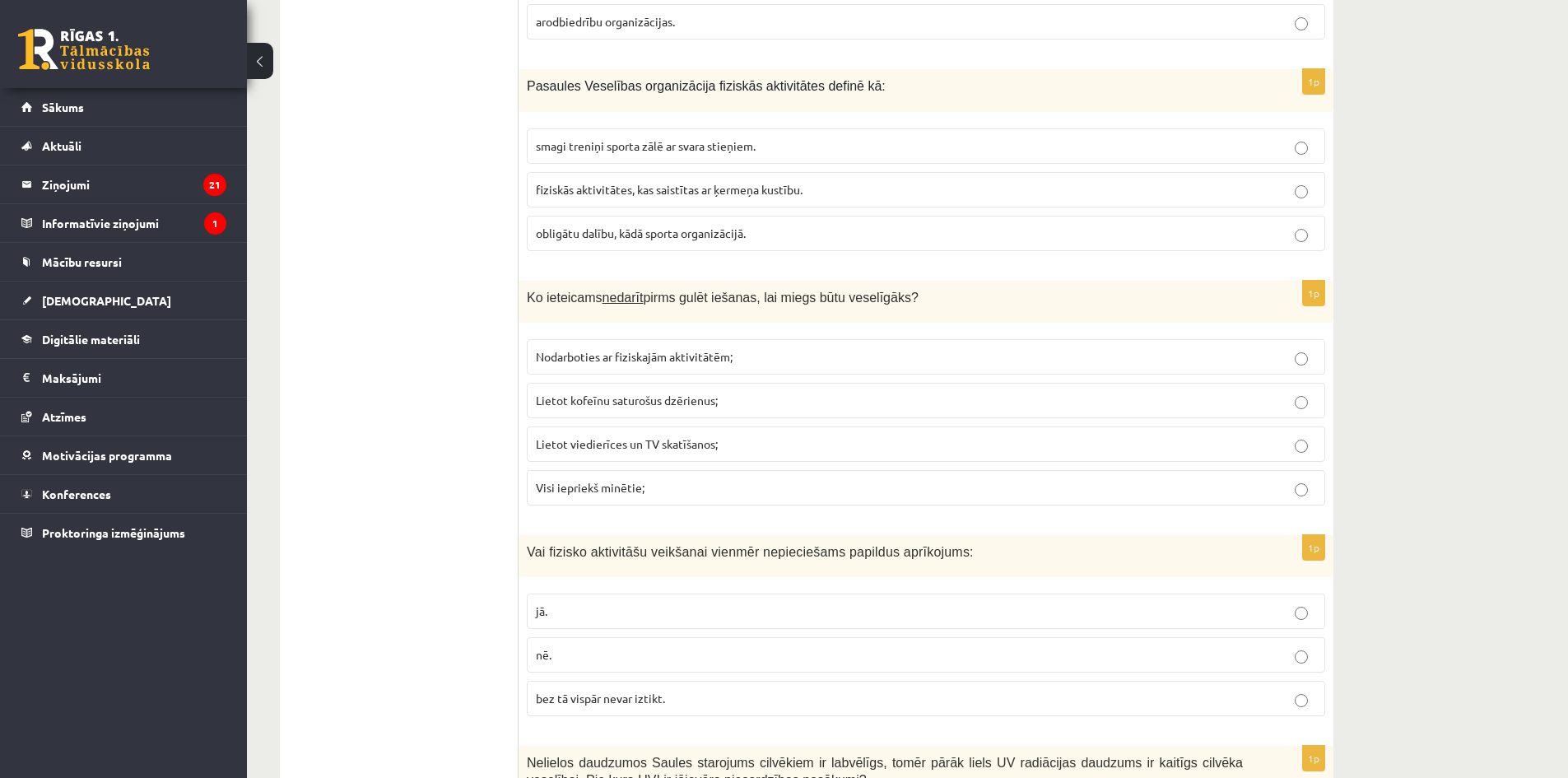
scroll to position [1591, 0]
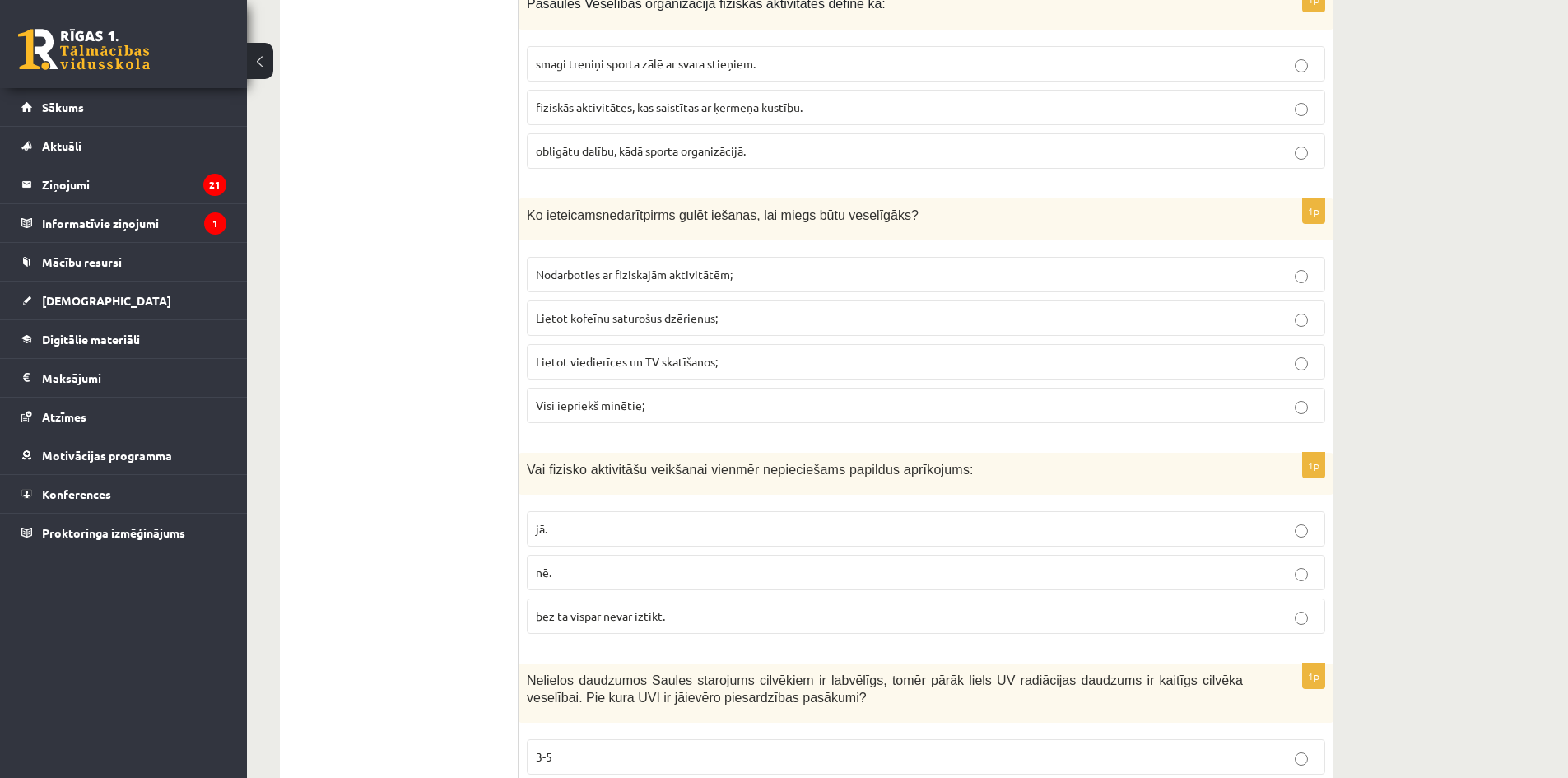
click at [689, 533] on p "jā." at bounding box center [926, 529] width 780 height 18
click at [683, 585] on label "nē." at bounding box center [926, 572] width 798 height 35
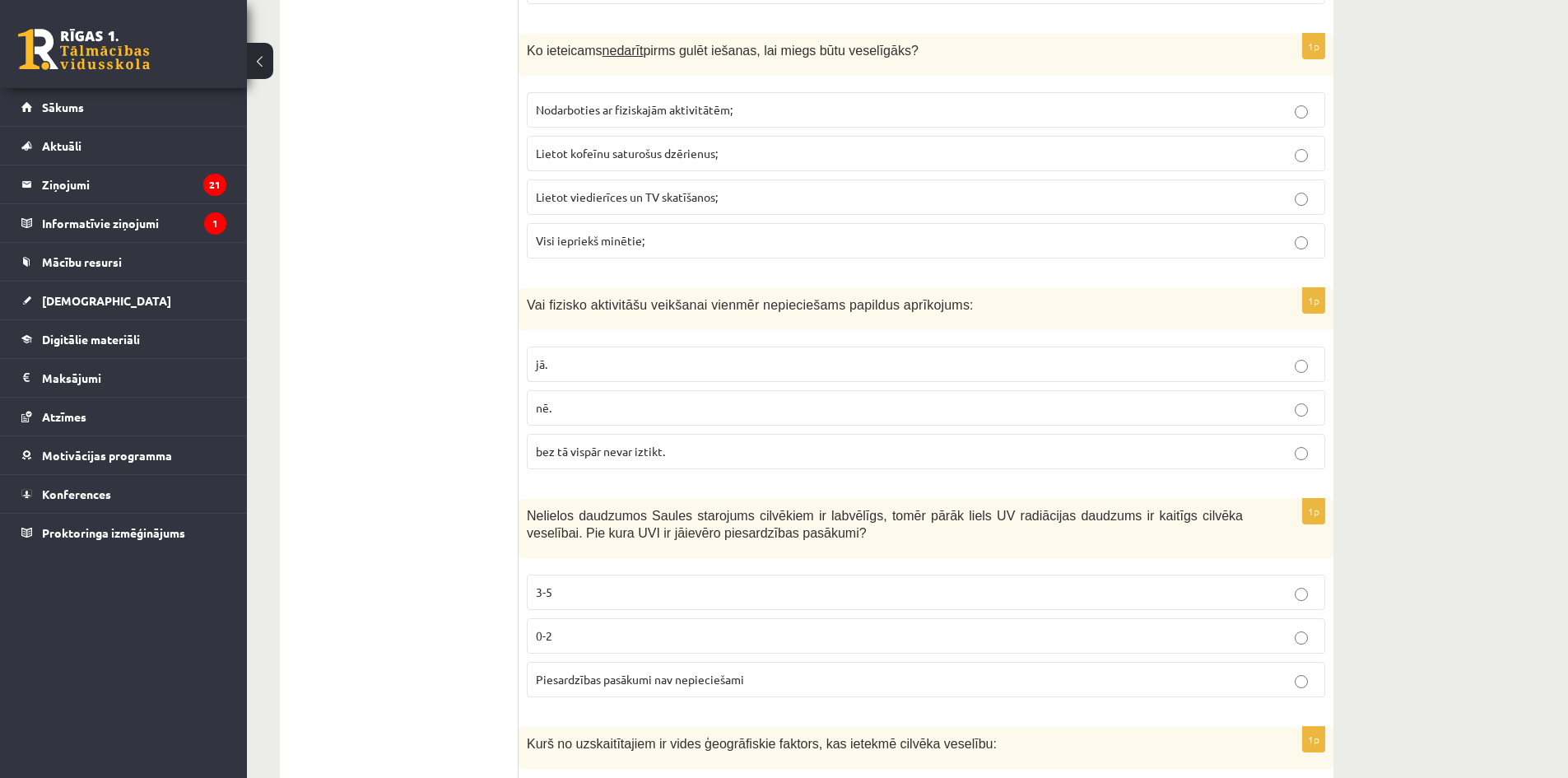
click at [703, 594] on p "3-5" at bounding box center [926, 593] width 780 height 18
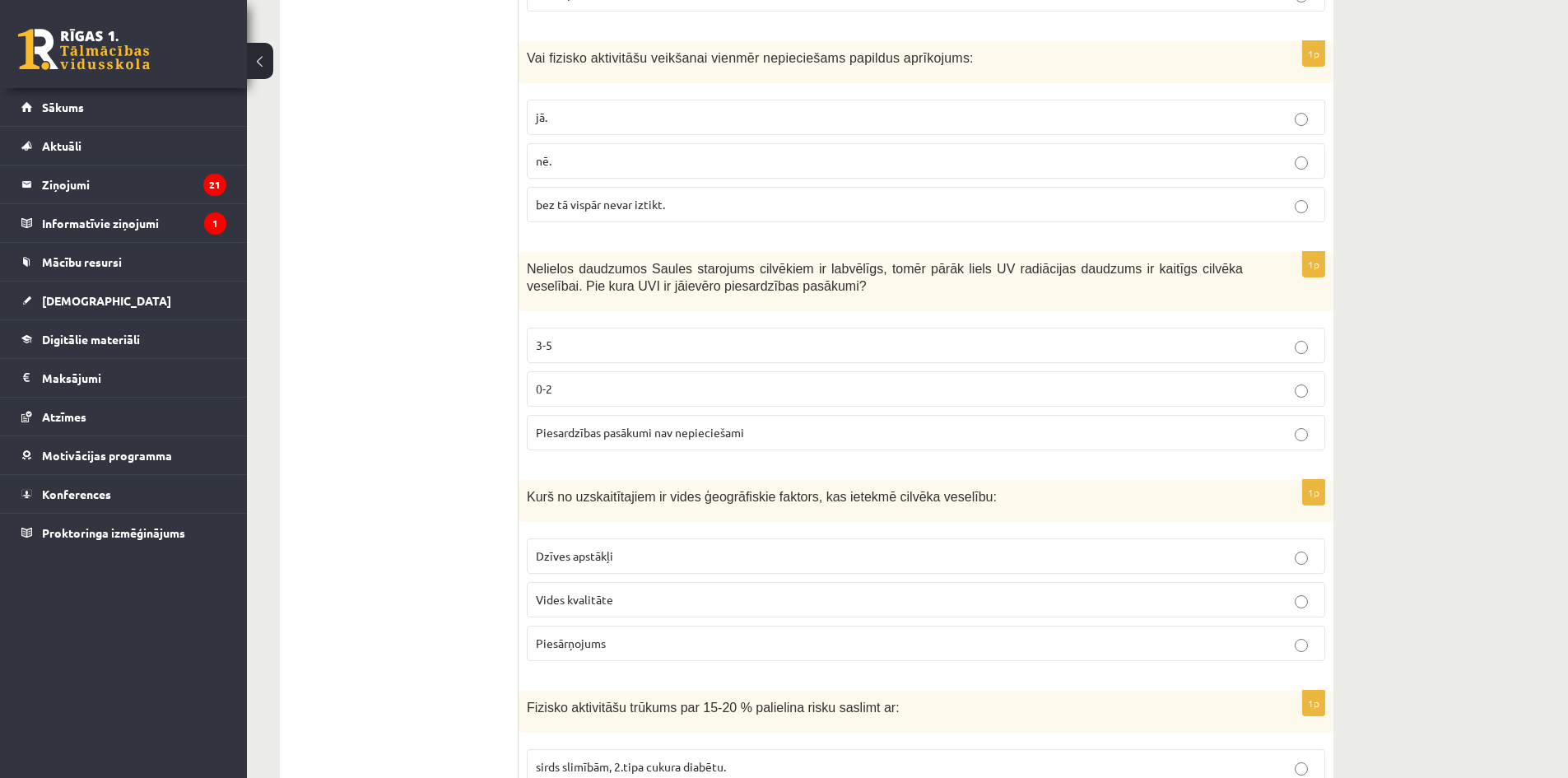
click at [692, 550] on p "Dzīves apstākļi" at bounding box center [926, 556] width 780 height 18
click at [681, 590] on label "Vides kvalitāte" at bounding box center [926, 600] width 798 height 35
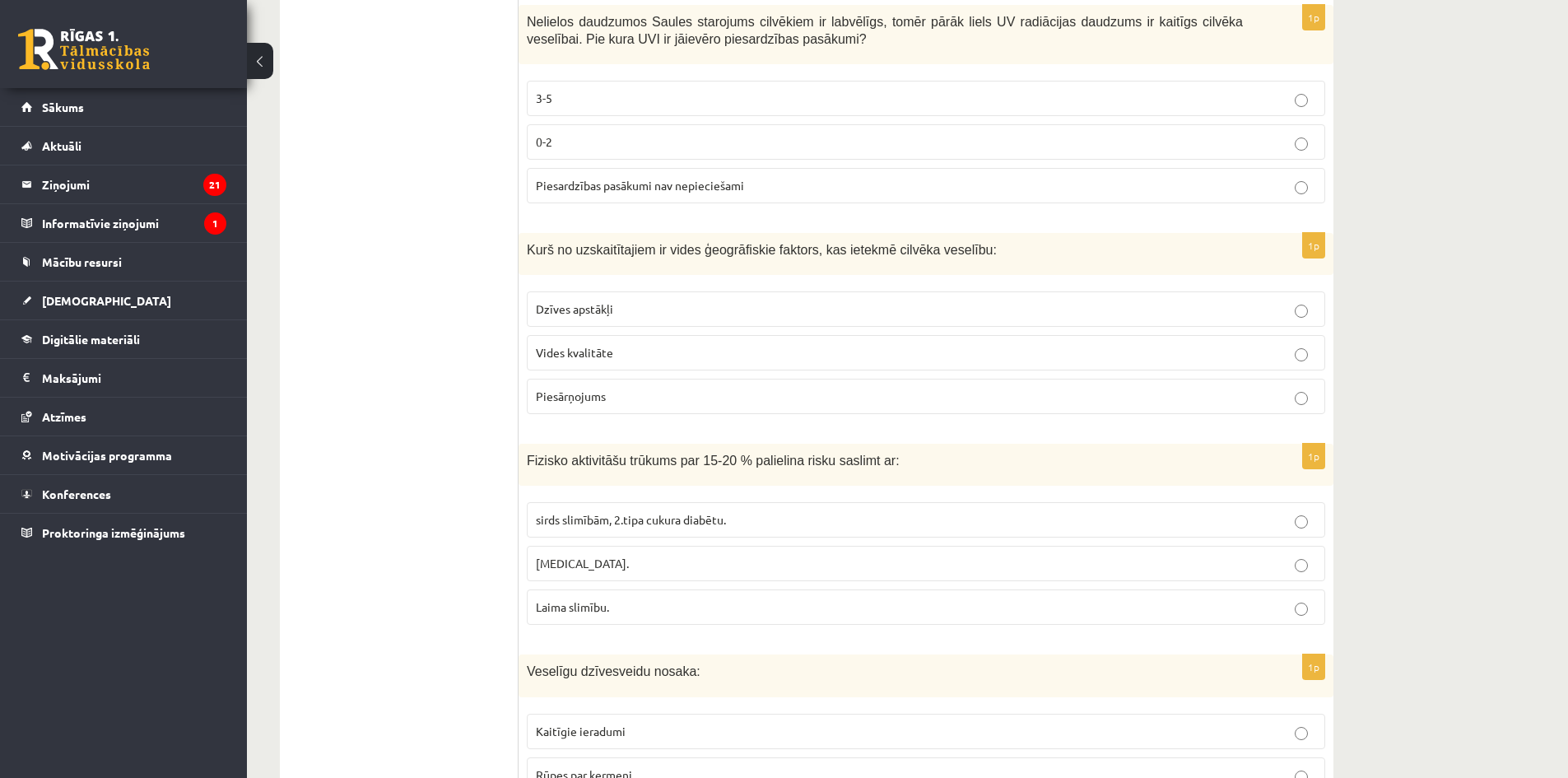
click at [776, 507] on label "sirds slimībām, 2.tipa cukura diabētu." at bounding box center [926, 520] width 798 height 35
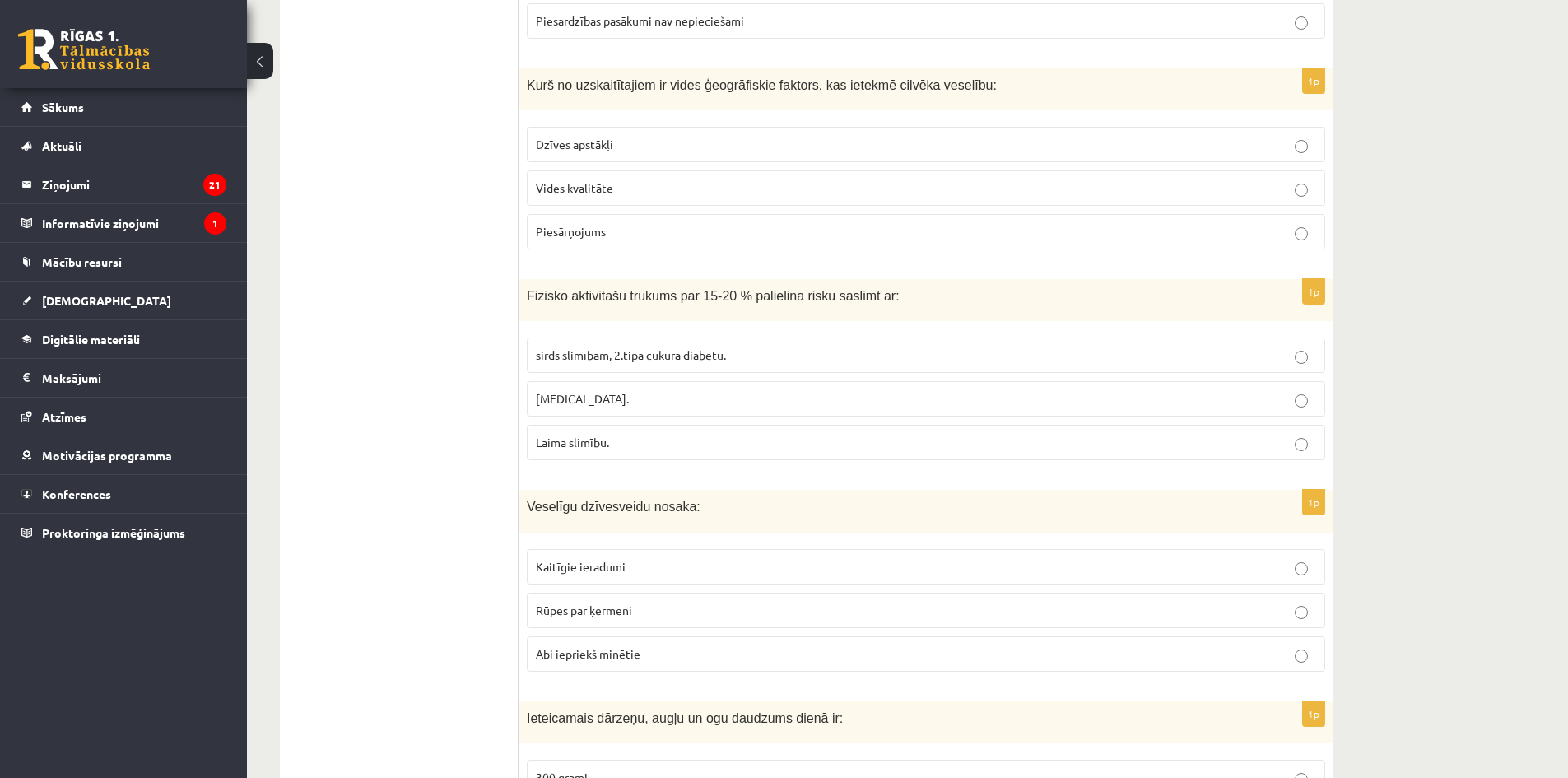
click at [764, 654] on p "Abi iepriekš minētie" at bounding box center [926, 654] width 780 height 18
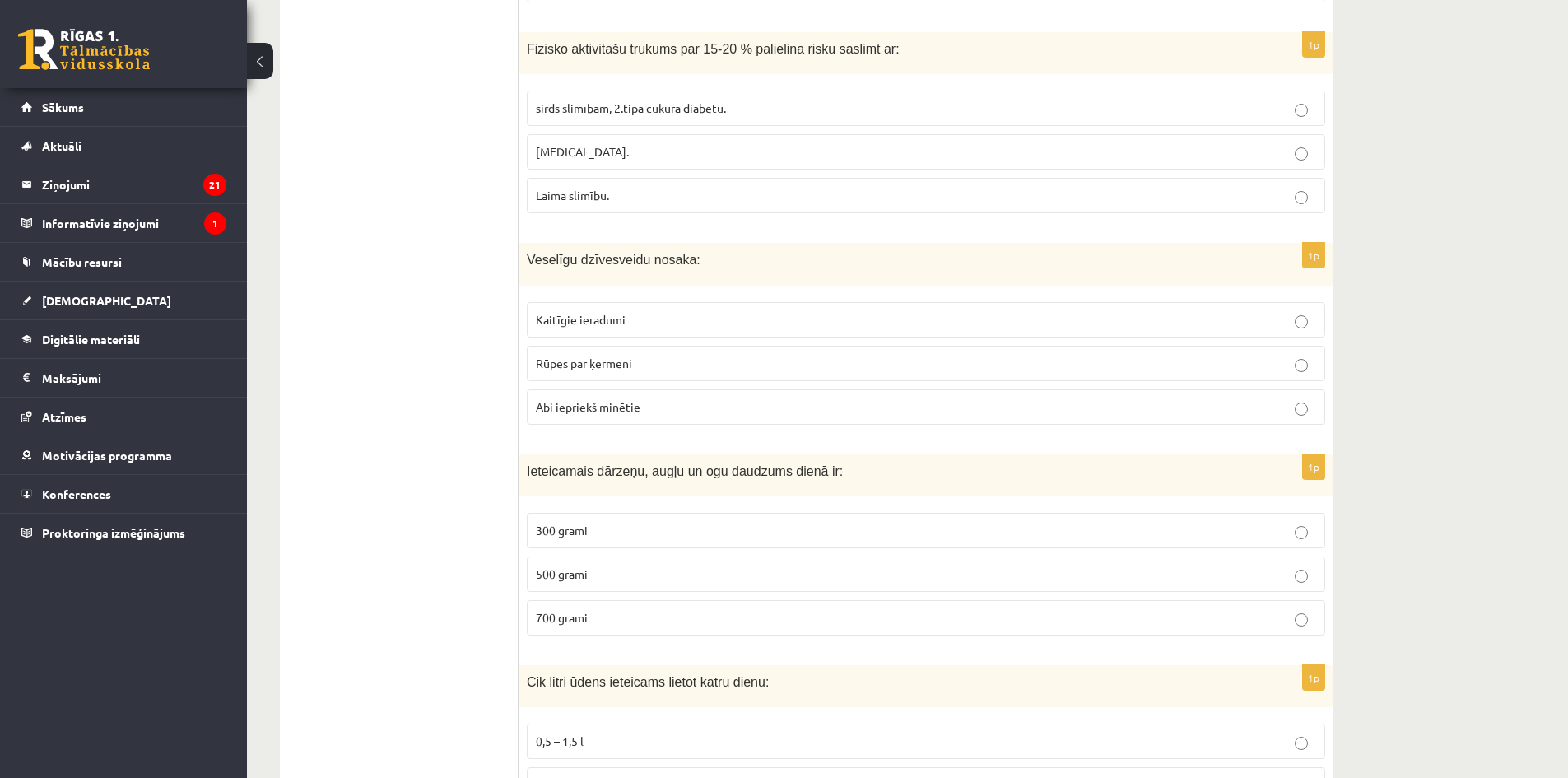
click at [676, 571] on p "500 grami" at bounding box center [926, 574] width 780 height 18
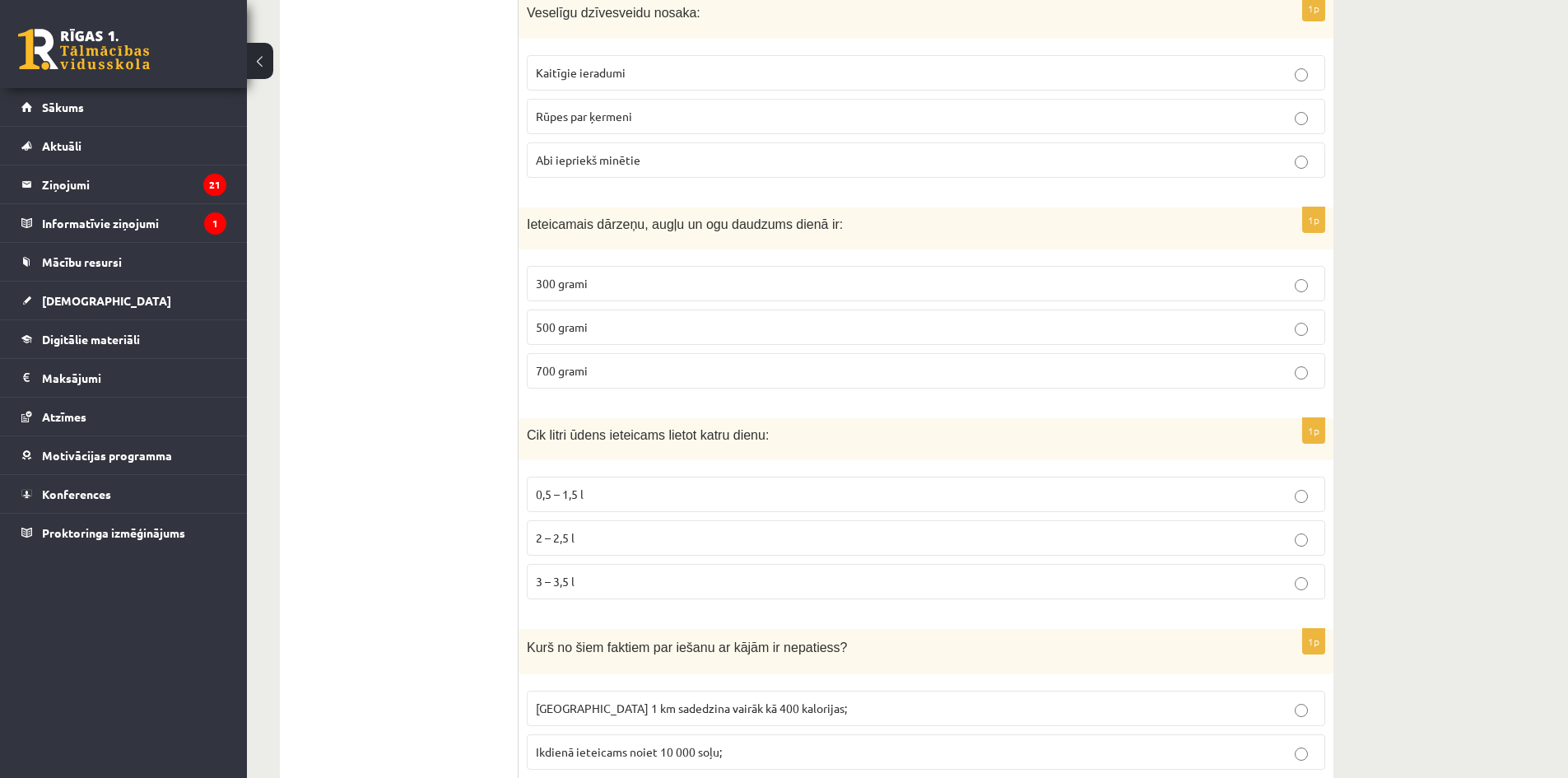
click at [653, 539] on p "2 – 2,5 l" at bounding box center [926, 538] width 780 height 18
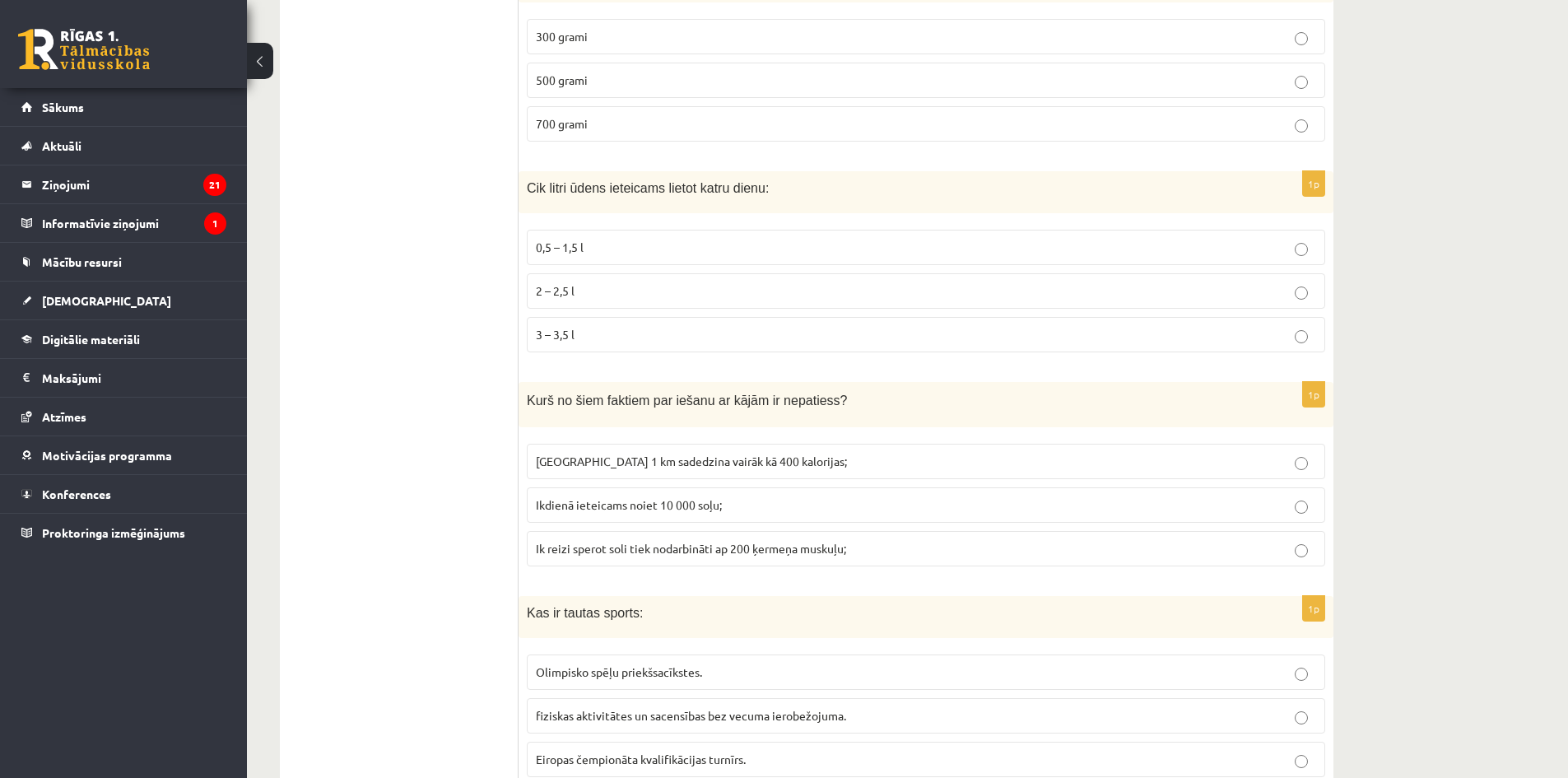
click at [619, 459] on span "Noiets 1 km sadedzina vairāk kā 400 kalorijas;" at bounding box center [691, 461] width 311 height 15
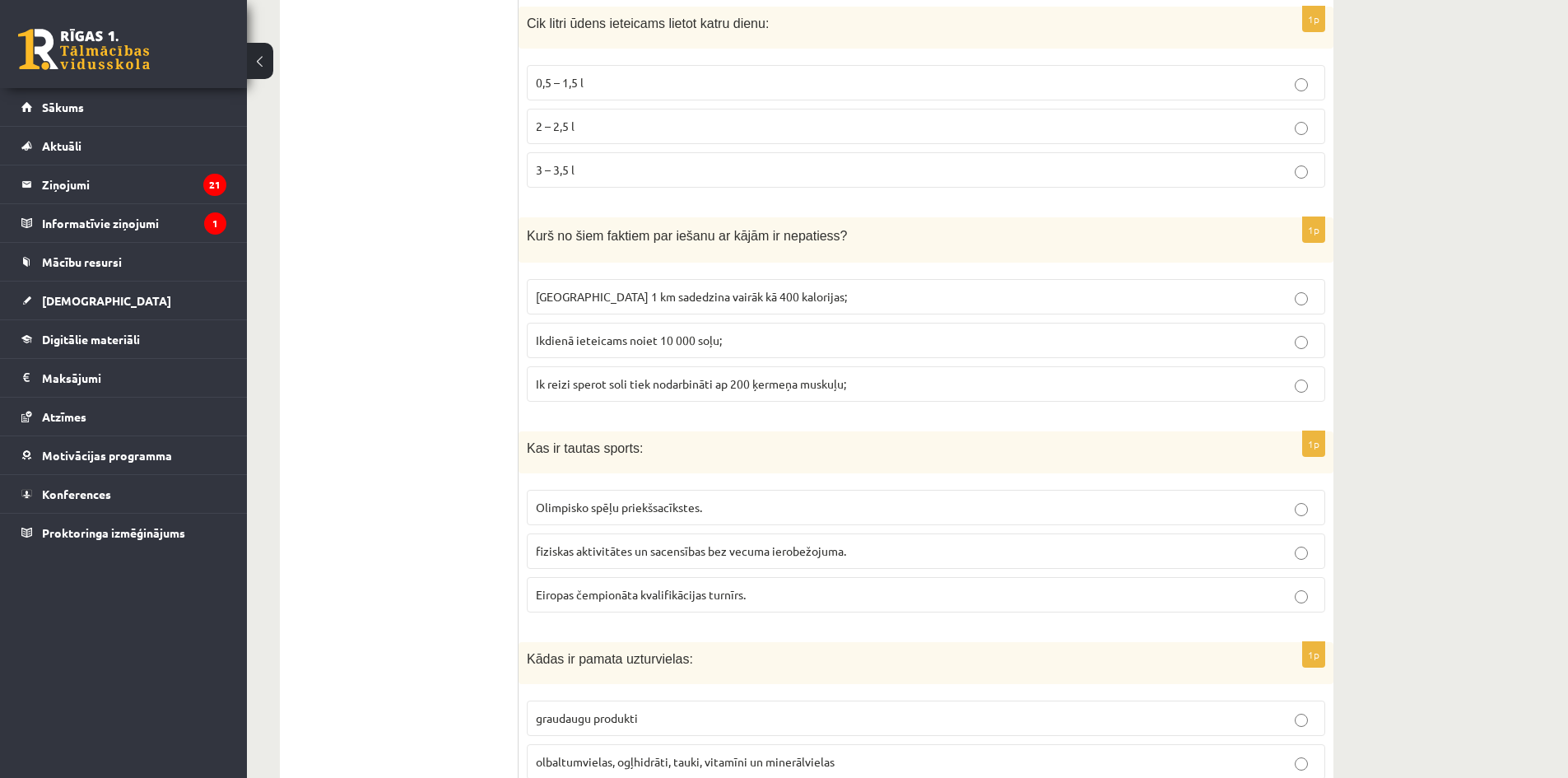
click at [631, 511] on span "Olimpisko spēļu priekšsacīkstes." at bounding box center [619, 507] width 167 height 15
click at [685, 564] on label "fiziskas aktivitātes un sacensības bez vecuma ierobežojuma." at bounding box center [926, 551] width 798 height 35
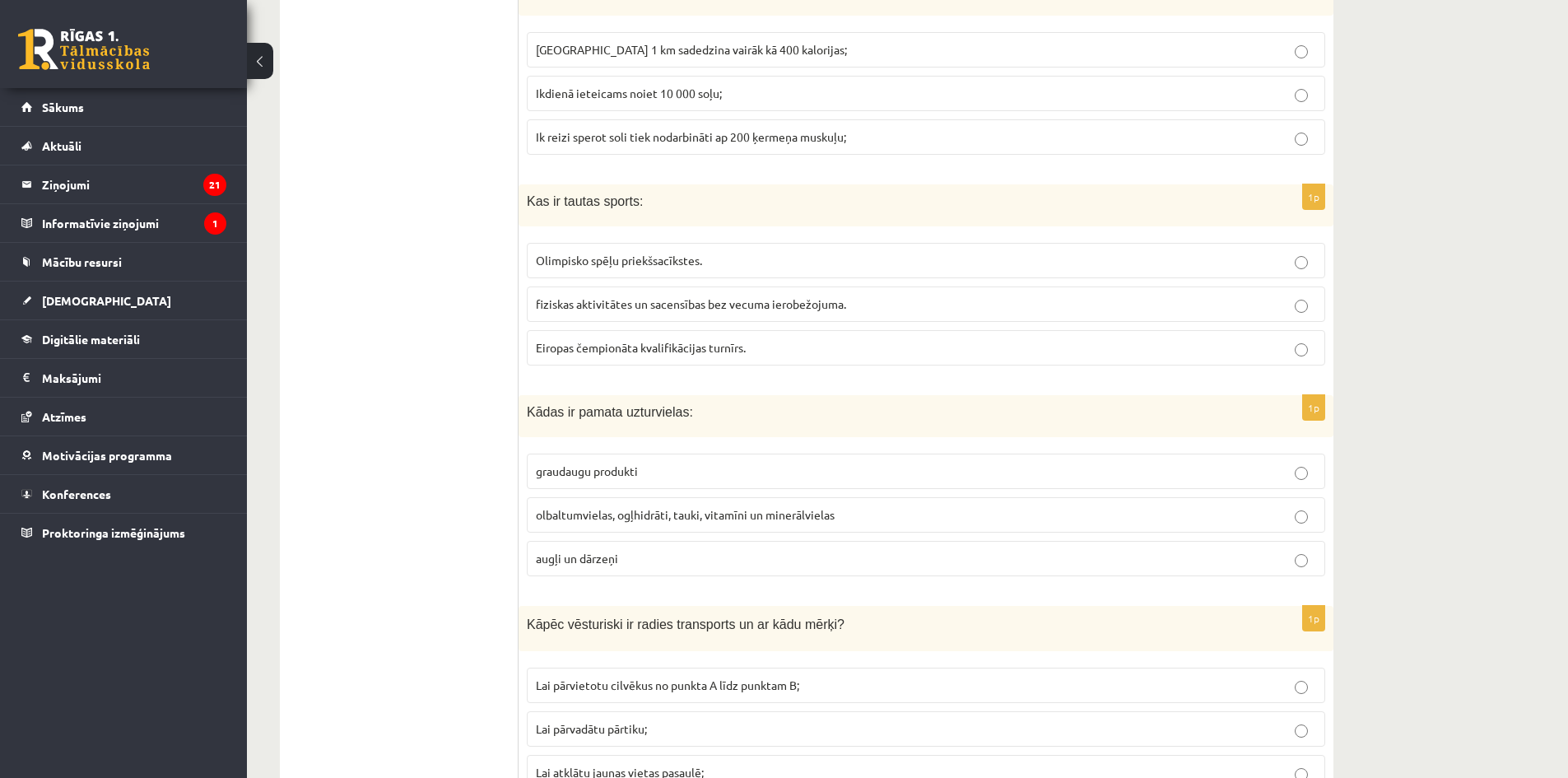
click at [627, 518] on span "olbaltumvielas, ogļhidrāti, tauki, vitamīni un minerālvielas" at bounding box center [685, 514] width 299 height 15
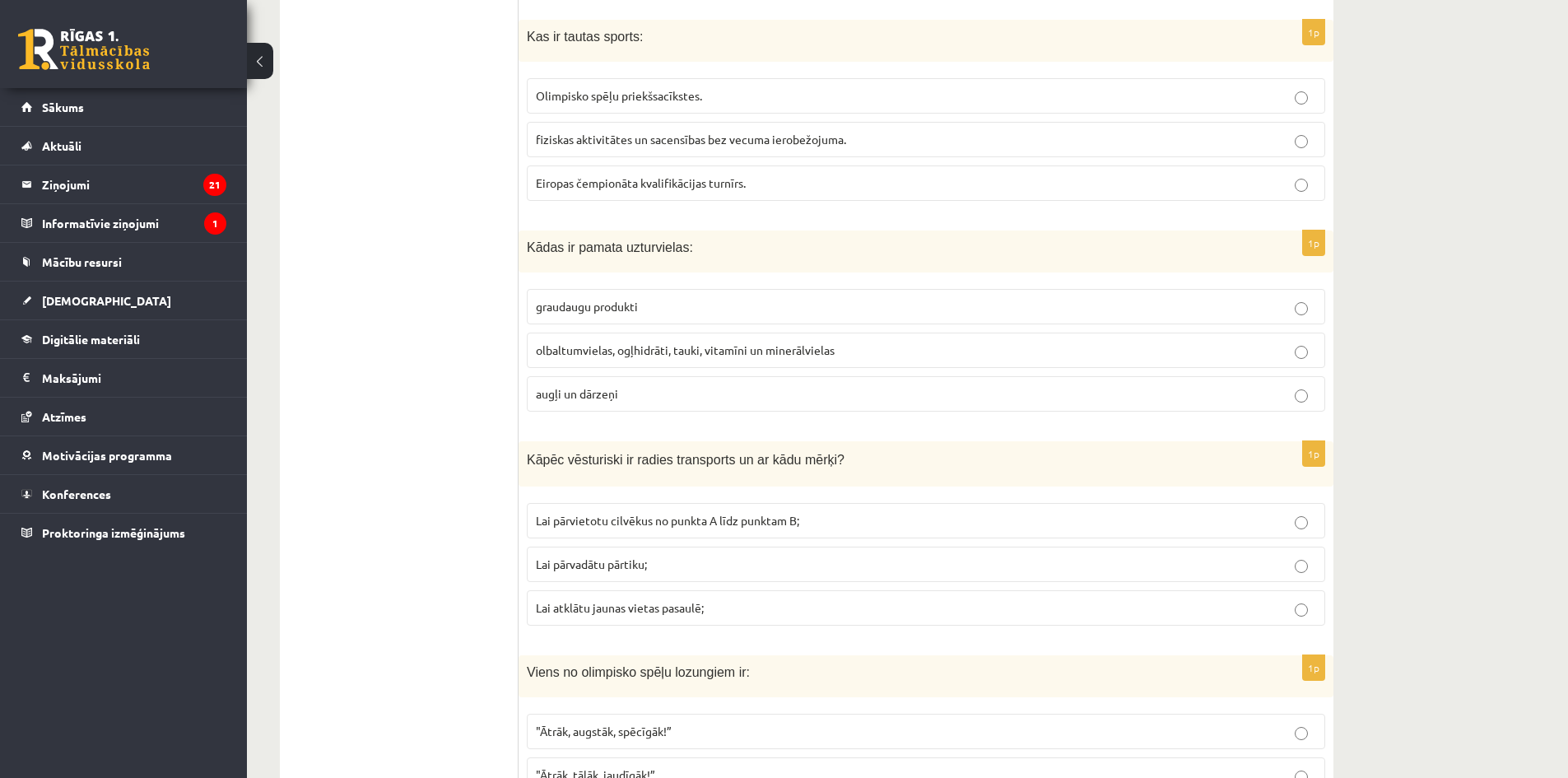
click at [706, 513] on span "Lai pārvietotu cilvēkus no punkta A līdz punktam B;" at bounding box center [667, 520] width 263 height 15
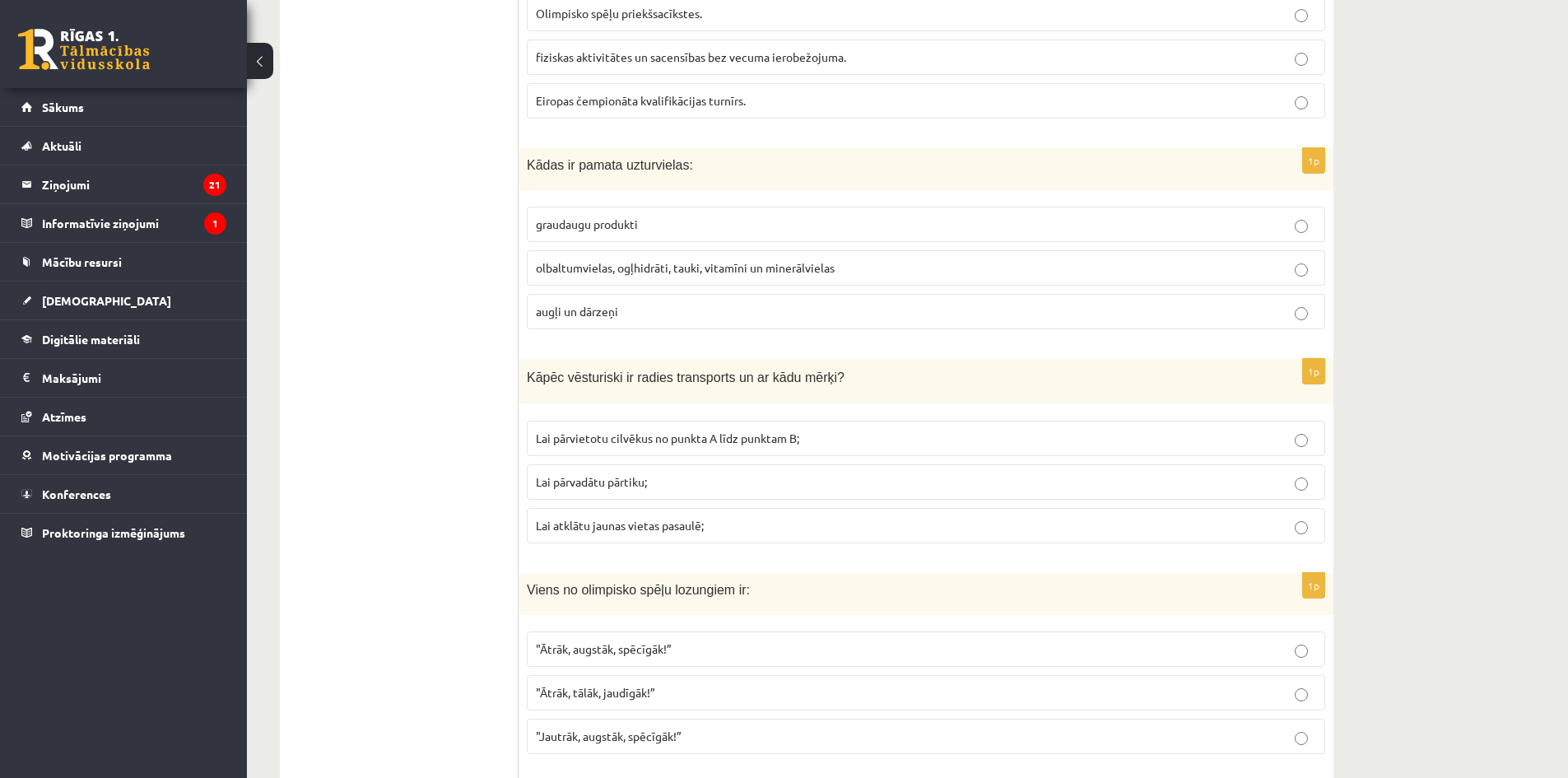
click at [808, 647] on p ""Ātrāk, augstāk, spēcīgāk!”" at bounding box center [926, 650] width 780 height 18
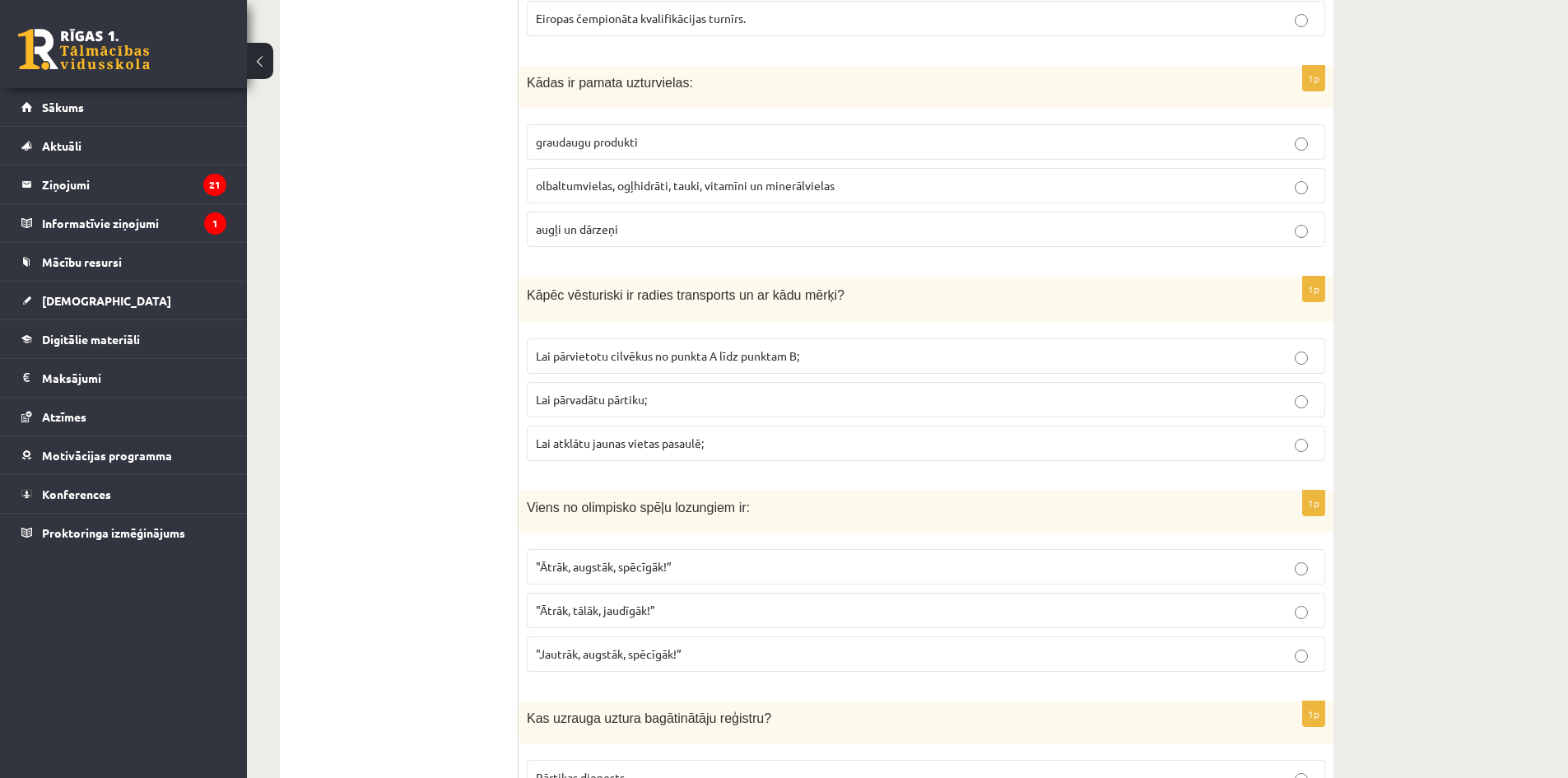
scroll to position [4059, 0]
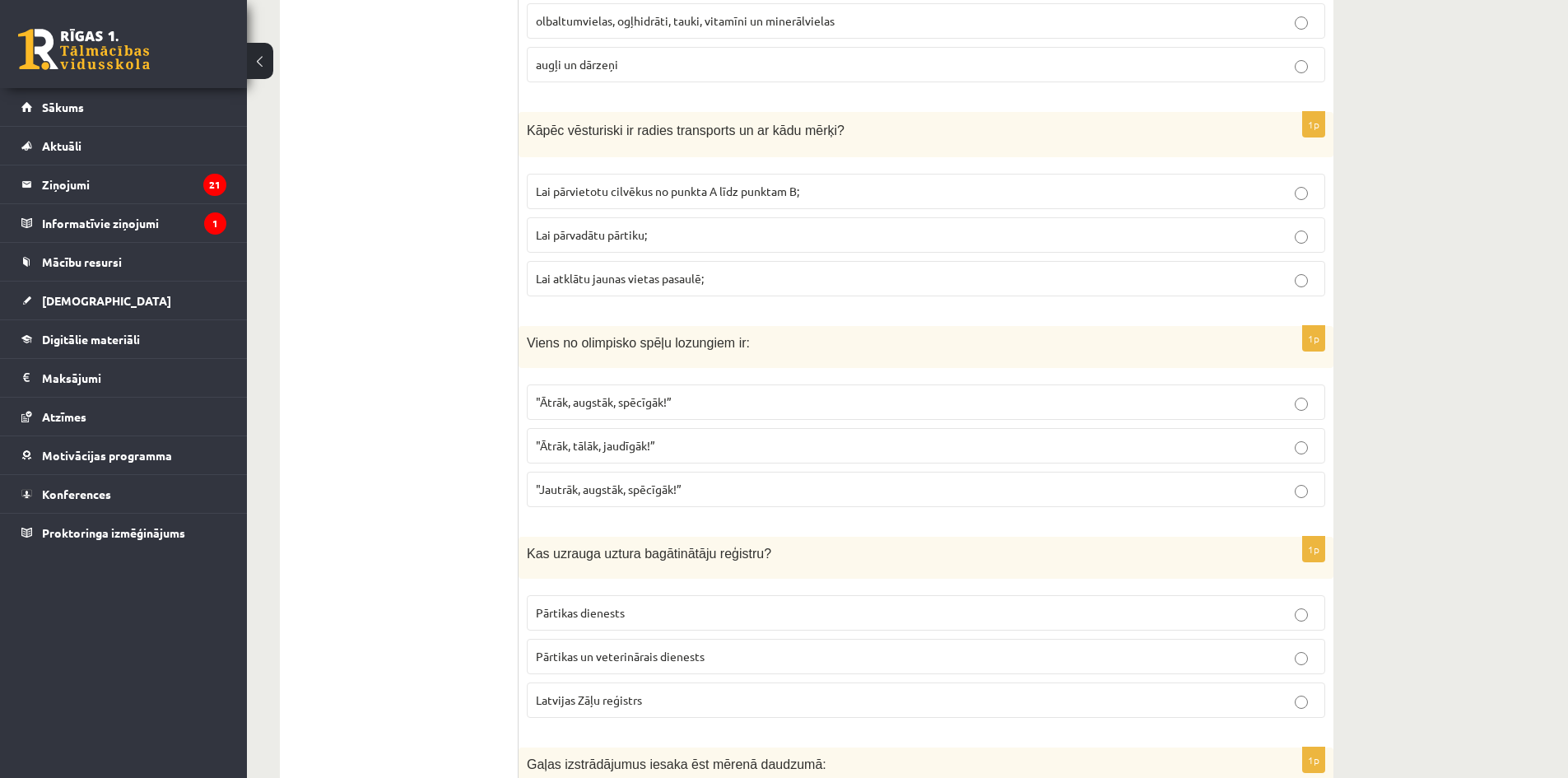
click at [816, 603] on label "Pārtikas dienests" at bounding box center [926, 613] width 798 height 35
click at [718, 656] on p "Pārtikas un veterinārais dienests" at bounding box center [926, 657] width 780 height 18
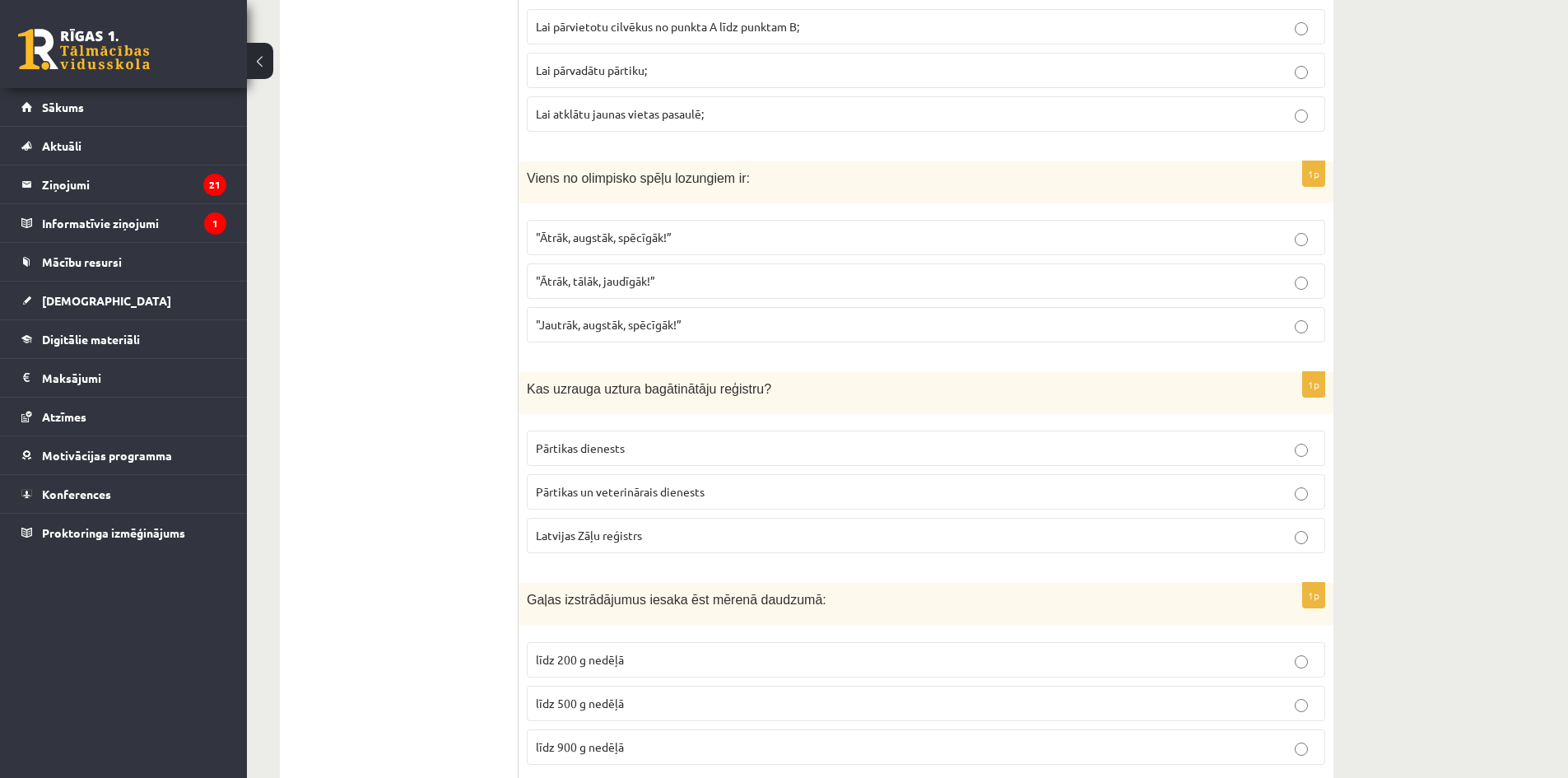
scroll to position [4306, 0]
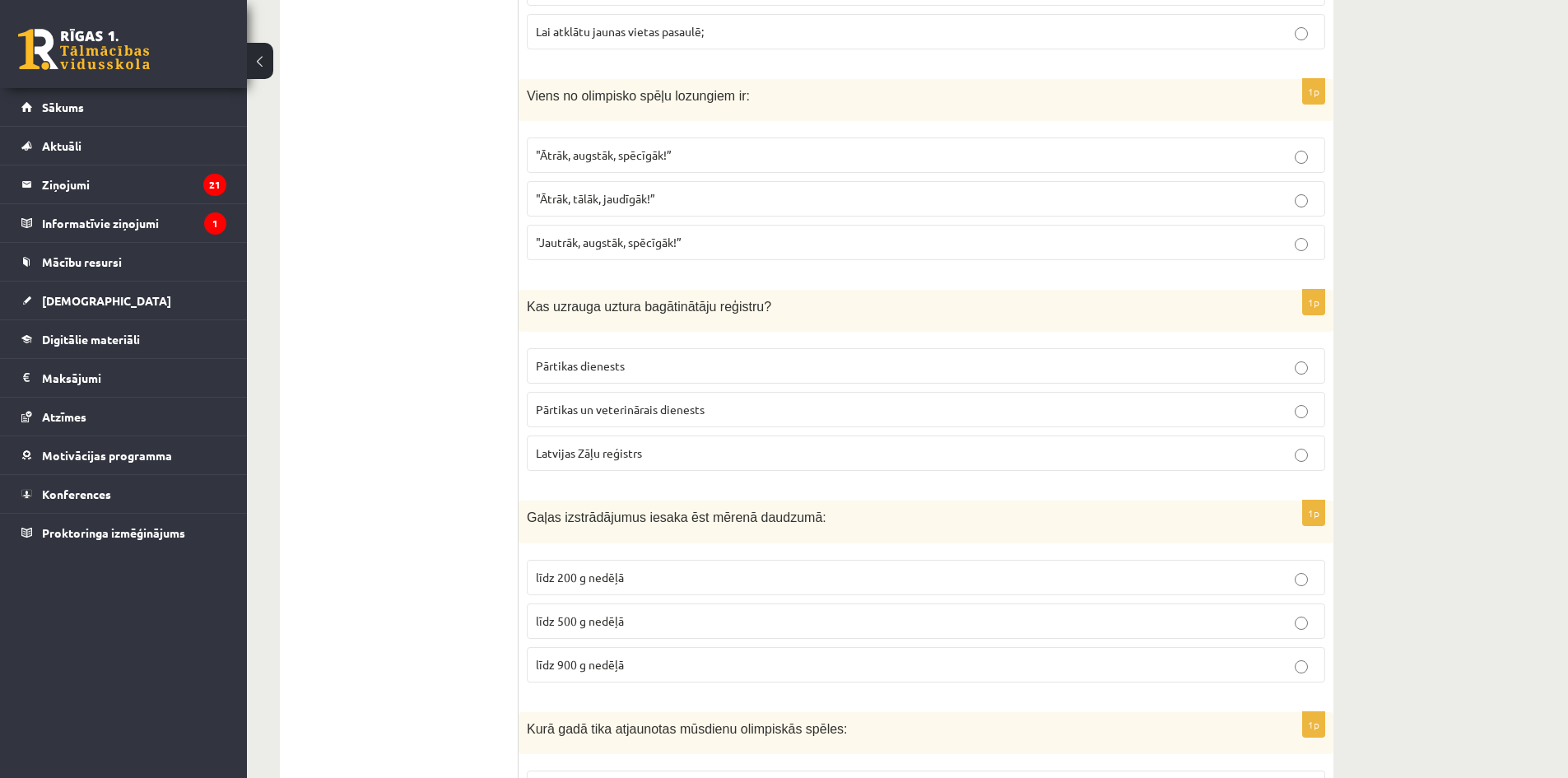
click at [653, 612] on p "līdz 500 g nedēļā" at bounding box center [926, 621] width 780 height 18
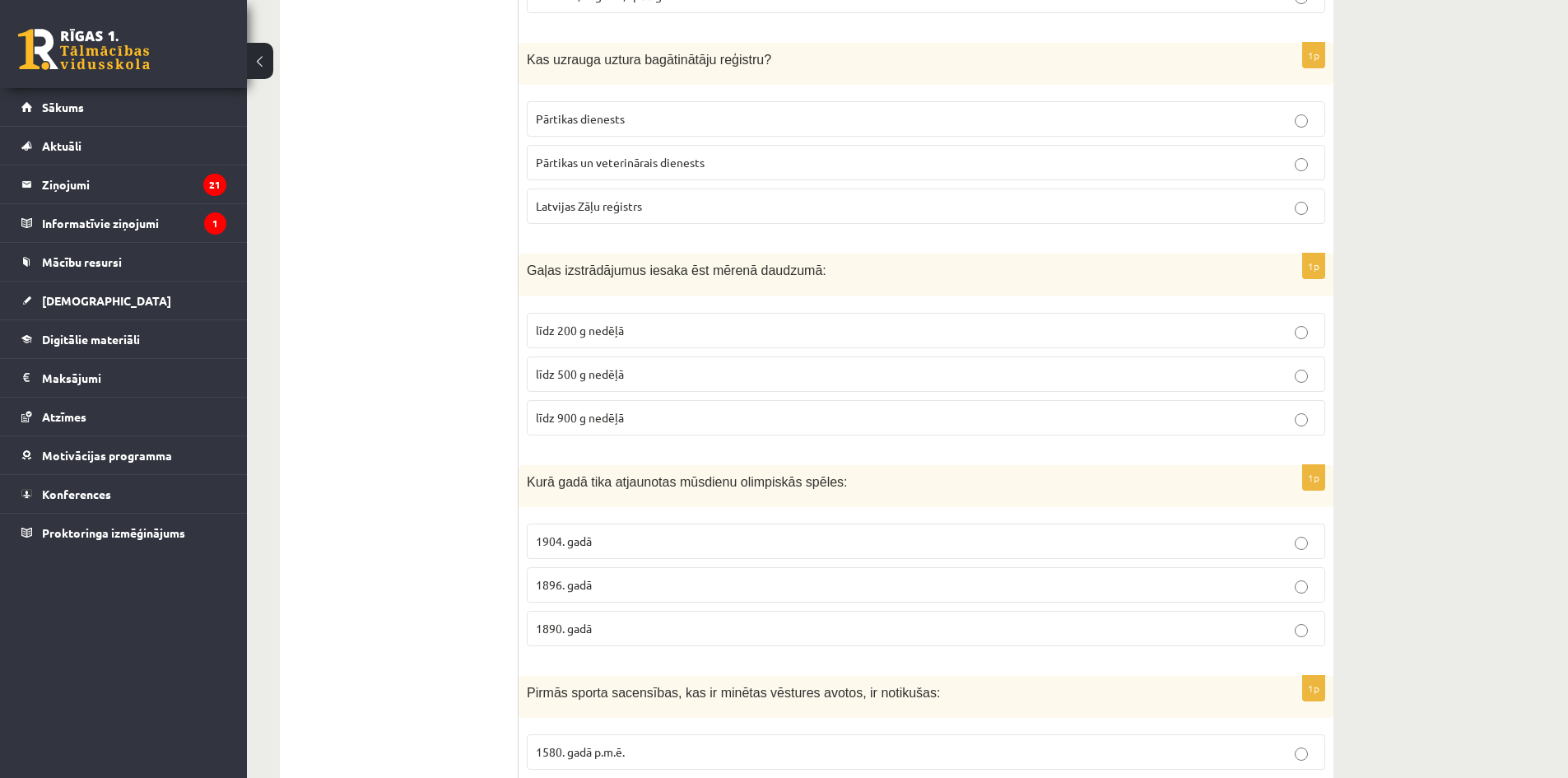
click at [654, 615] on label "1890. gadā" at bounding box center [926, 628] width 798 height 35
click at [654, 580] on p "1896. gadā" at bounding box center [926, 585] width 780 height 18
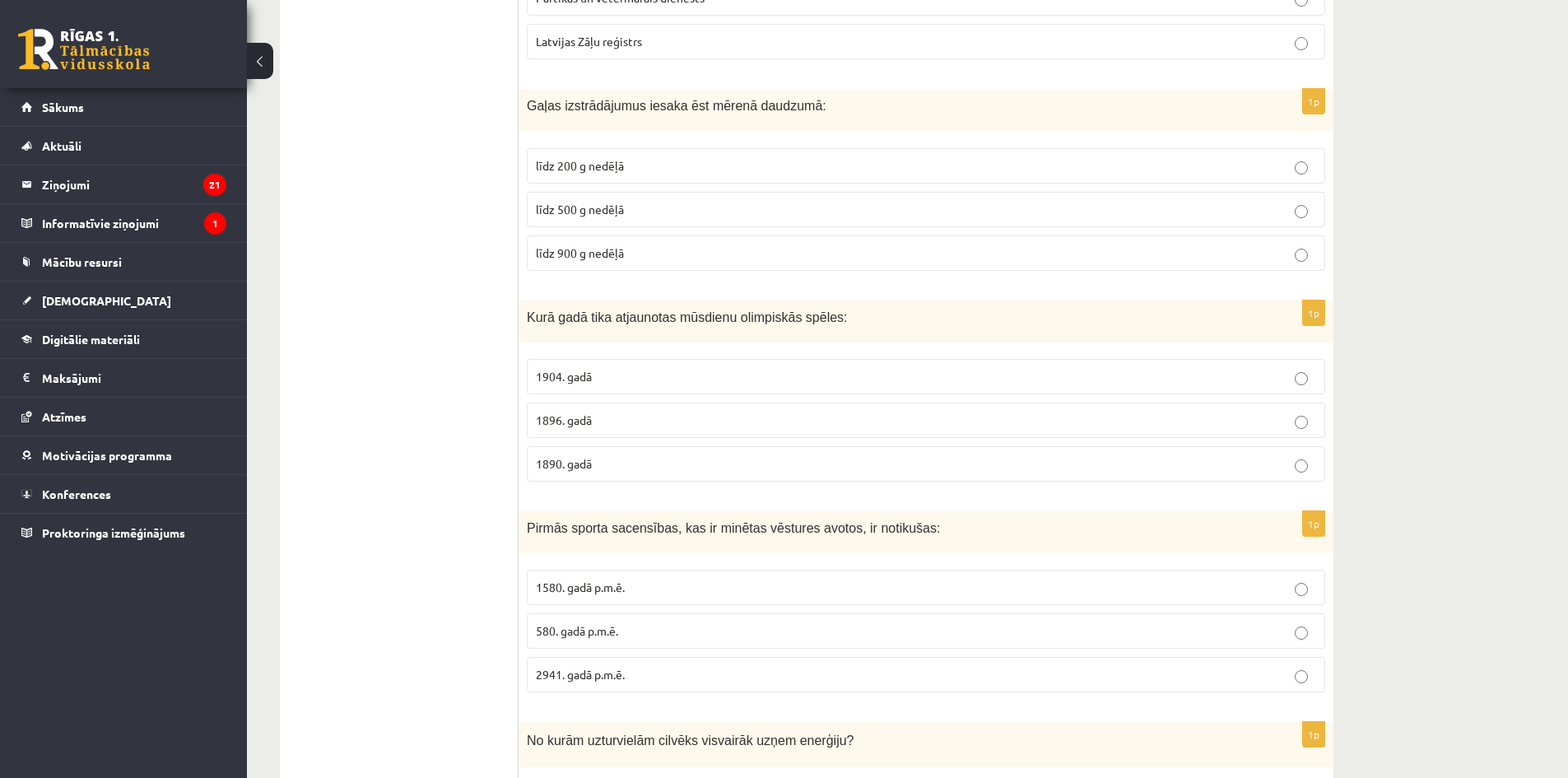
click at [654, 580] on p "1580. gadā p.m.ē." at bounding box center [926, 587] width 780 height 18
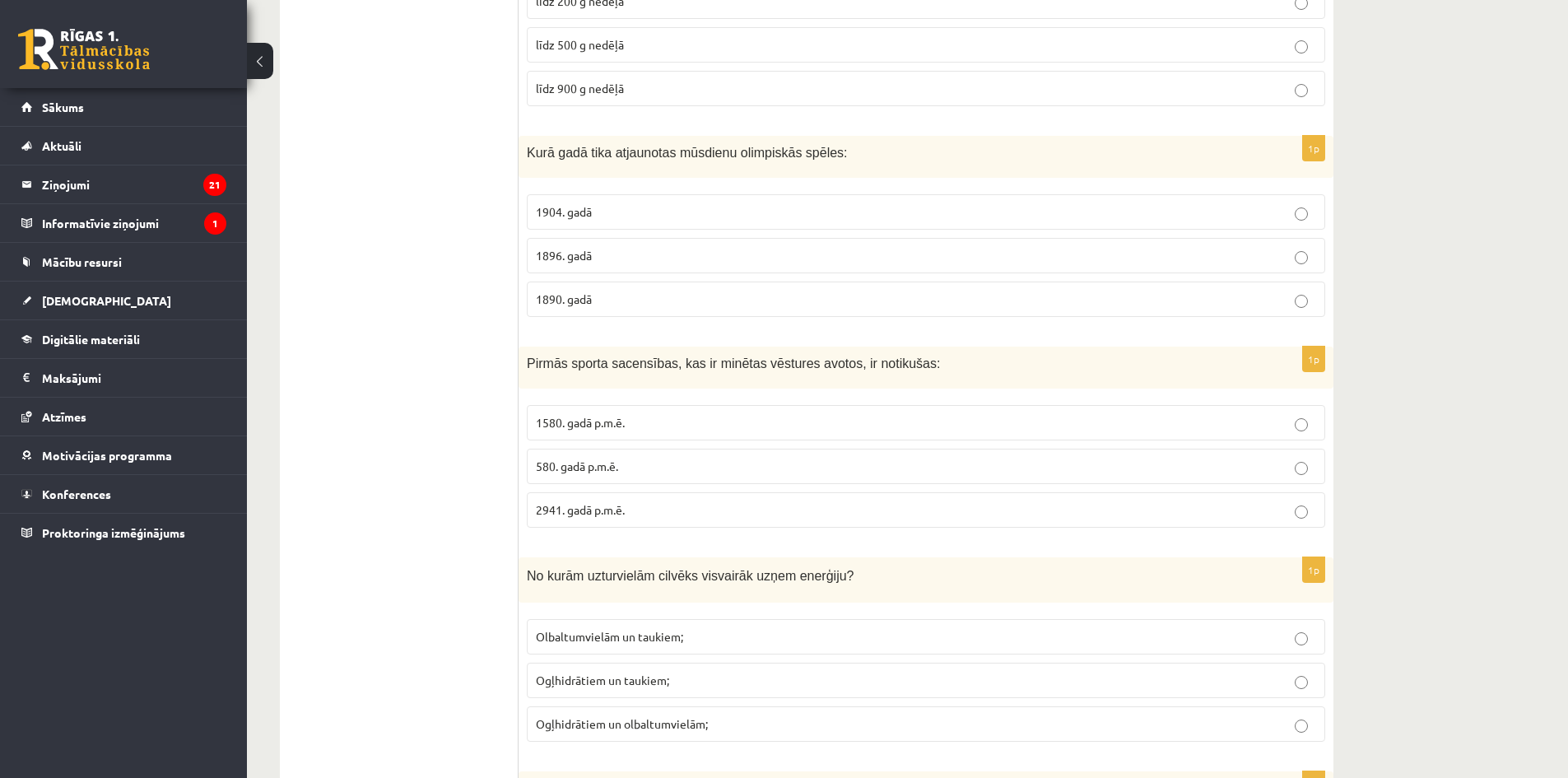
click at [679, 678] on p "Ogļhidrātiem un taukiem;" at bounding box center [926, 681] width 780 height 18
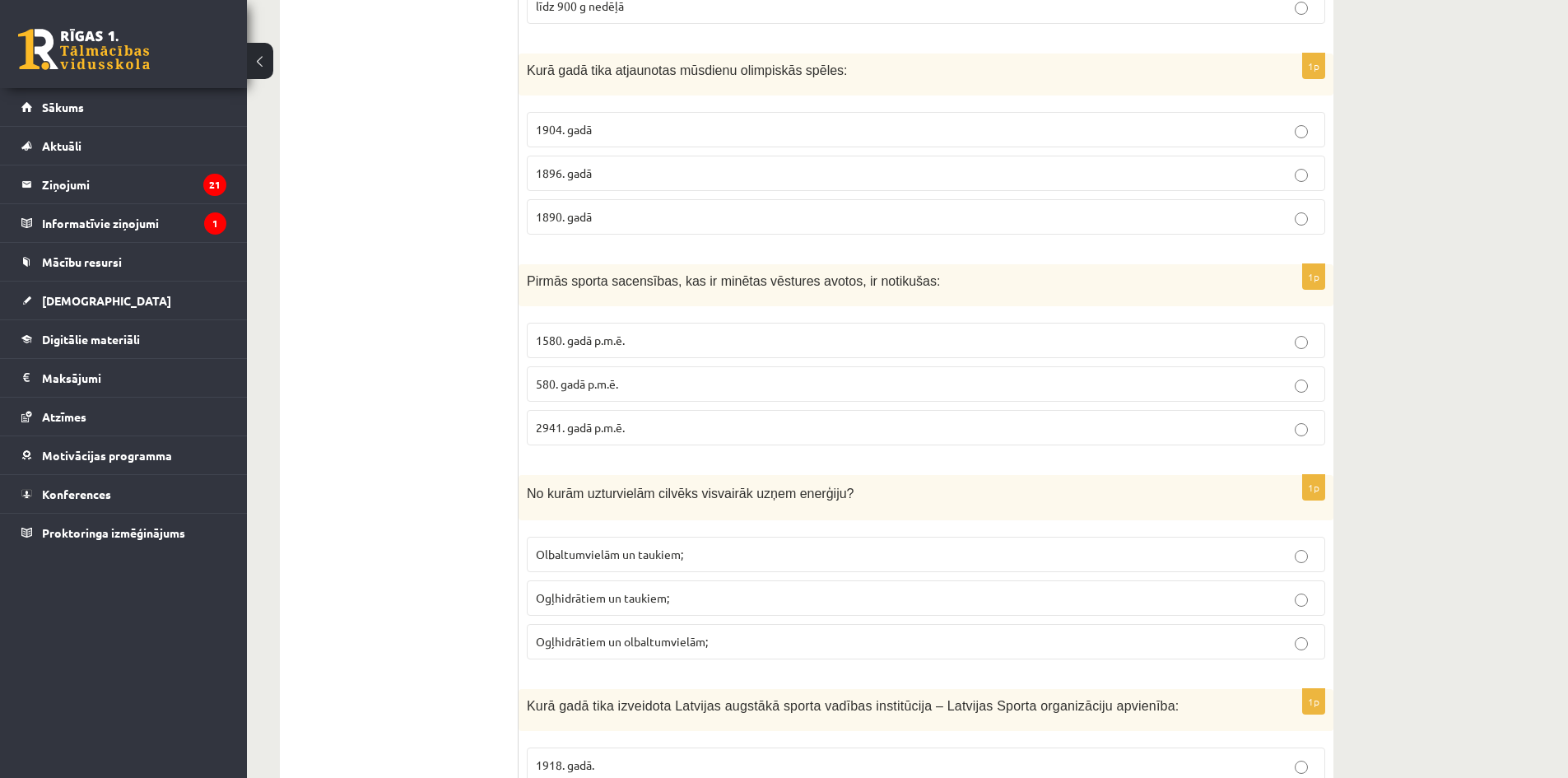
scroll to position [5130, 0]
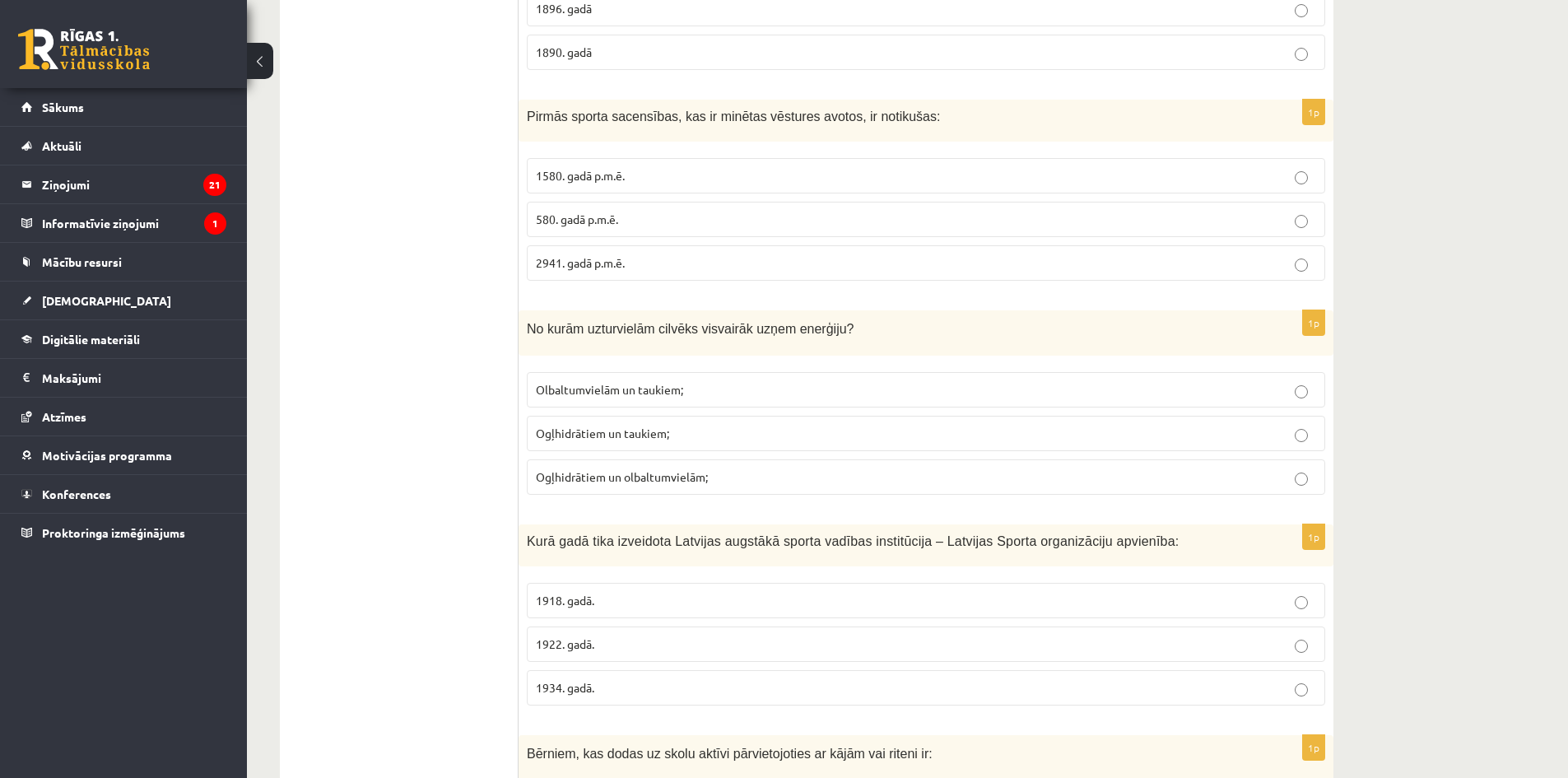
click at [679, 585] on label "1918. gadā." at bounding box center [926, 601] width 798 height 35
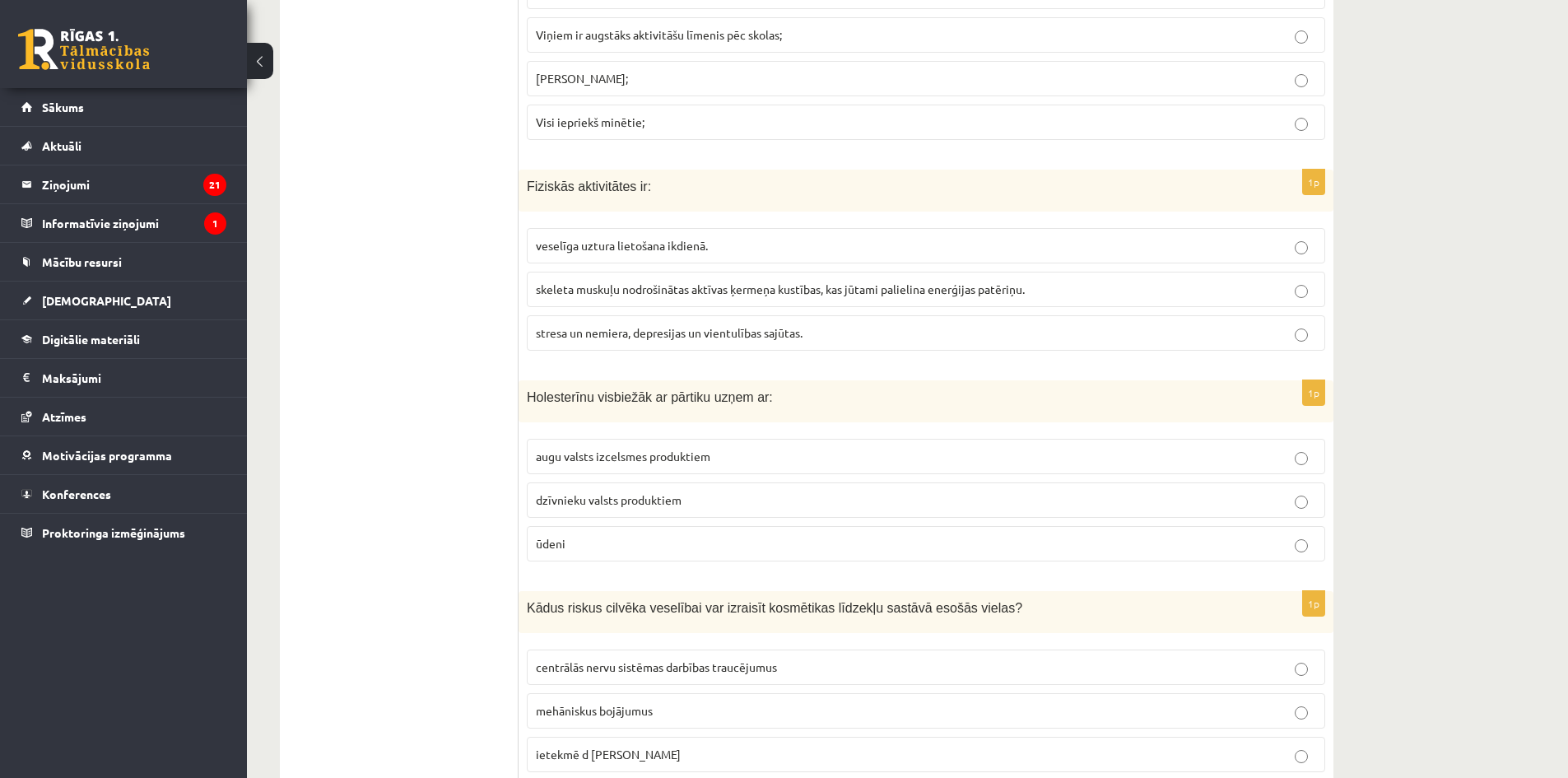
scroll to position [6010, 0]
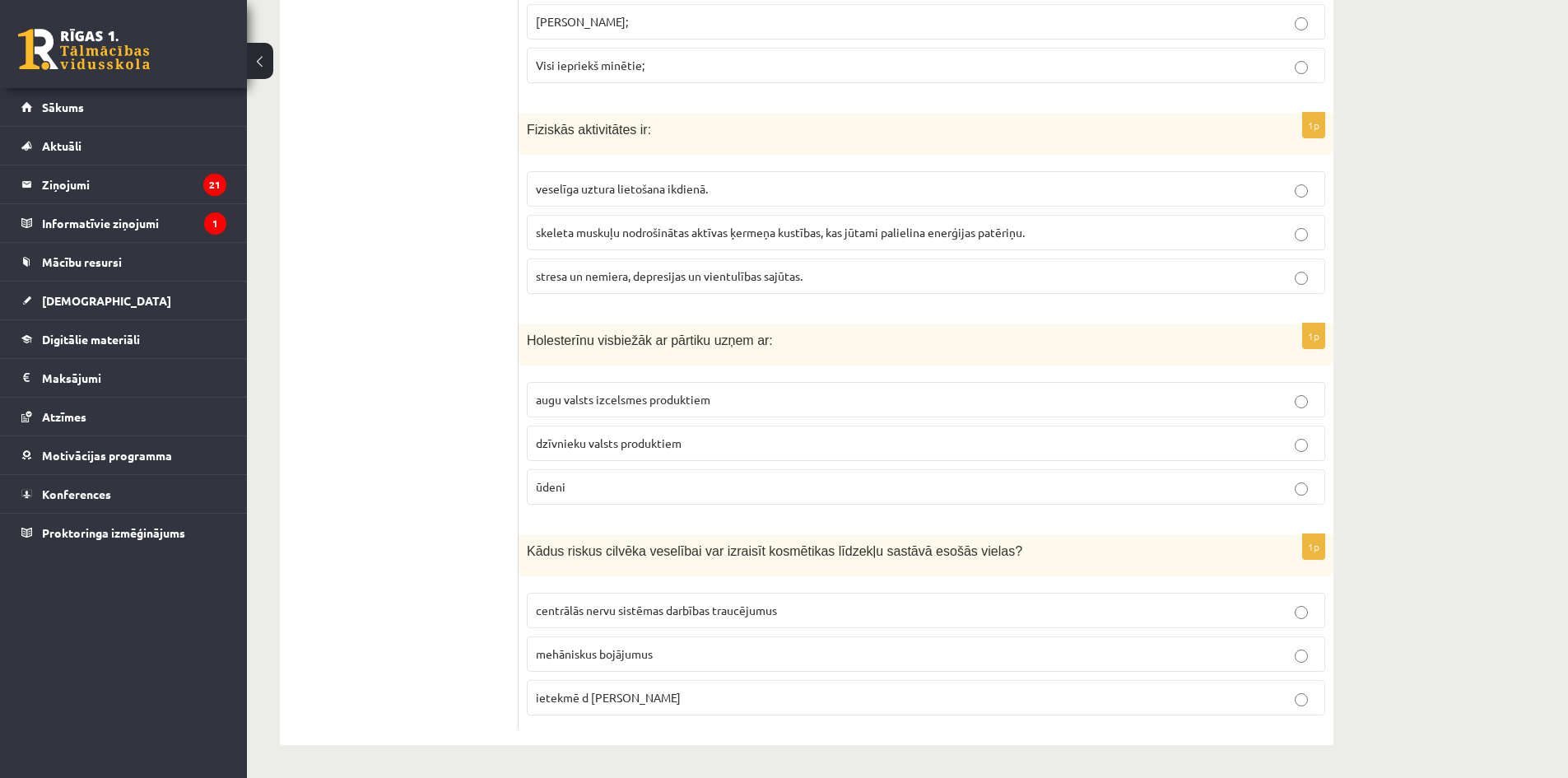
click at [672, 604] on span "centrālās nervu sistēmas darbības traucējumus" at bounding box center [656, 610] width 241 height 15
click at [609, 436] on span "dzīvnieku valsts produktiem" at bounding box center [609, 442] width 145 height 15
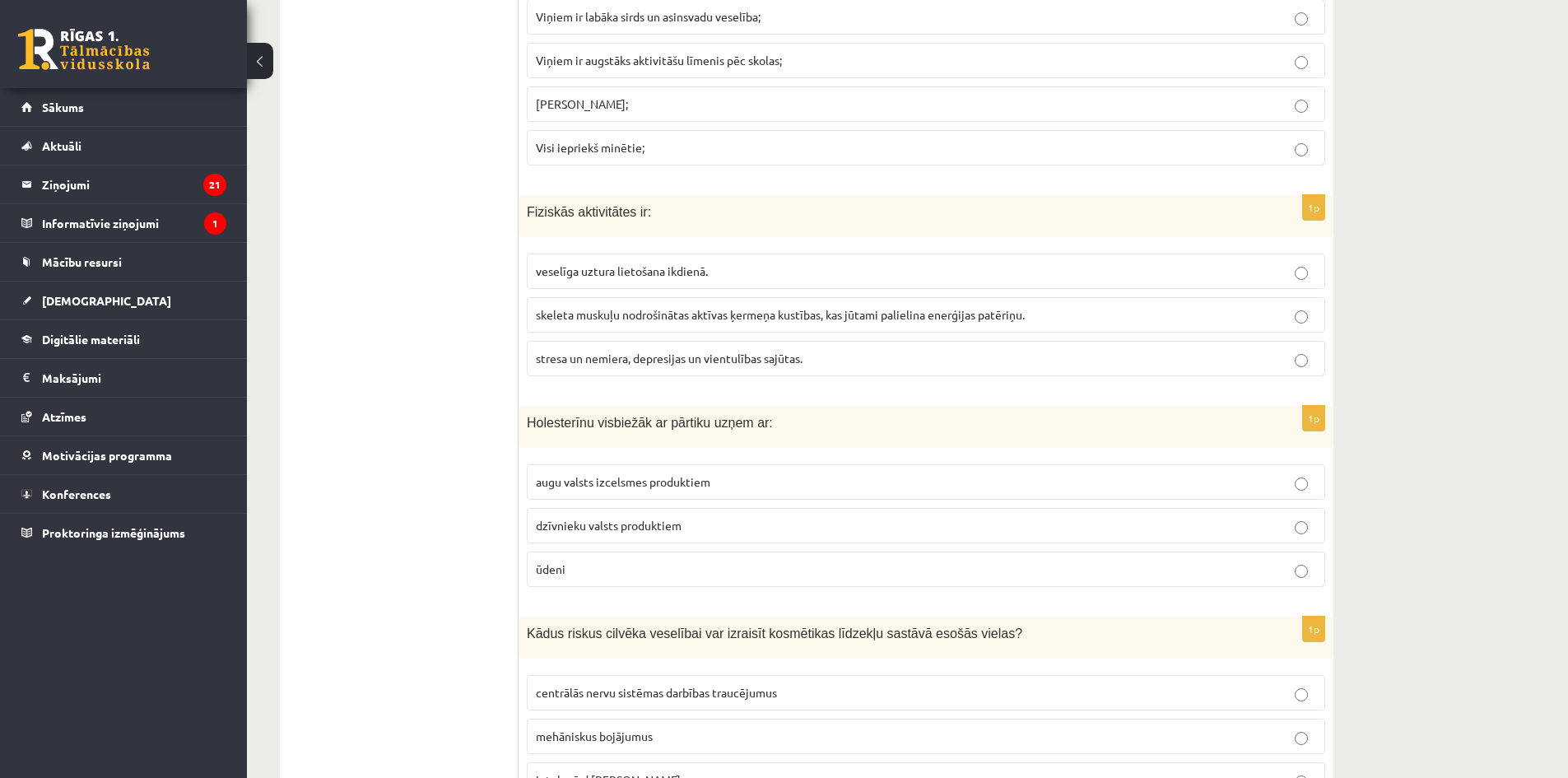
click at [652, 311] on span "skeleta muskuļu nodrošinātas aktīvas ķermeņa kustības, kas jūtami palielina ene…" at bounding box center [780, 314] width 489 height 15
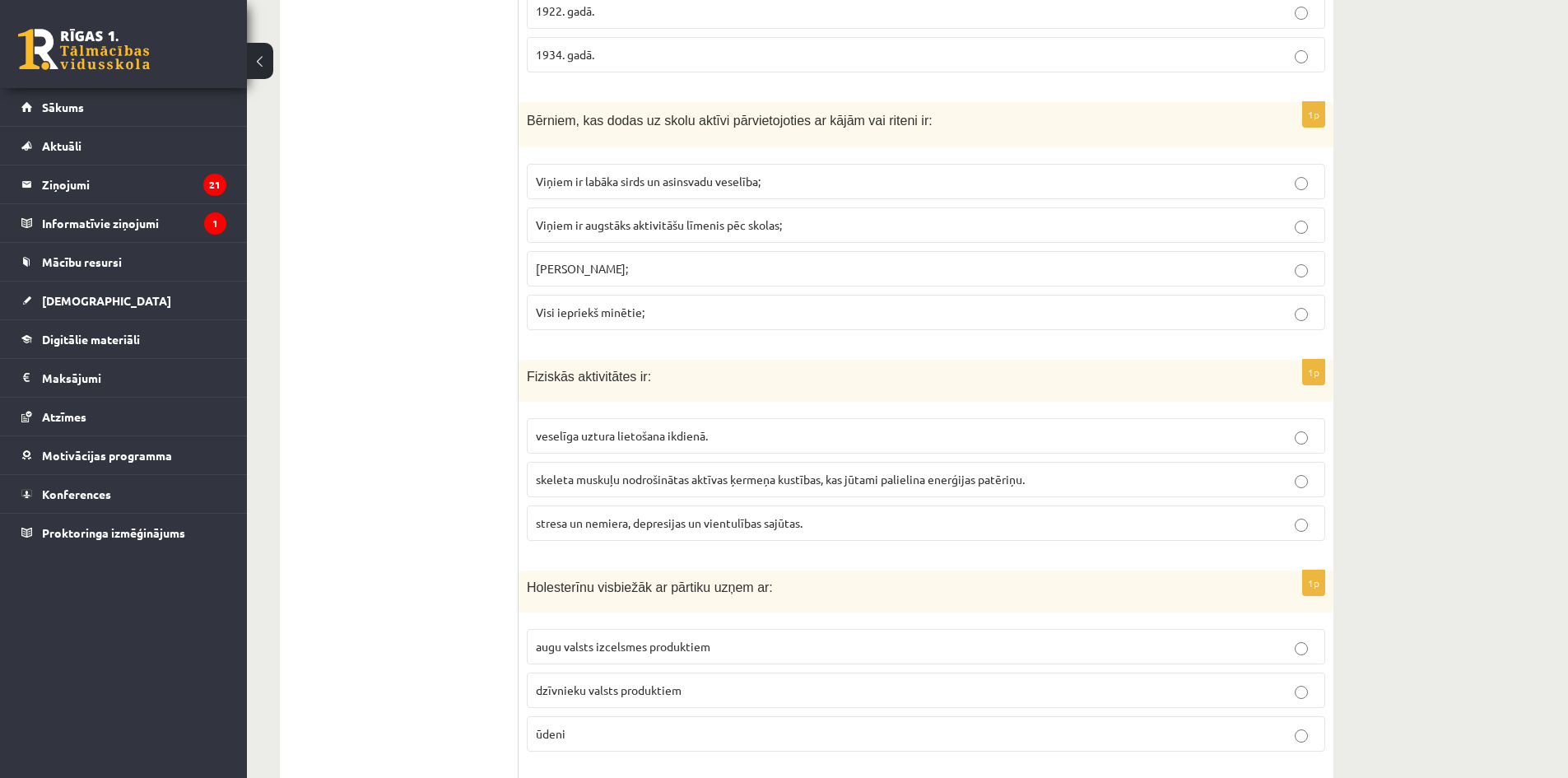
click at [657, 326] on label "Visi iepriekš minētie;" at bounding box center [926, 313] width 798 height 35
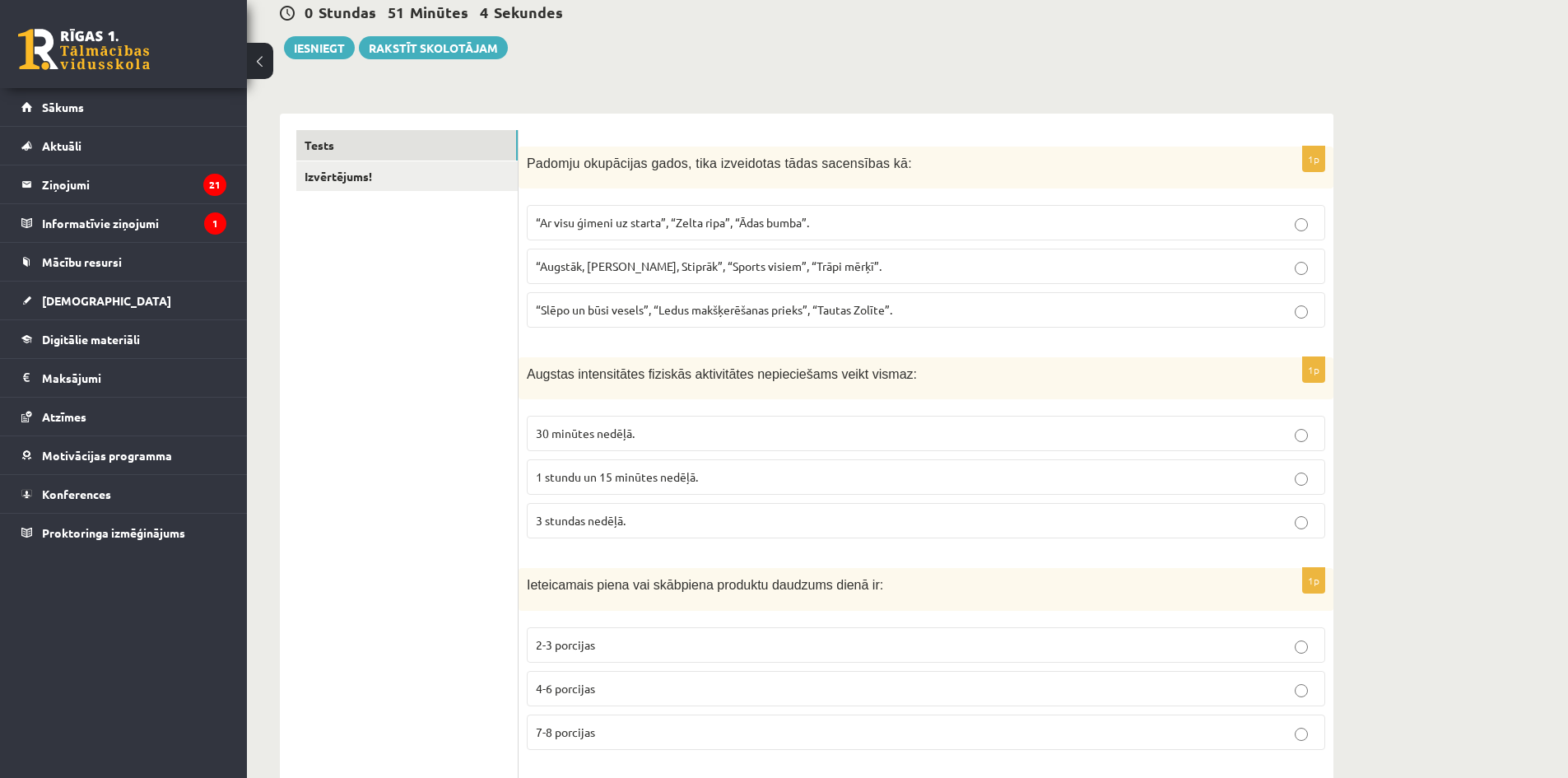
scroll to position [0, 0]
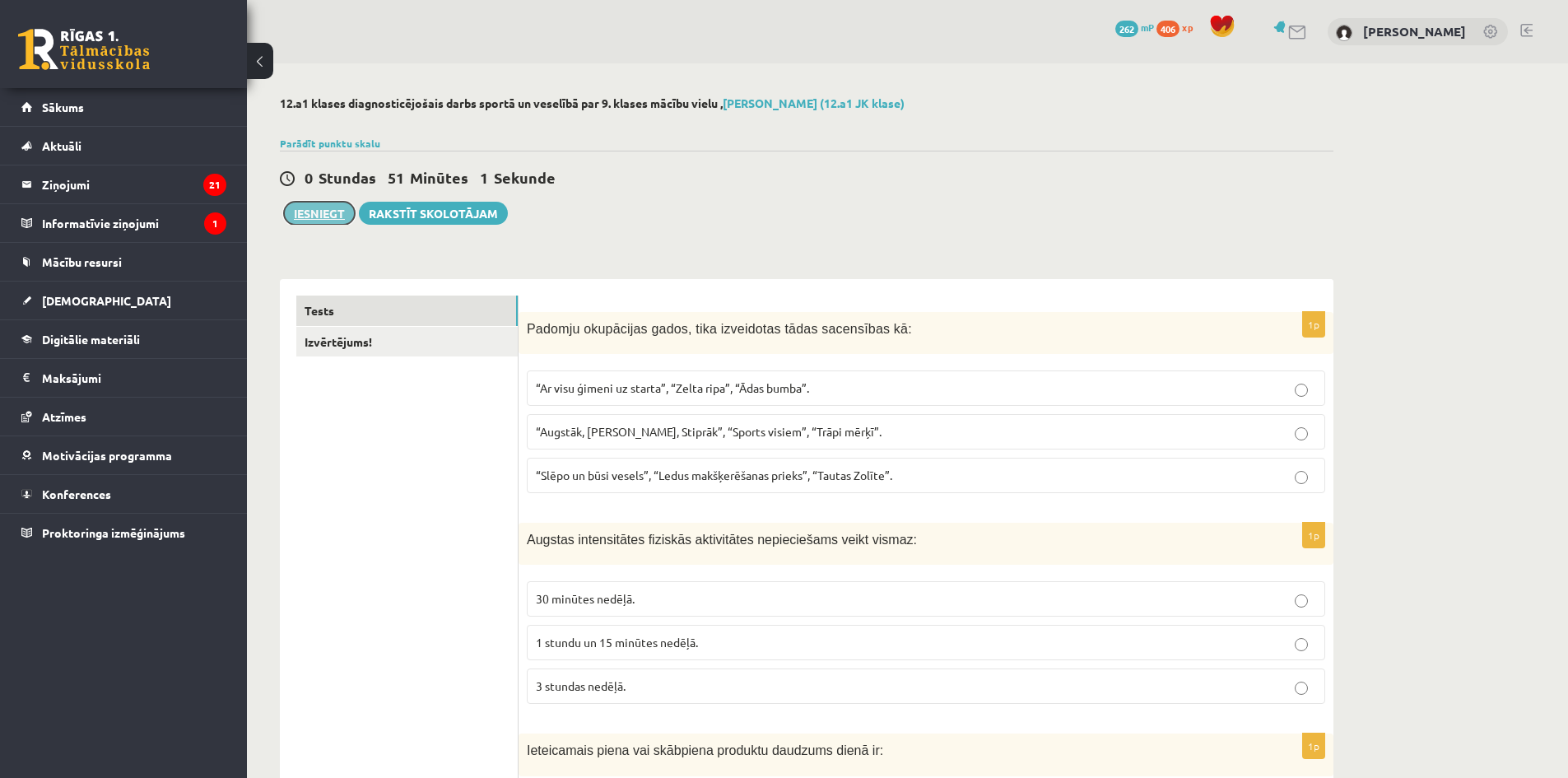
click at [329, 214] on button "Iesniegt" at bounding box center [319, 214] width 71 height 23
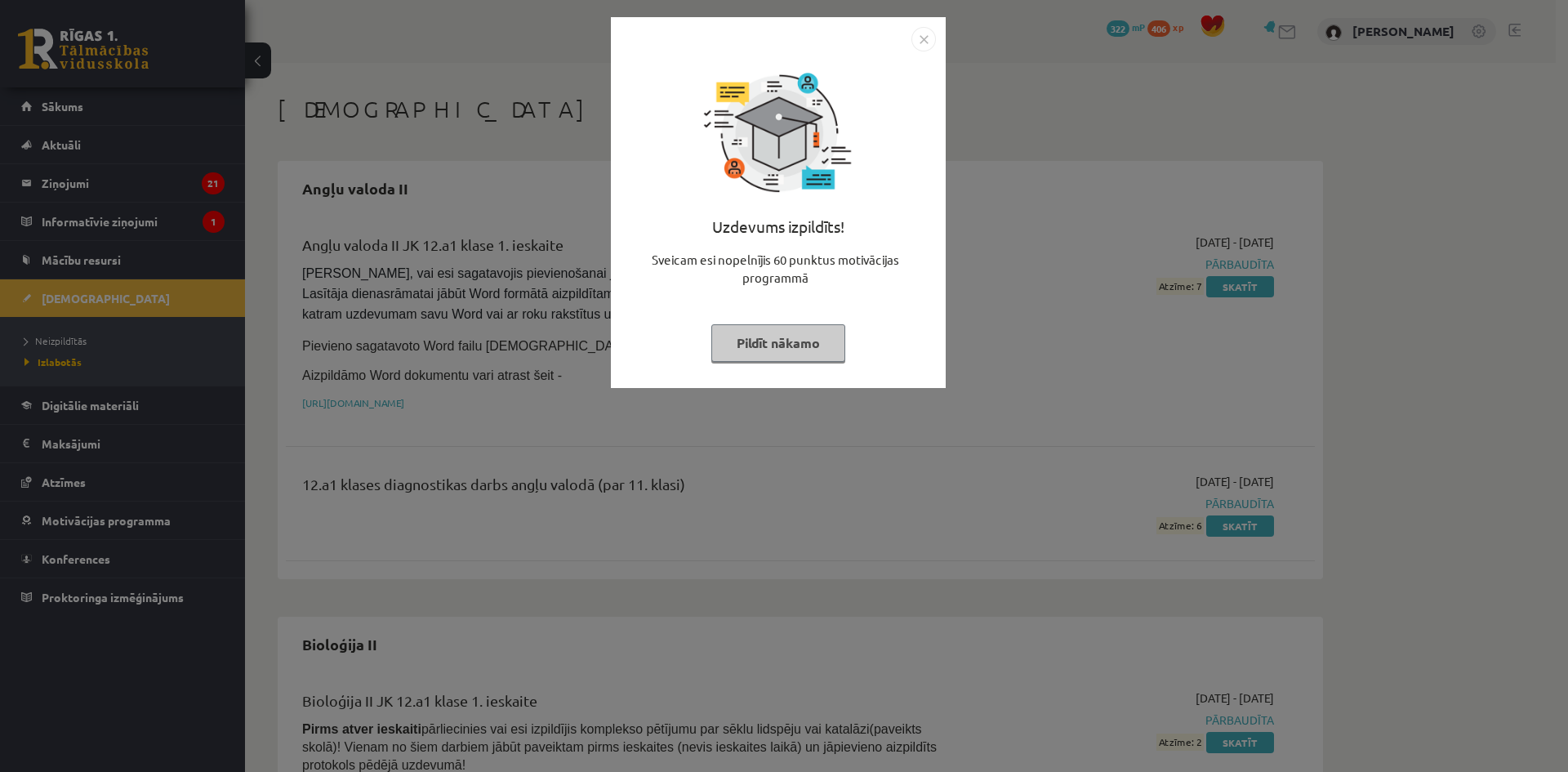
click at [802, 345] on button "Pildīt nākamo" at bounding box center [778, 343] width 134 height 38
